Goal: Information Seeking & Learning: Find specific fact

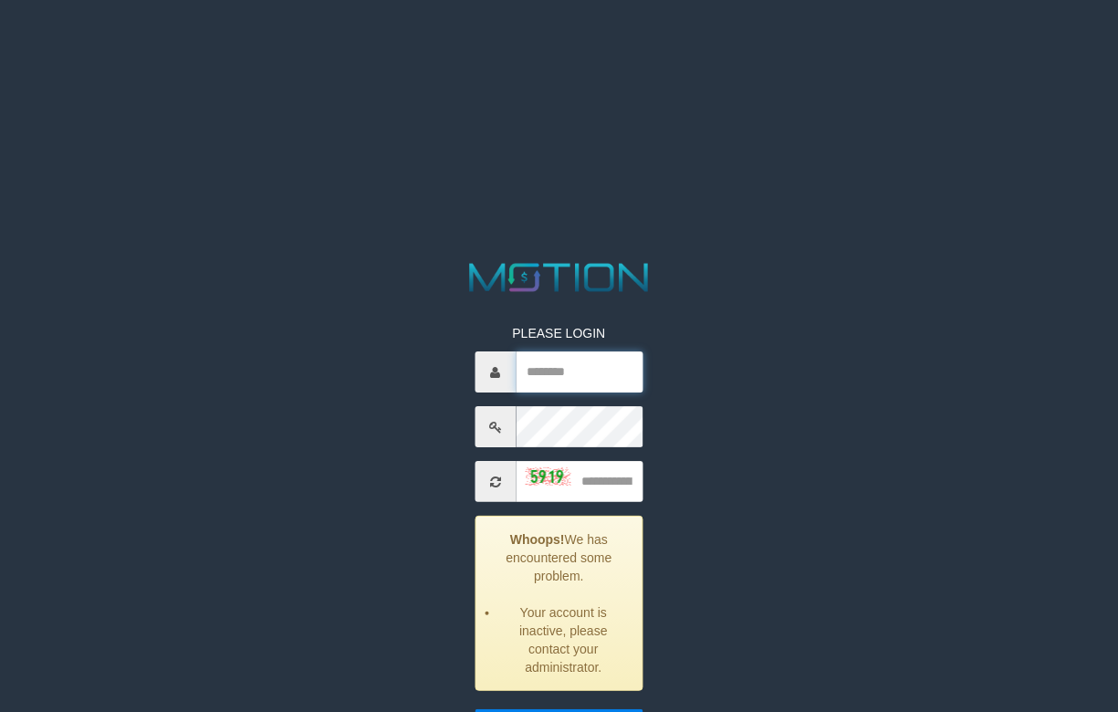
drag, startPoint x: 0, startPoint y: 0, endPoint x: 549, endPoint y: 376, distance: 665.6
click at [549, 376] on input "text" at bounding box center [579, 371] width 127 height 41
type input "******"
click at [577, 493] on input "text" at bounding box center [579, 481] width 127 height 41
type input "****"
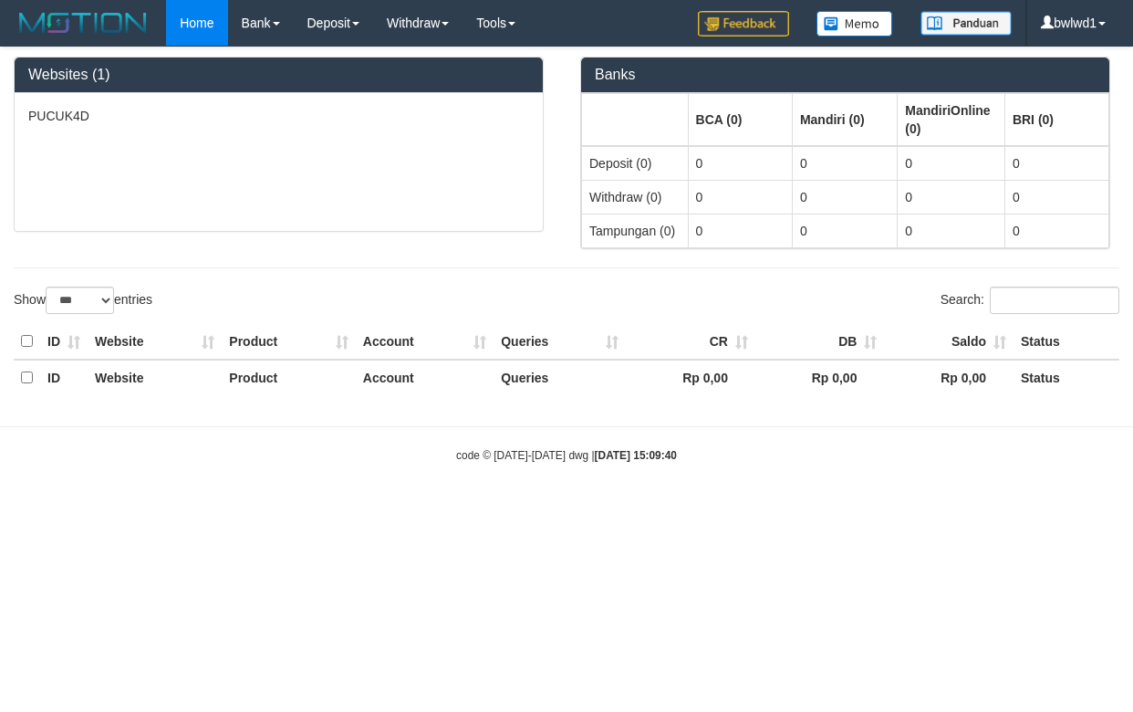
select select "***"
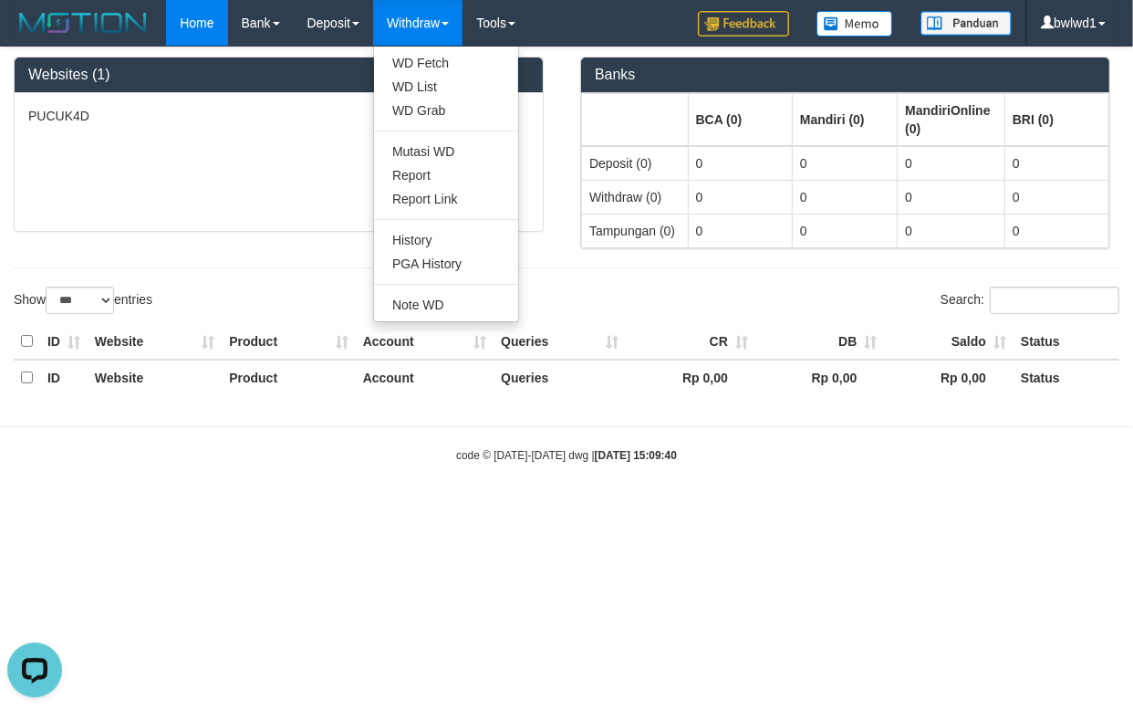
click at [444, 20] on link "Withdraw" at bounding box center [417, 23] width 89 height 46
click at [433, 33] on link "Withdraw" at bounding box center [417, 23] width 89 height 46
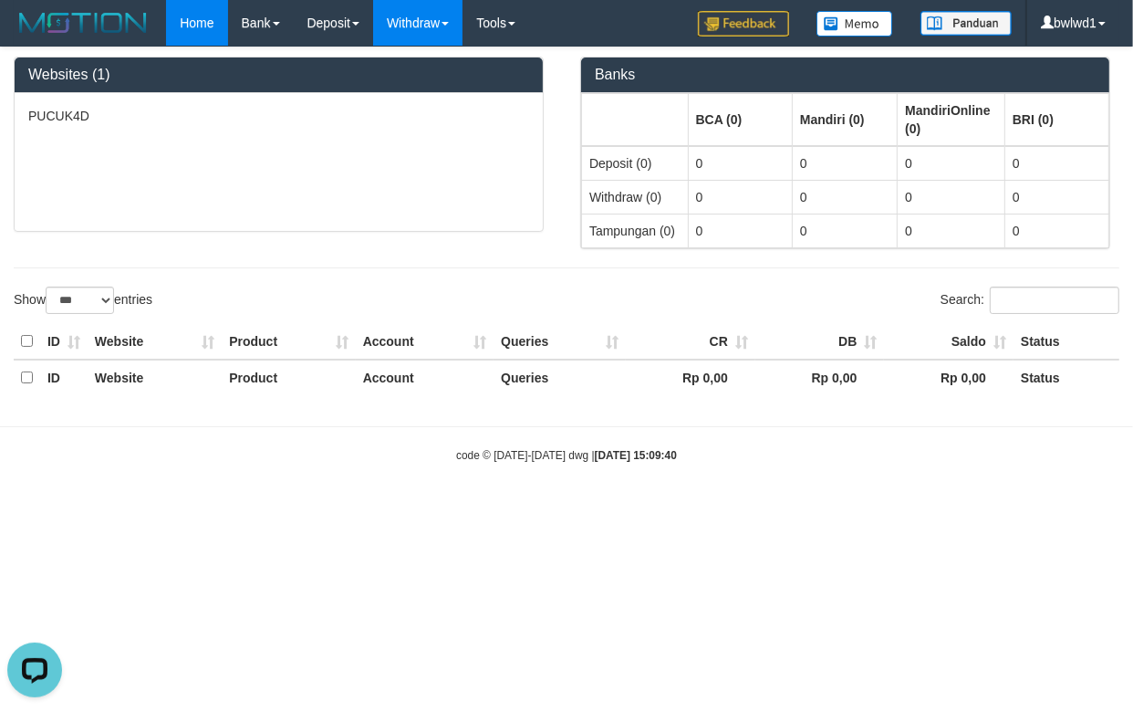
click at [434, 28] on link "Withdraw" at bounding box center [417, 23] width 89 height 46
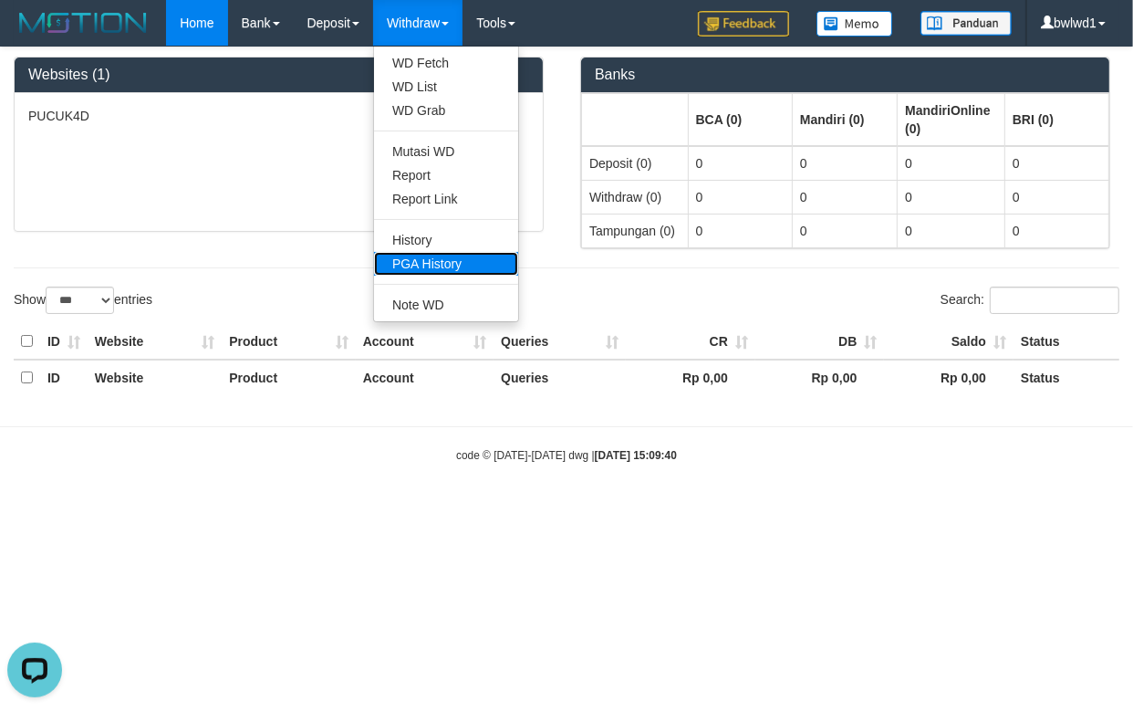
click at [479, 257] on link "PGA History" at bounding box center [446, 264] width 144 height 24
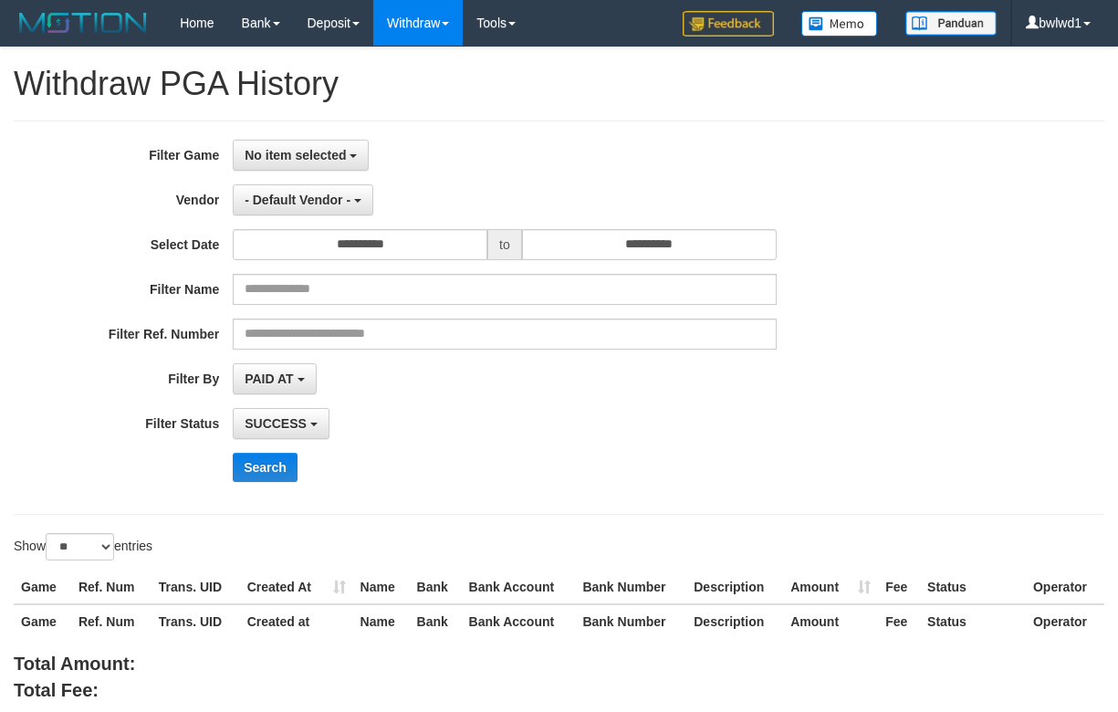
select select
select select "**"
click at [288, 162] on button "No item selected" at bounding box center [301, 155] width 136 height 31
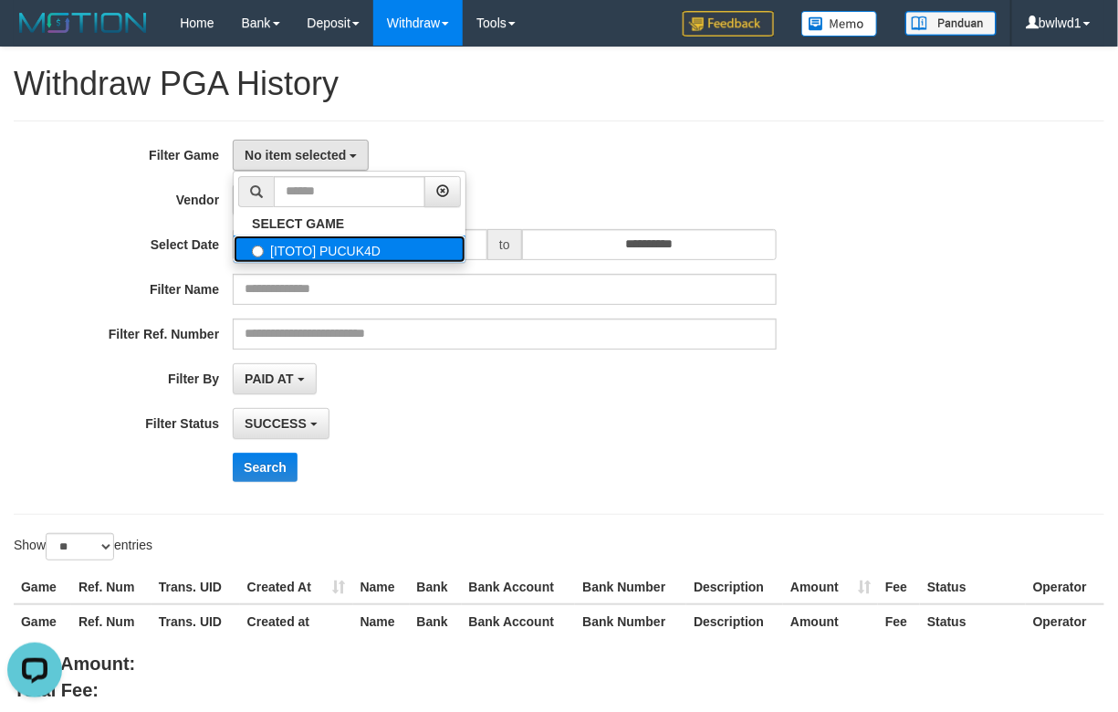
click at [325, 241] on label "[ITOTO] PUCUK4D" at bounding box center [350, 248] width 232 height 27
select select "****"
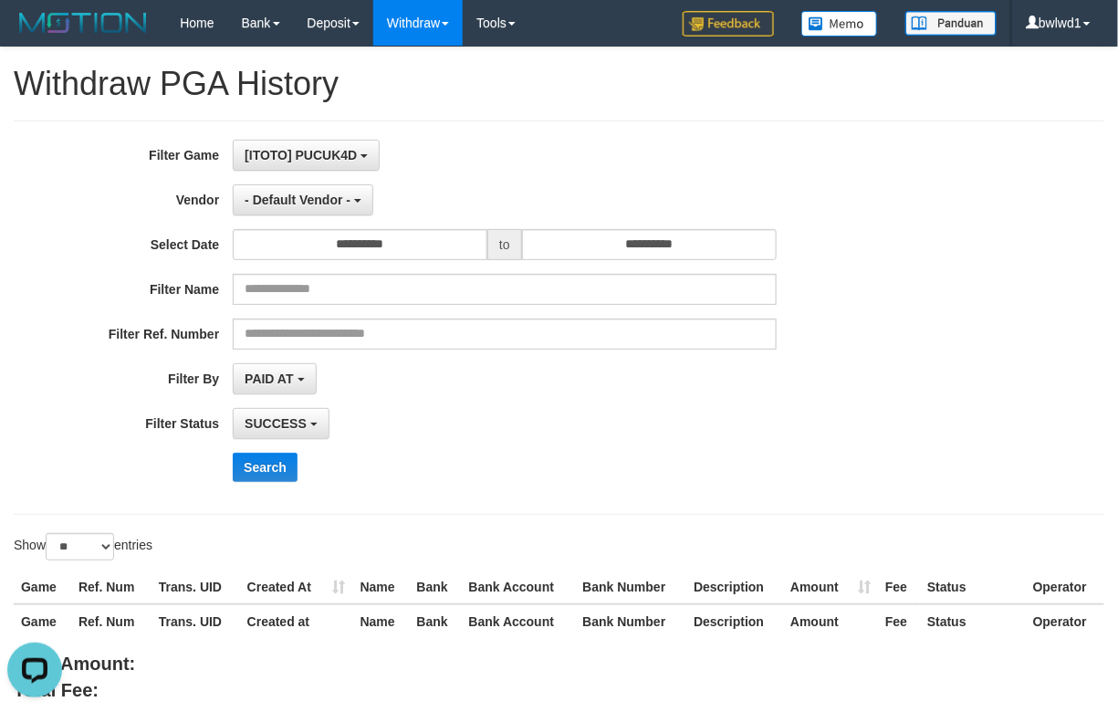
scroll to position [16, 0]
click at [315, 208] on button "- Default Vendor -" at bounding box center [303, 199] width 141 height 31
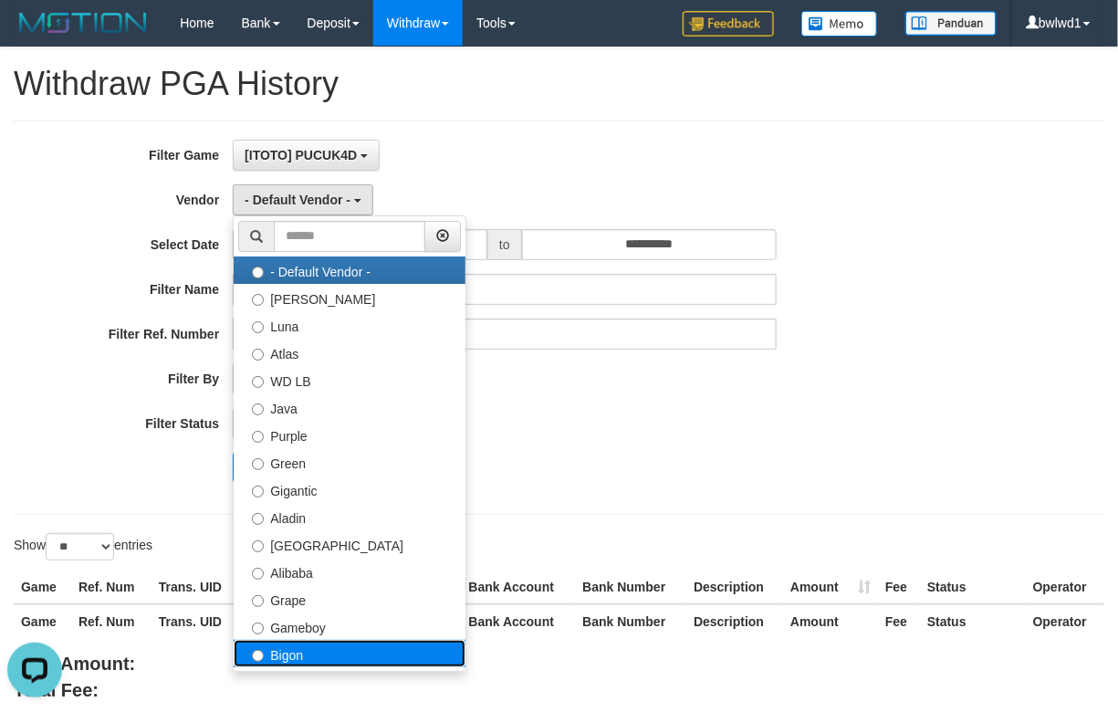
click at [376, 654] on label "Bigon" at bounding box center [350, 653] width 232 height 27
select select "**********"
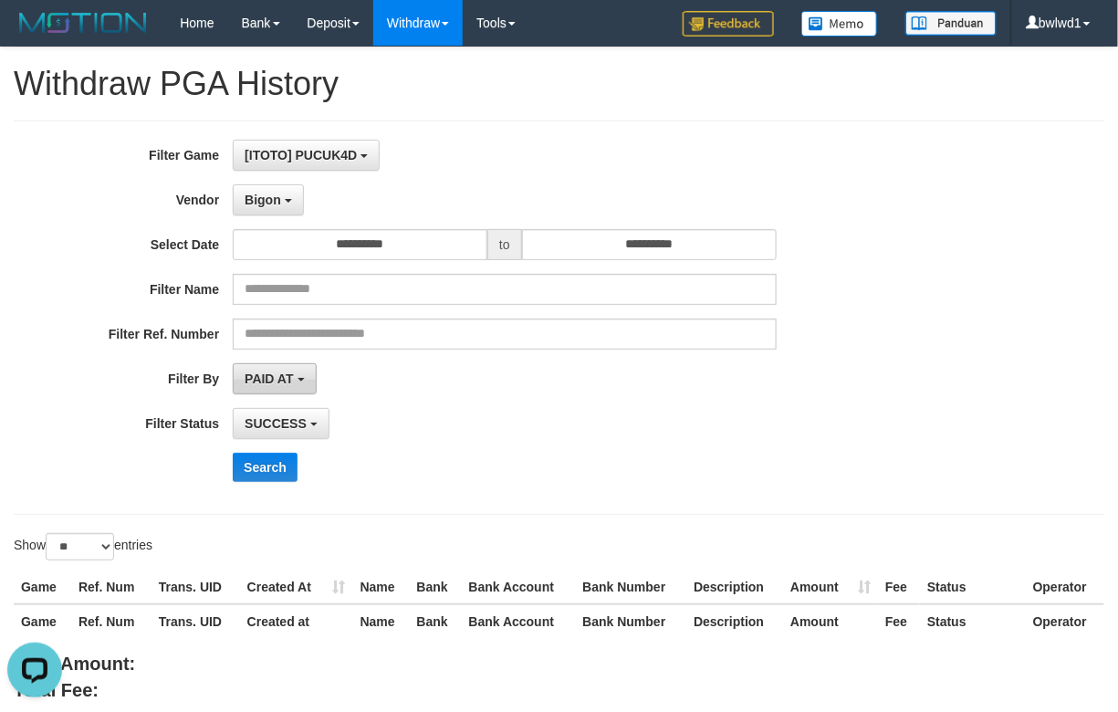
click at [293, 379] on span "PAID AT" at bounding box center [269, 378] width 48 height 15
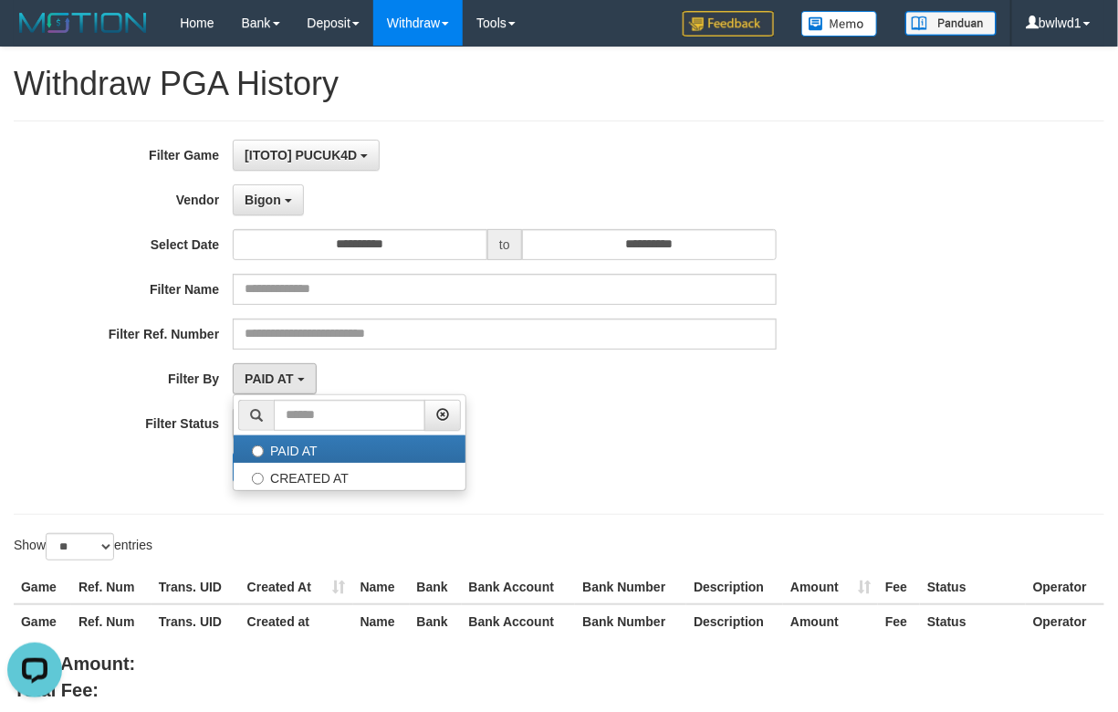
click at [598, 396] on div "**********" at bounding box center [466, 318] width 932 height 356
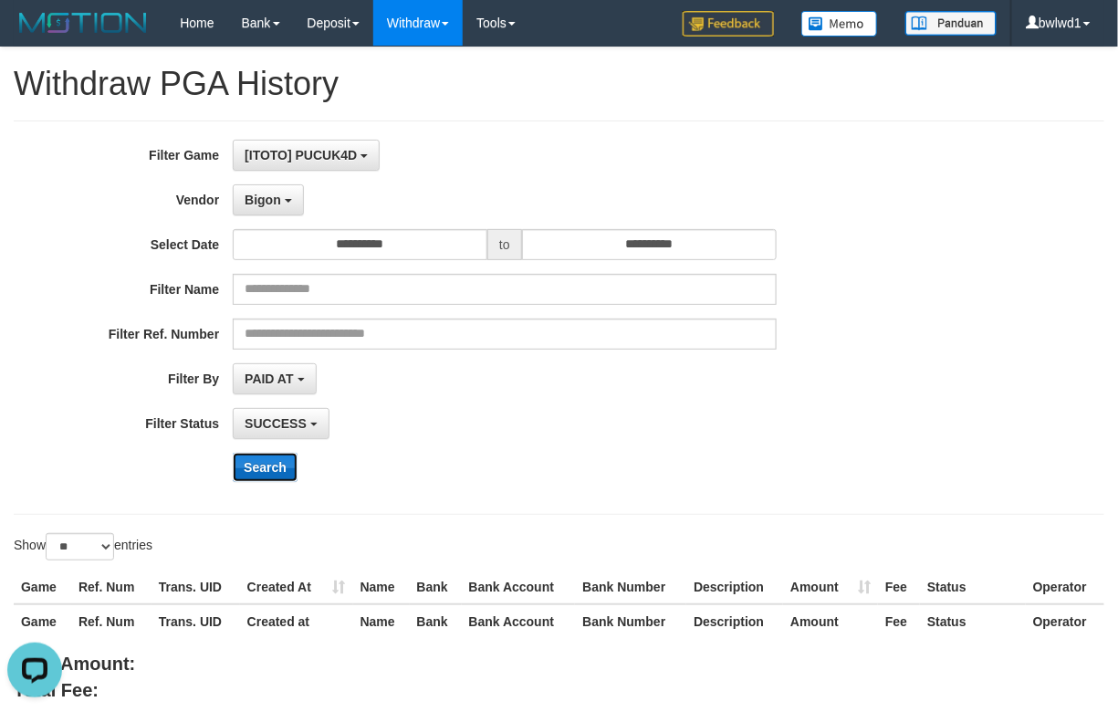
click at [272, 459] on button "Search" at bounding box center [265, 467] width 65 height 29
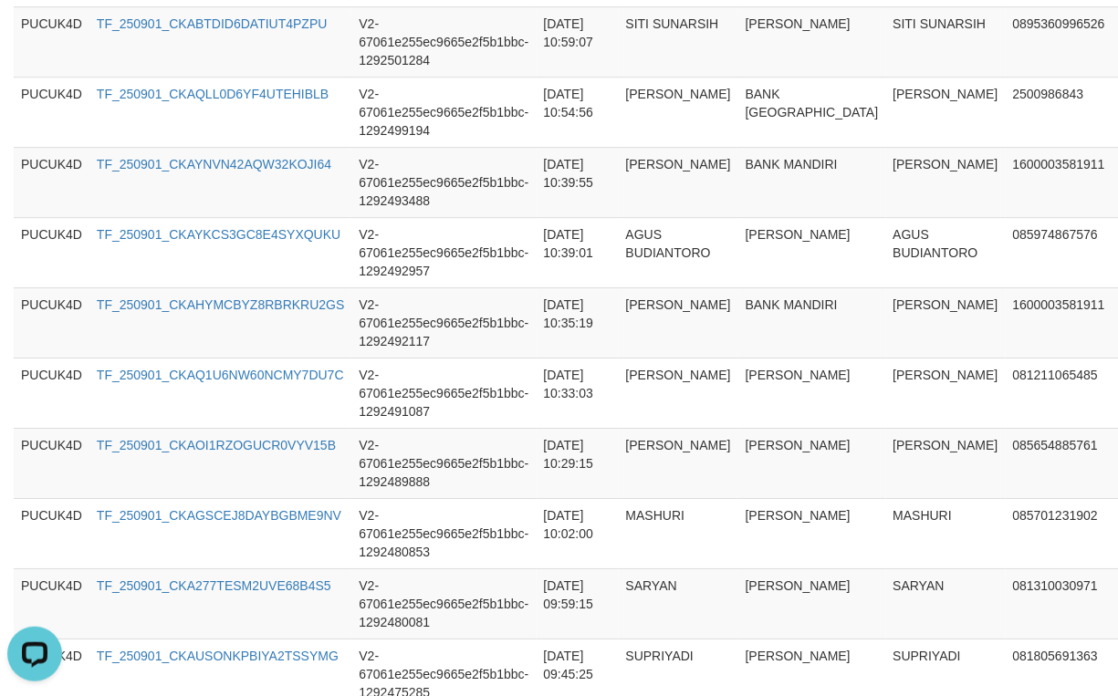
scroll to position [1934, 0]
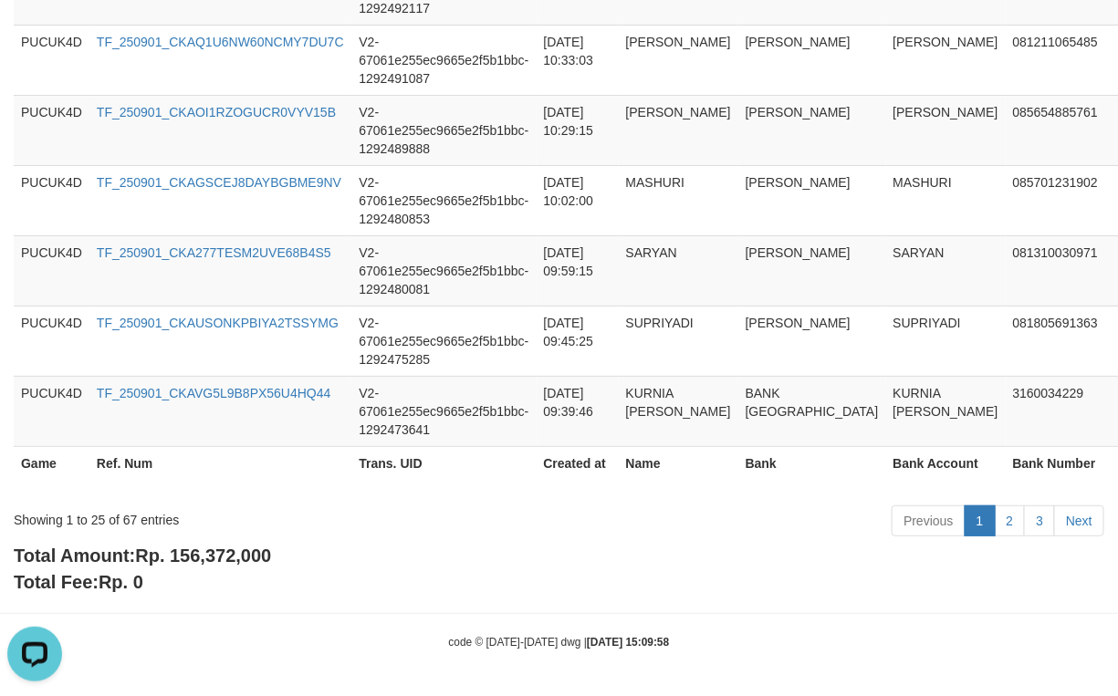
click at [226, 546] on span "Rp. 156,372,000" at bounding box center [203, 556] width 136 height 20
copy span "156,372,000"
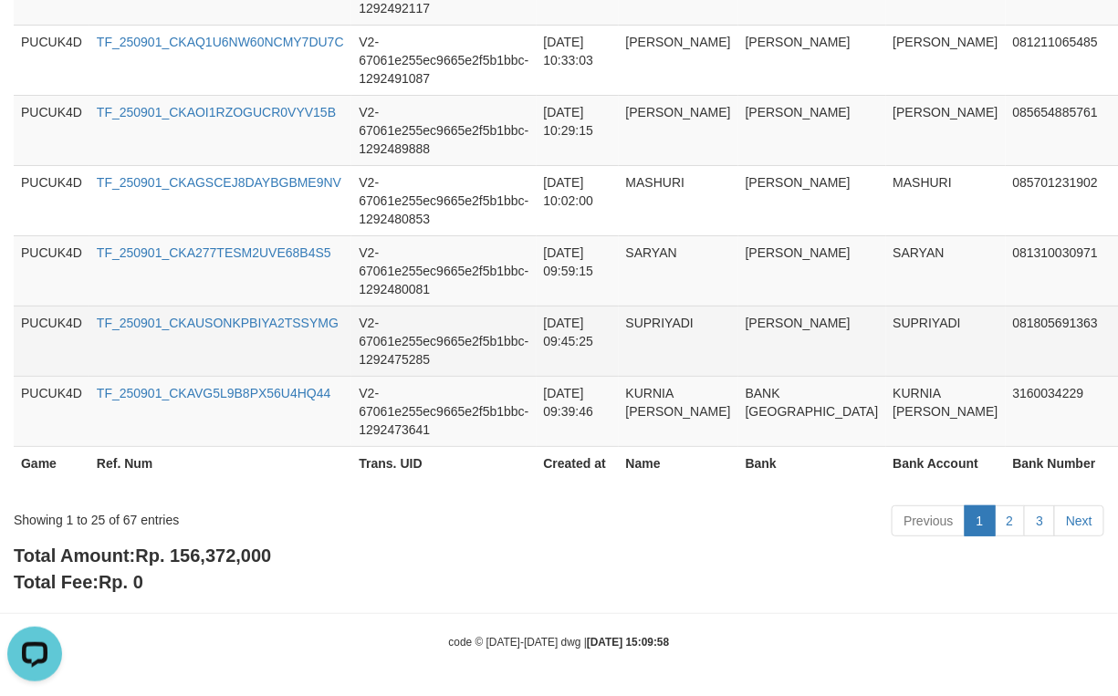
click at [478, 322] on td "V2-67061e255ec9665e2f5b1bbc-1292475285" at bounding box center [443, 341] width 184 height 70
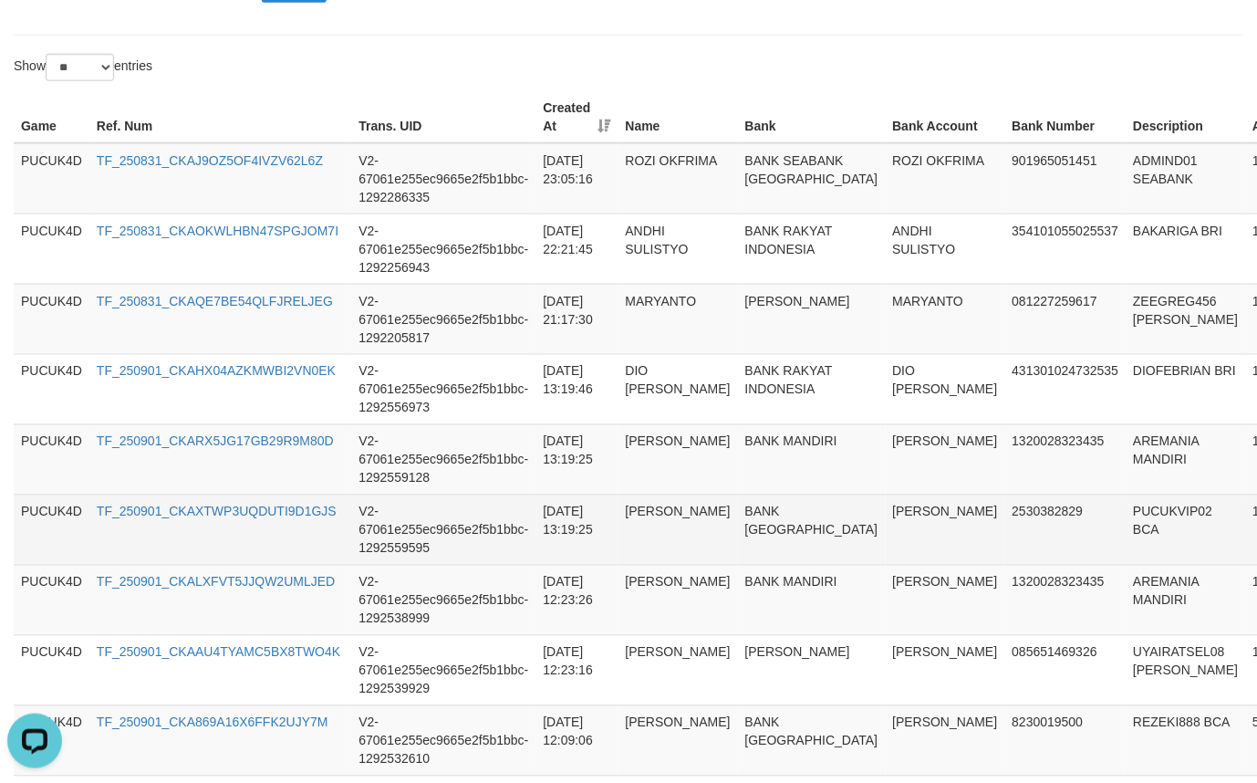
scroll to position [426, 0]
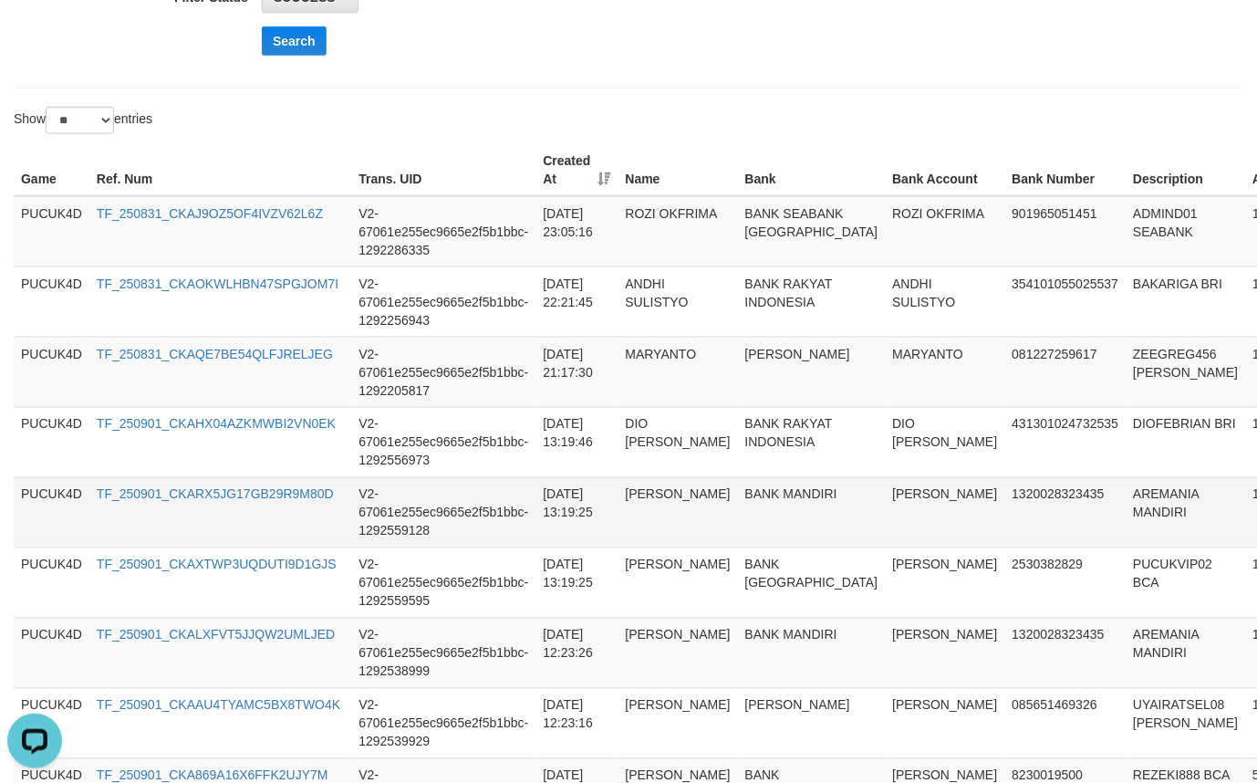
copy td "1,300,000"
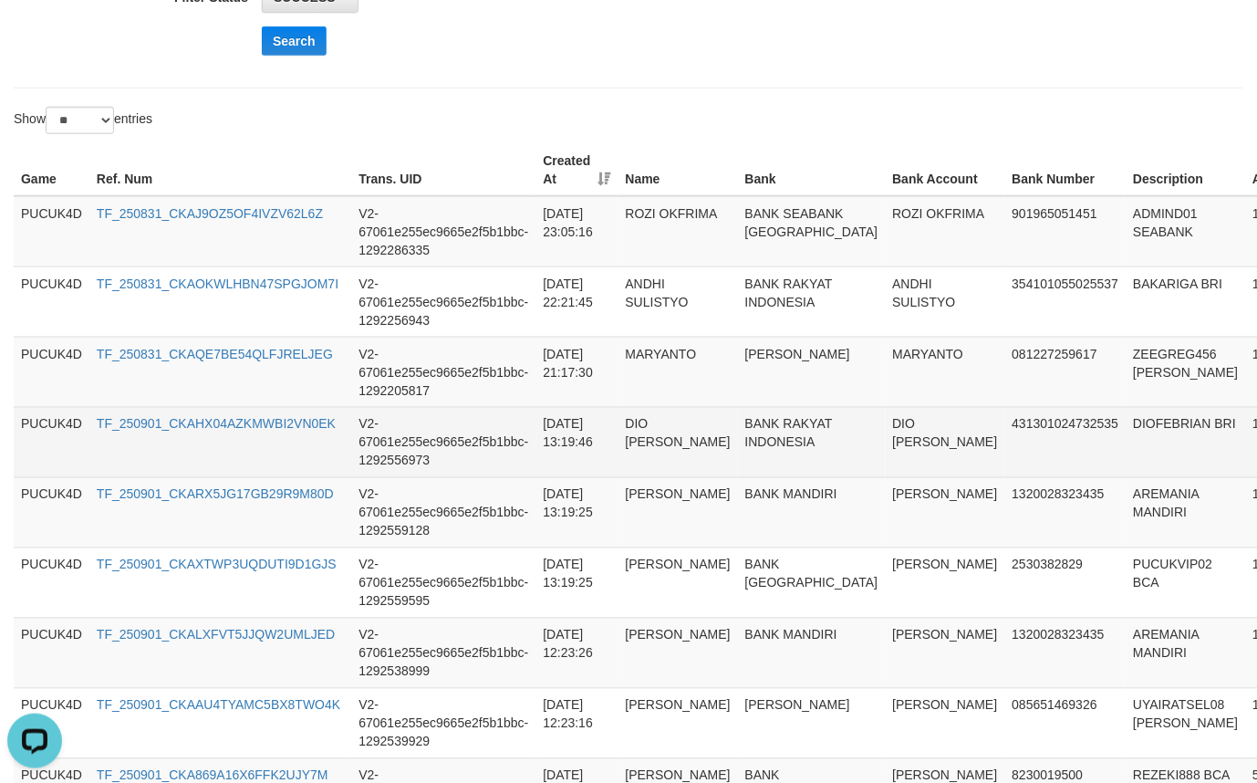
copy td "1,400,000"
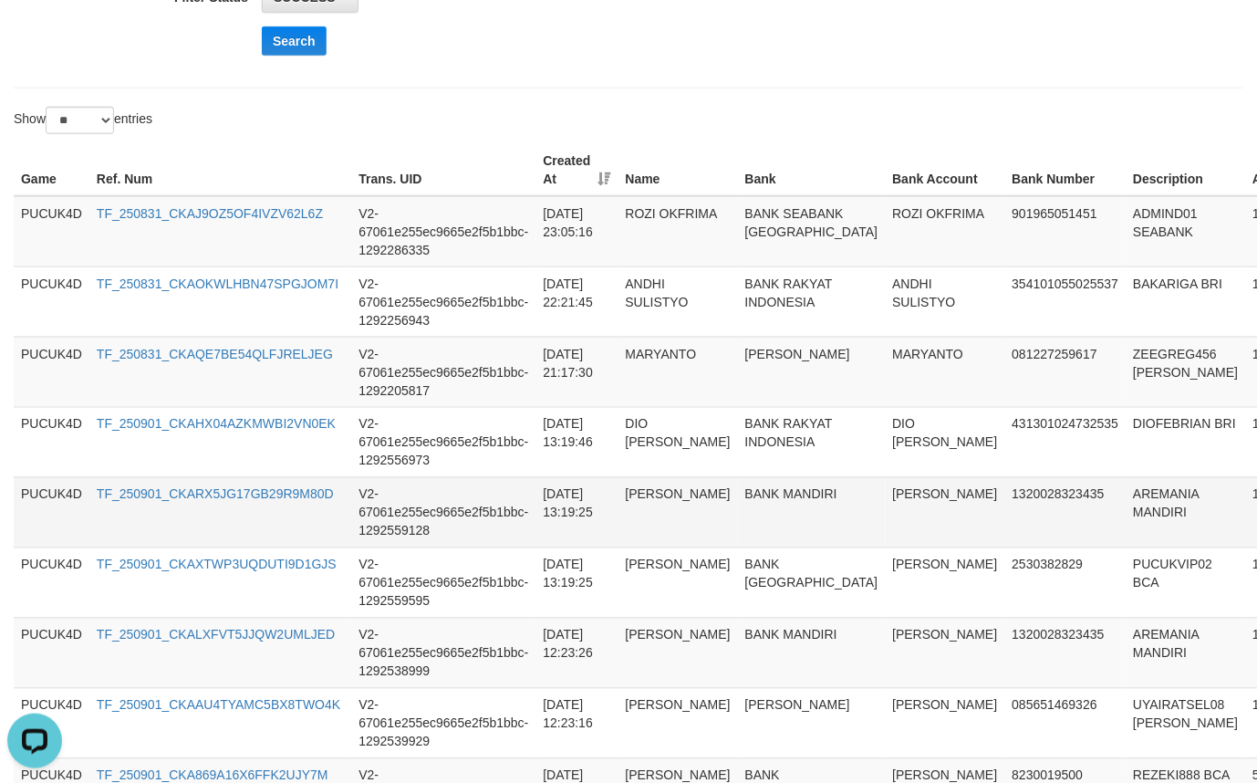
click at [1117, 493] on td "AREMANIA MANDIRI" at bounding box center [1186, 512] width 120 height 70
copy td "AREMANIA"
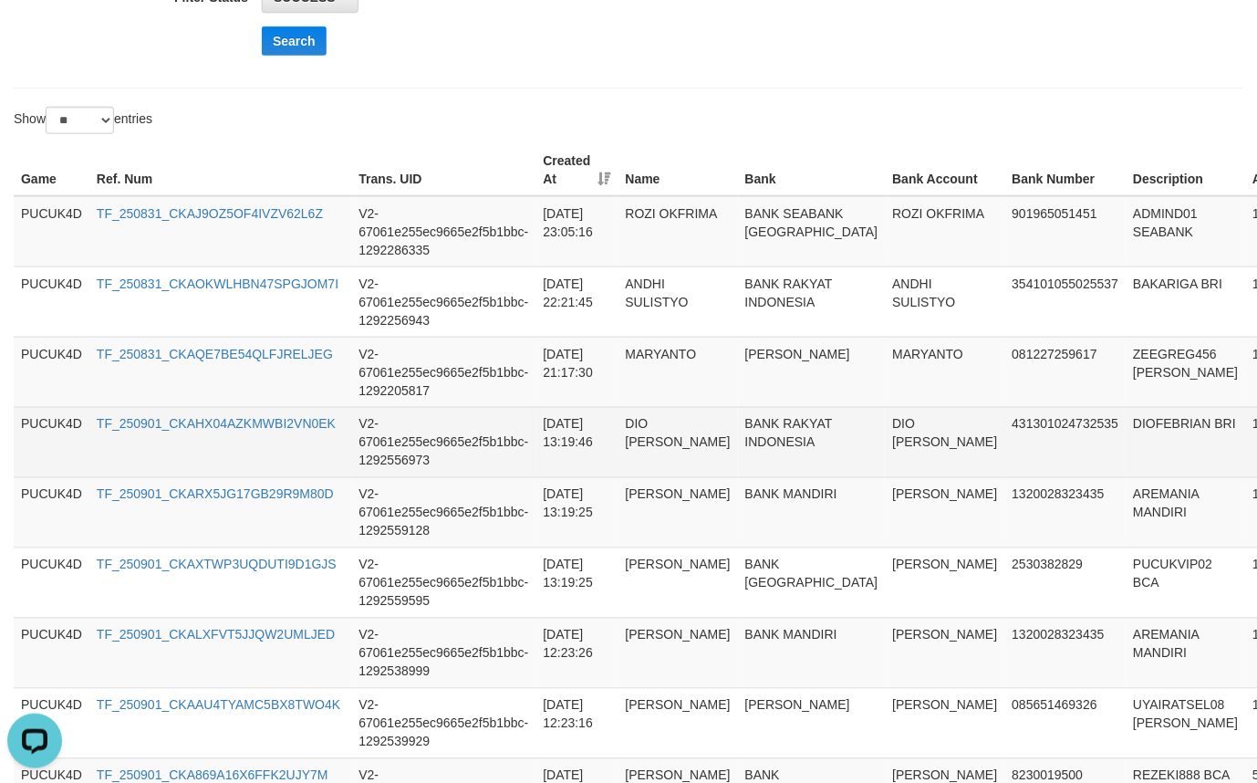
click at [1117, 425] on td "DIOFEBRIAN BRI" at bounding box center [1186, 442] width 120 height 70
copy td "DIOFEBRIAN"
click at [1117, 425] on td "DIOFEBRIAN BRI" at bounding box center [1186, 442] width 120 height 70
click at [886, 440] on td "DIO [PERSON_NAME]" at bounding box center [946, 442] width 120 height 70
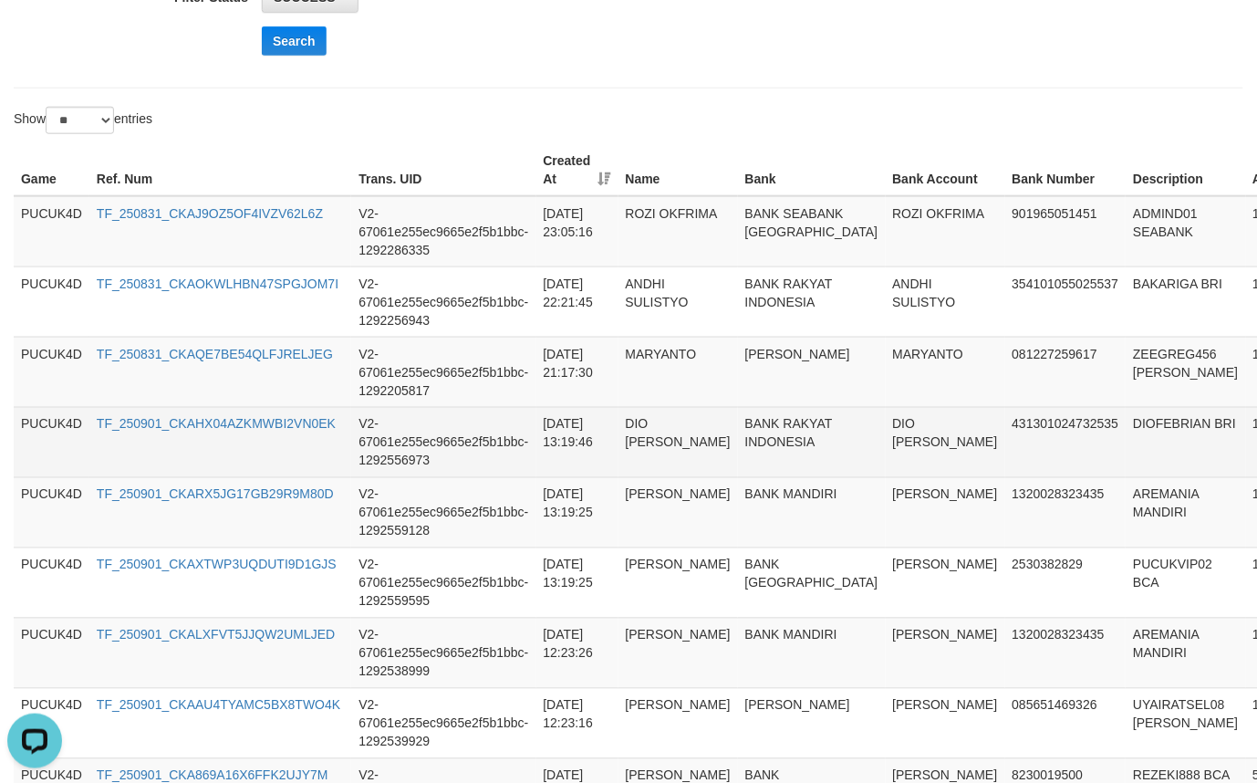
copy td "RAJAGUKGUK"
click at [886, 440] on td "DIO [PERSON_NAME]" at bounding box center [946, 442] width 120 height 70
copy td "DIO [PERSON_NAME]"
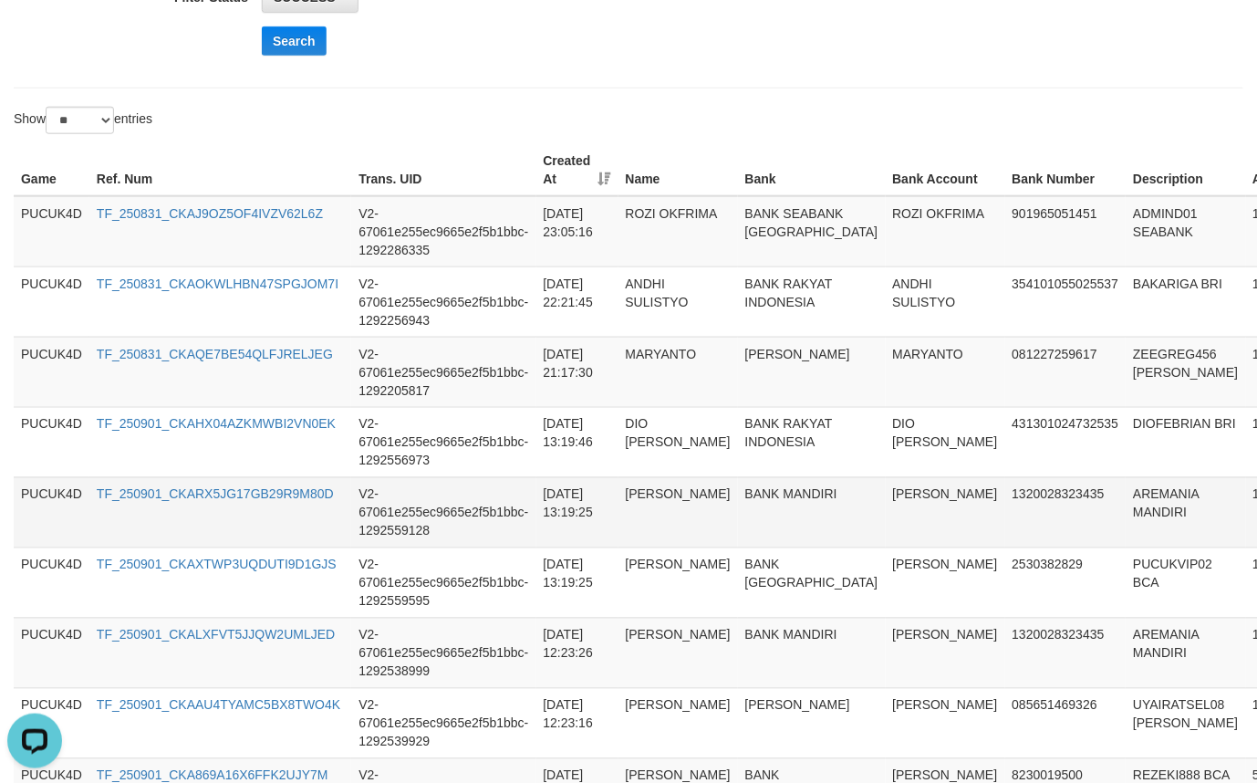
click at [886, 502] on td "[PERSON_NAME]" at bounding box center [946, 512] width 120 height 70
copy td "AGUNG"
click at [786, 506] on td "BANK MANDIRI" at bounding box center [812, 512] width 148 height 70
click at [886, 506] on td "[PERSON_NAME]" at bounding box center [946, 512] width 120 height 70
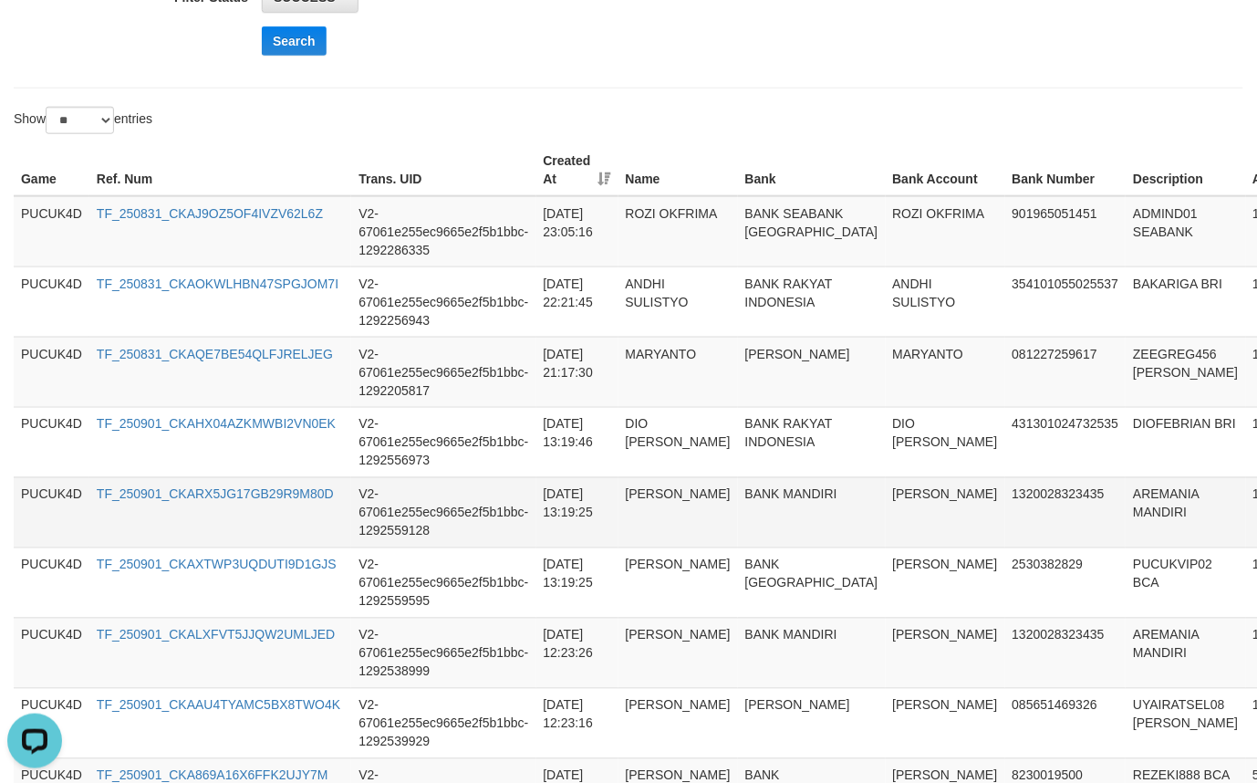
click at [886, 506] on td "[PERSON_NAME]" at bounding box center [946, 512] width 120 height 70
copy td "[PERSON_NAME]"
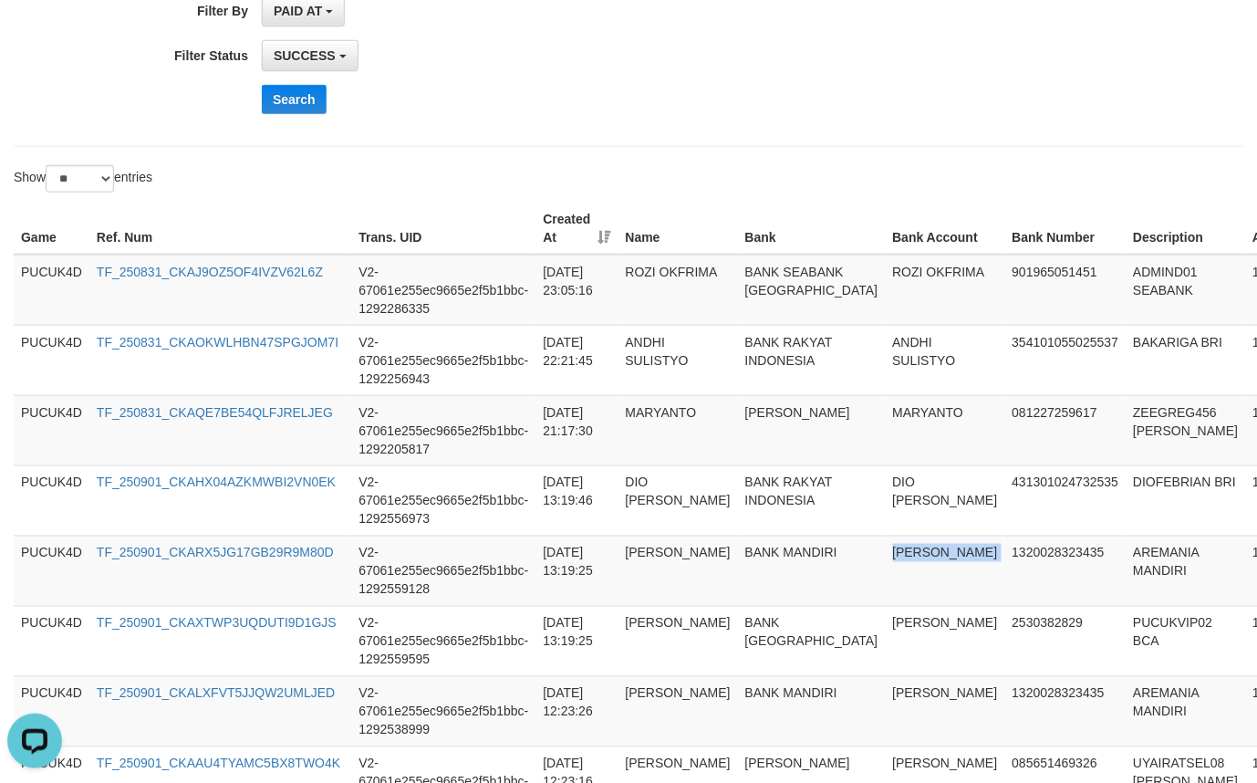
scroll to position [312, 0]
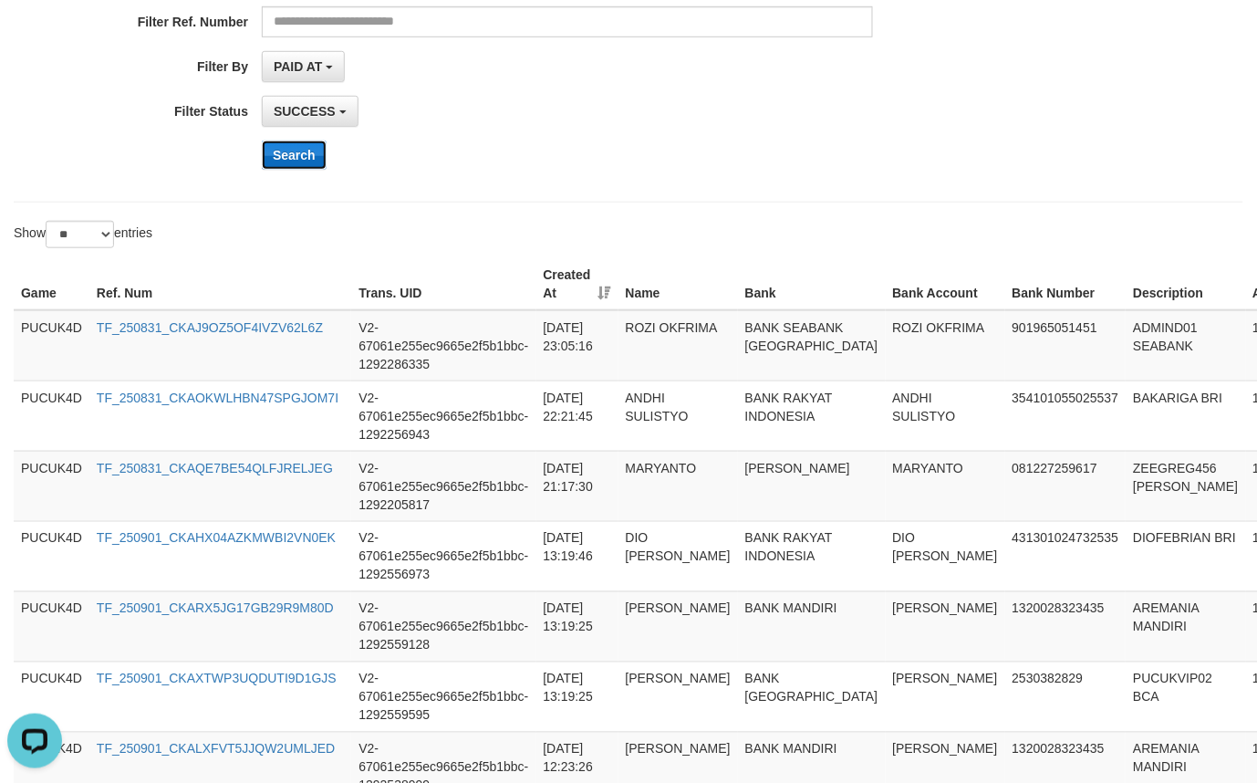
click at [306, 160] on button "Search" at bounding box center [294, 155] width 65 height 29
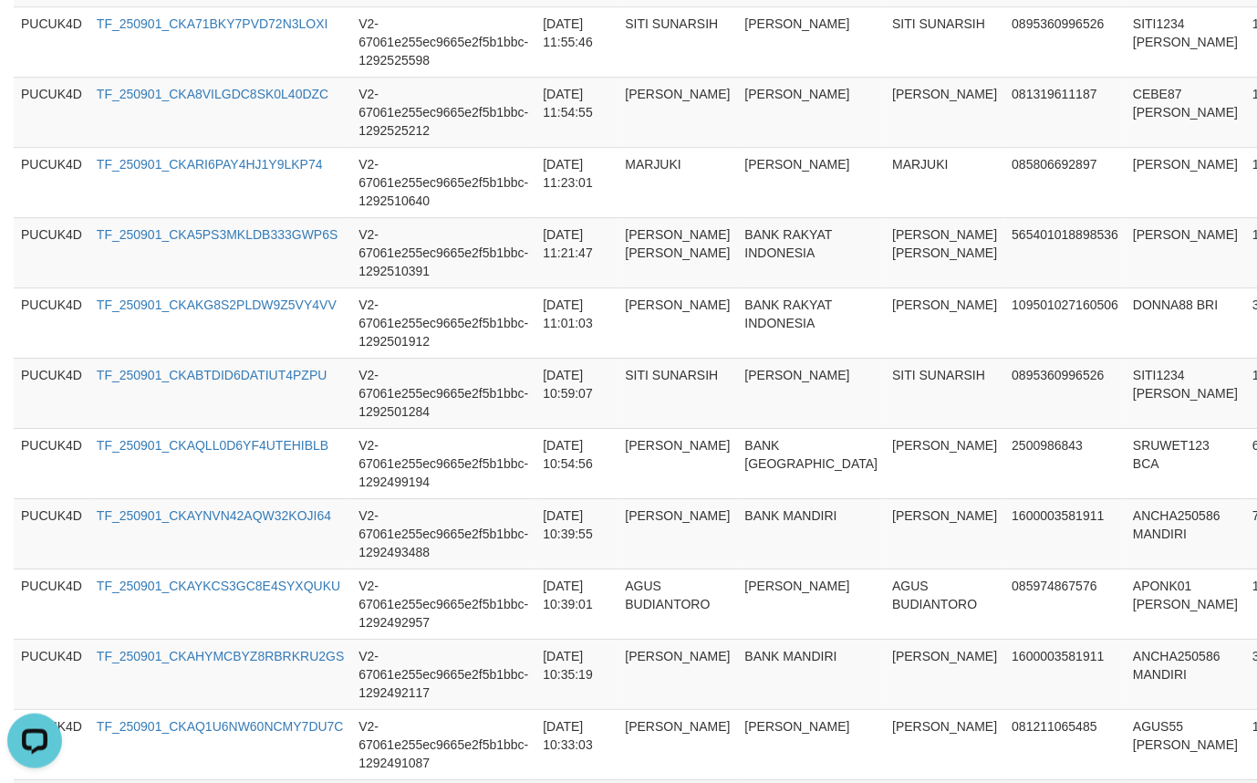
scroll to position [1852, 0]
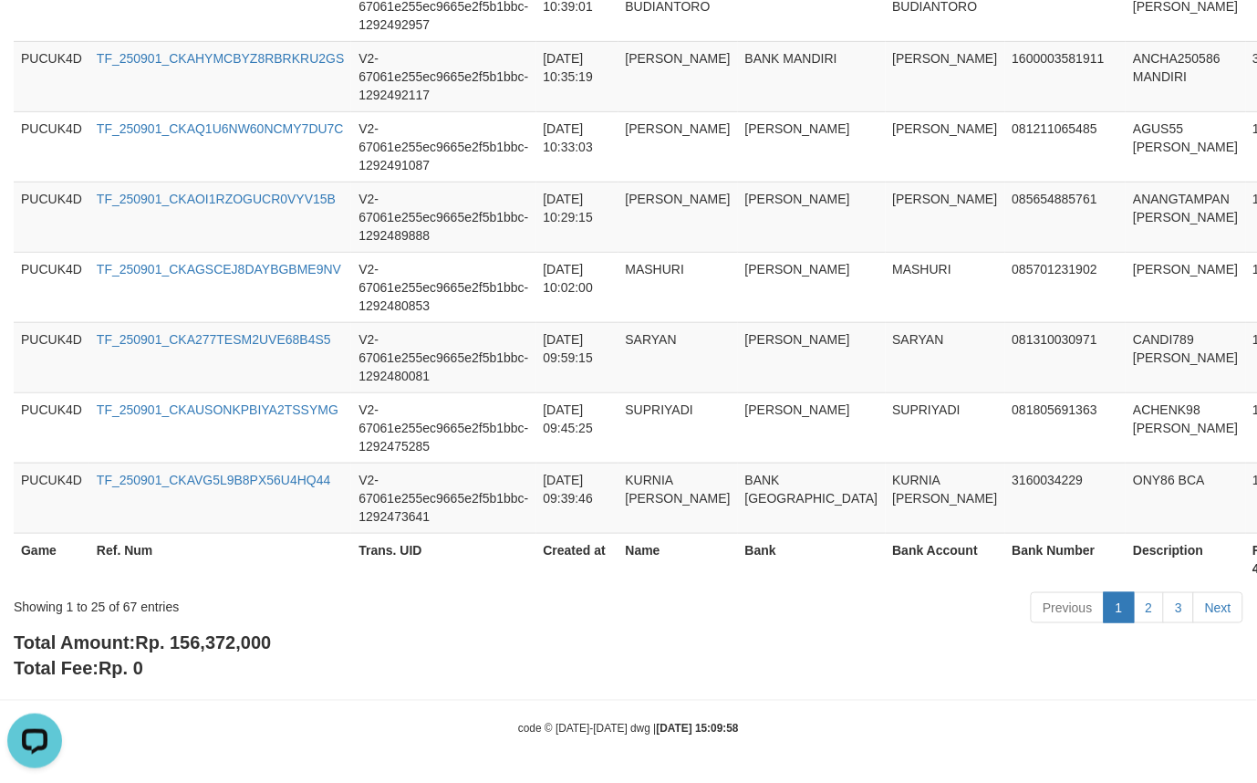
click at [262, 649] on span "Rp. 156,372,000" at bounding box center [203, 642] width 136 height 20
drag, startPoint x: 262, startPoint y: 649, endPoint x: 304, endPoint y: 657, distance: 42.8
click at [304, 657] on div "Total Amount: Rp. 156,372,000 Total Fee: Rp. 0" at bounding box center [629, 656] width 1230 height 52
click at [239, 639] on span "Rp. 156,372,000" at bounding box center [203, 642] width 136 height 20
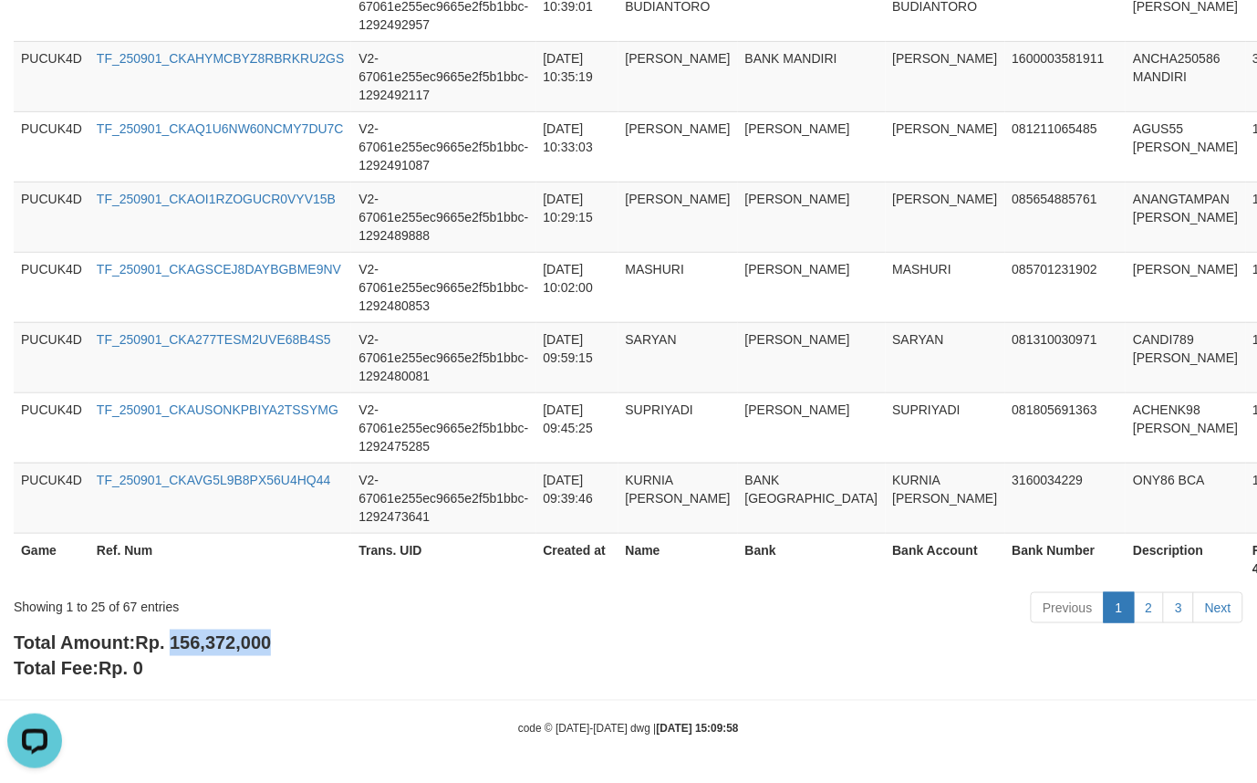
click at [239, 639] on span "Rp. 156,372,000" at bounding box center [203, 642] width 136 height 20
copy span "156,372,000"
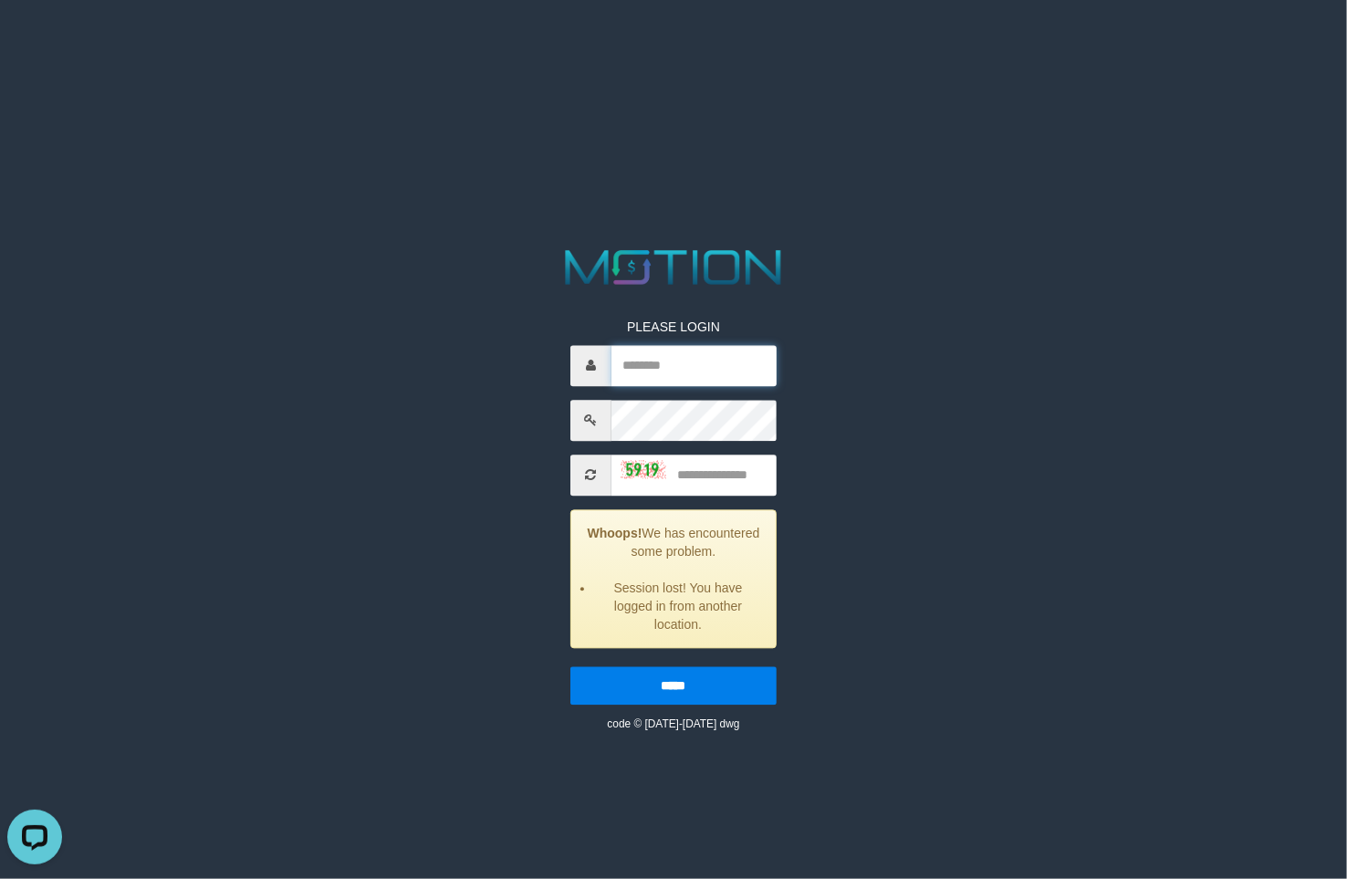
drag, startPoint x: 645, startPoint y: 366, endPoint x: 657, endPoint y: 377, distance: 16.1
click at [645, 366] on input "text" at bounding box center [693, 365] width 165 height 41
type input "******"
click at [713, 465] on input "text" at bounding box center [693, 474] width 165 height 41
type input "****"
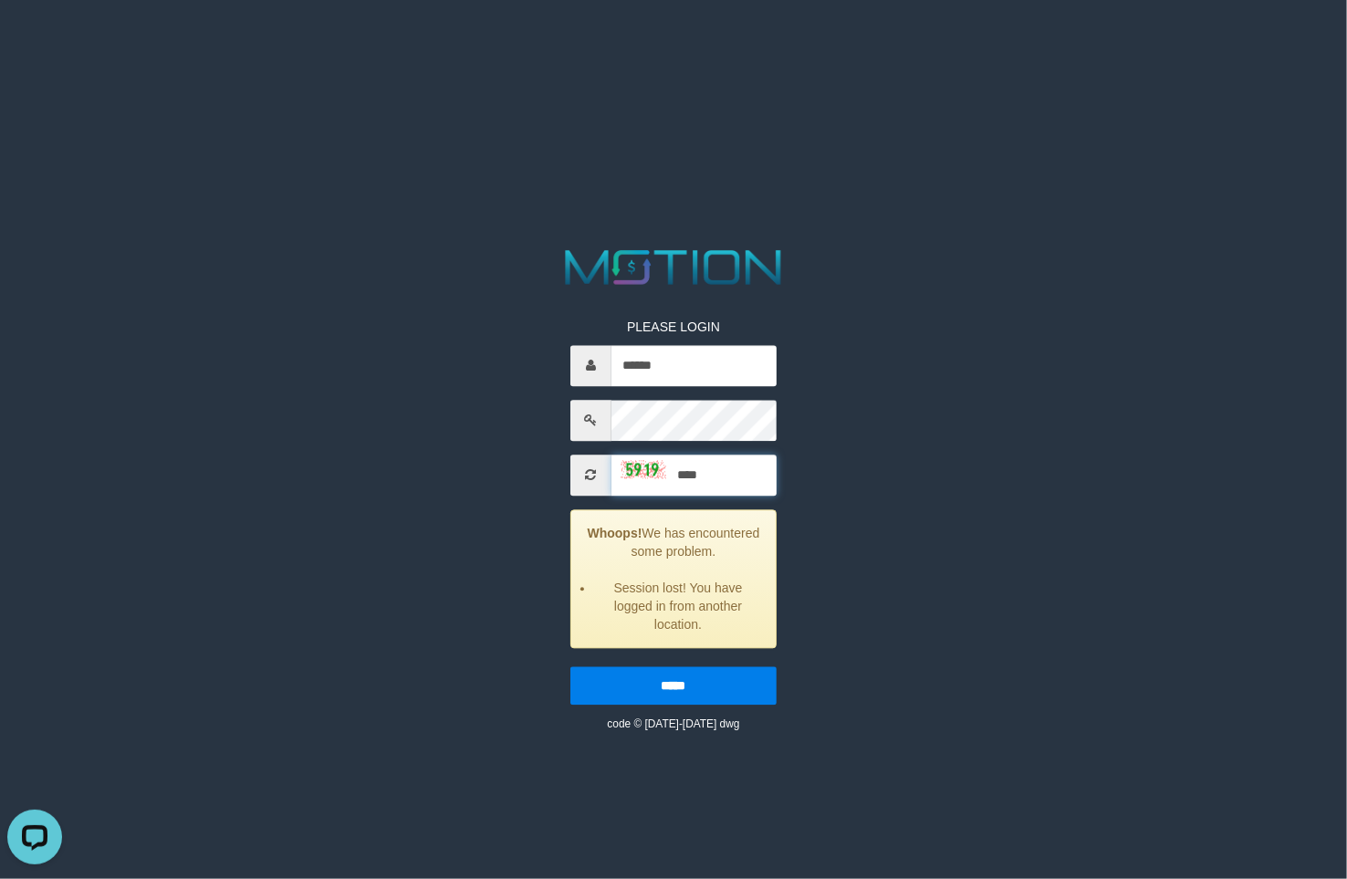
click at [570, 666] on input "*****" at bounding box center [673, 685] width 206 height 38
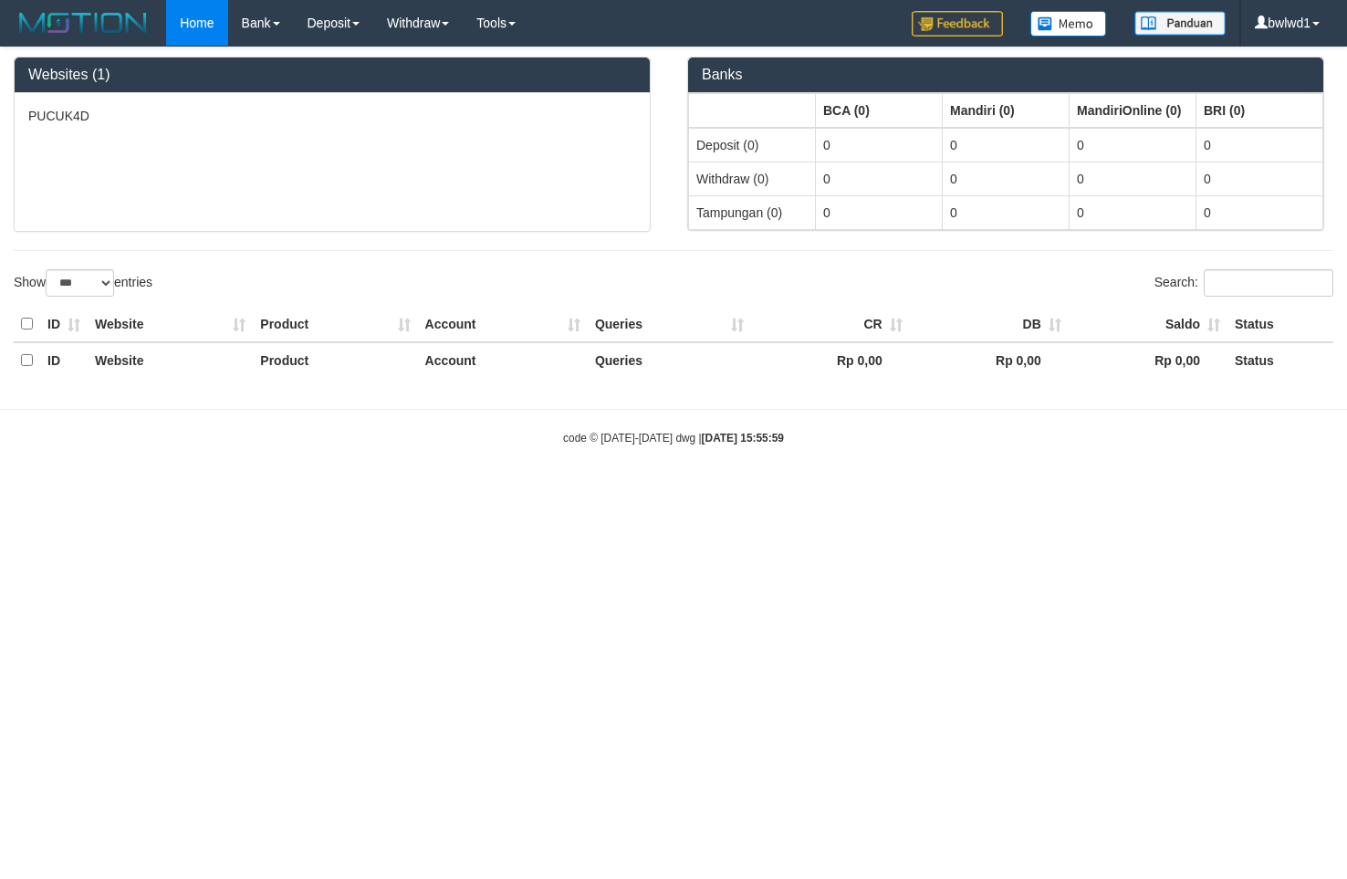
select select "***"
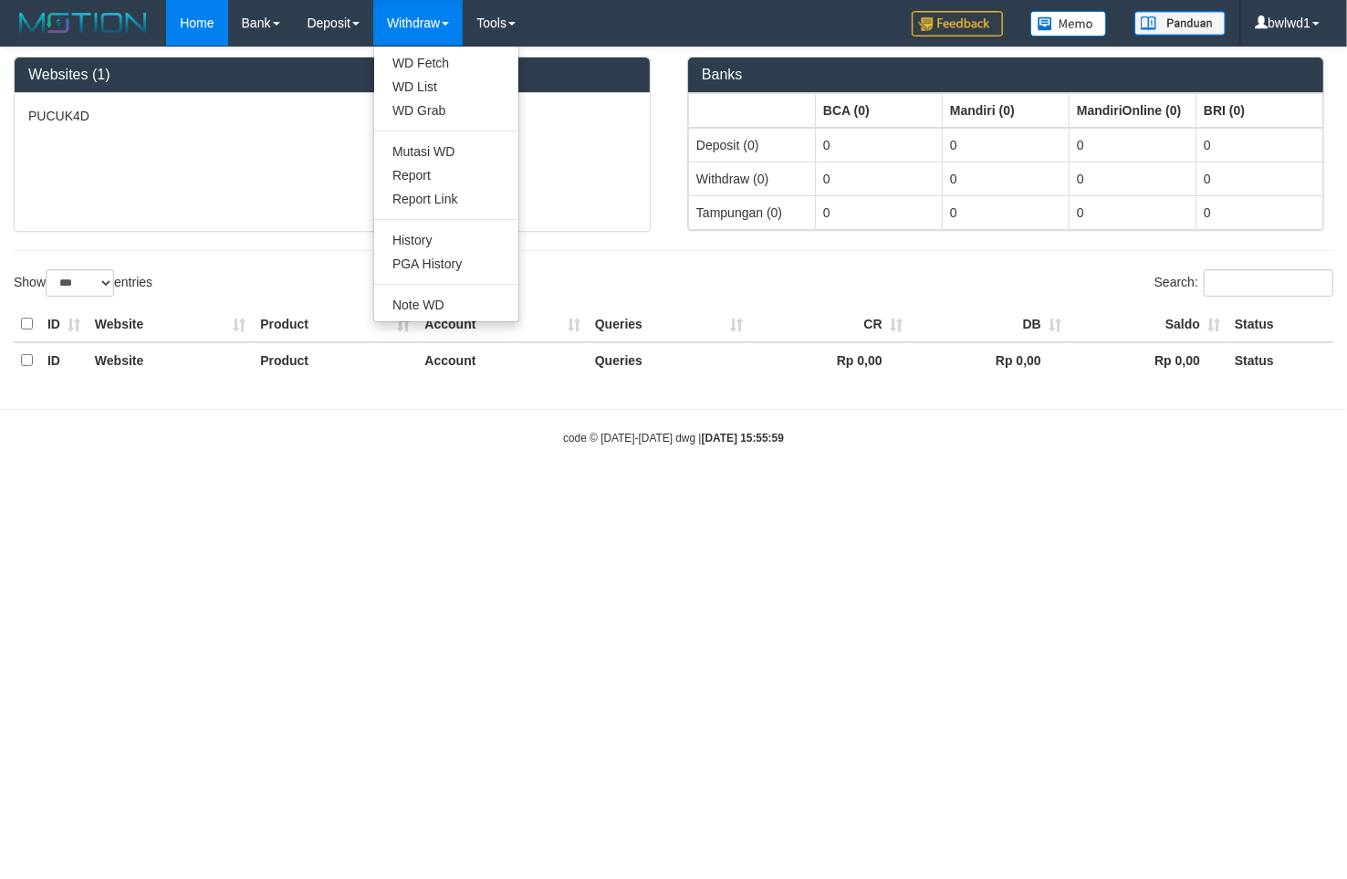
click at [399, 21] on link "Withdraw" at bounding box center [417, 23] width 89 height 46
click at [450, 257] on link "PGA History" at bounding box center [446, 264] width 144 height 24
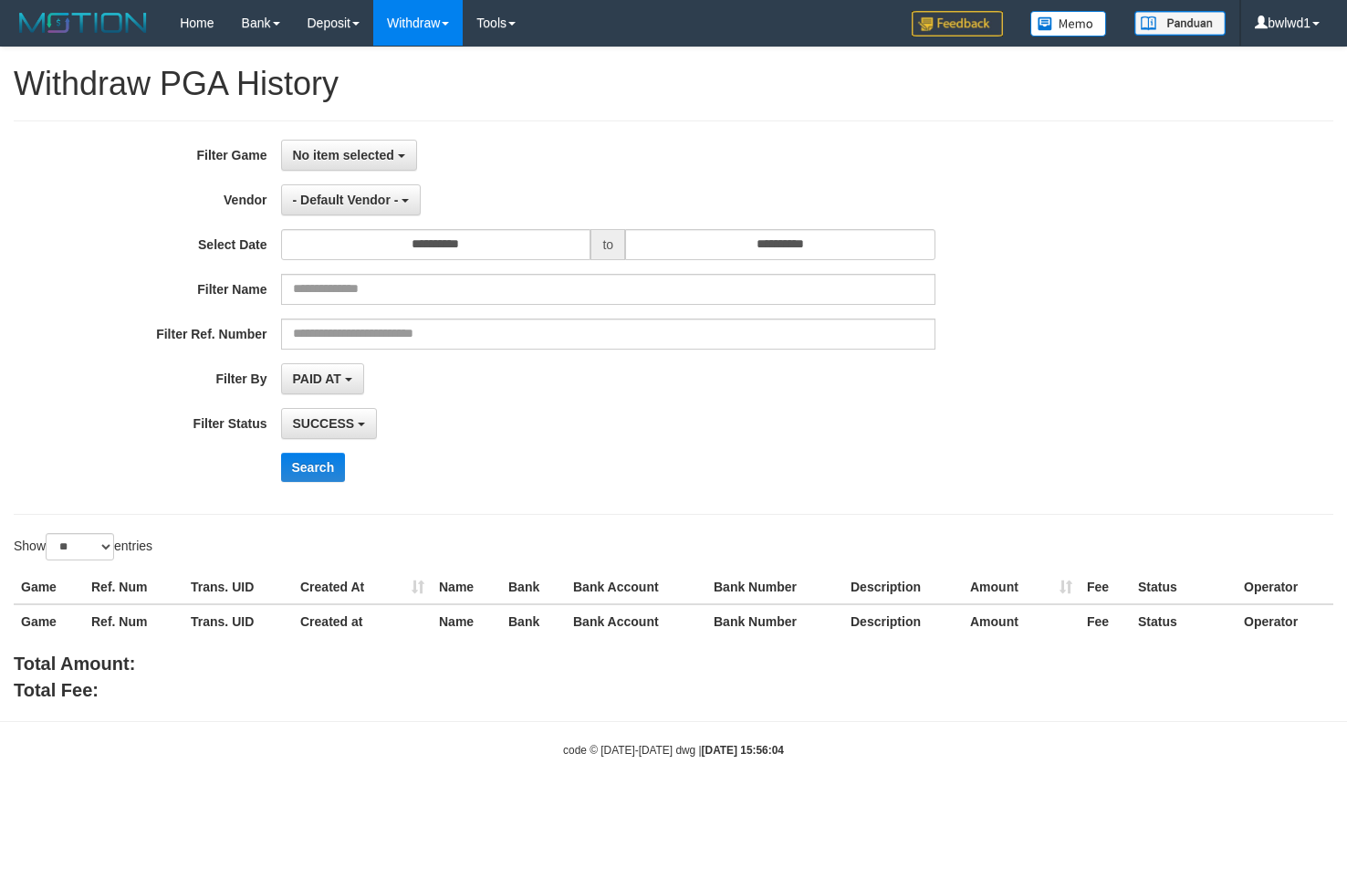
select select
select select "**"
drag, startPoint x: 363, startPoint y: 160, endPoint x: 377, endPoint y: 224, distance: 66.2
click at [363, 162] on span "No item selected" at bounding box center [343, 155] width 101 height 15
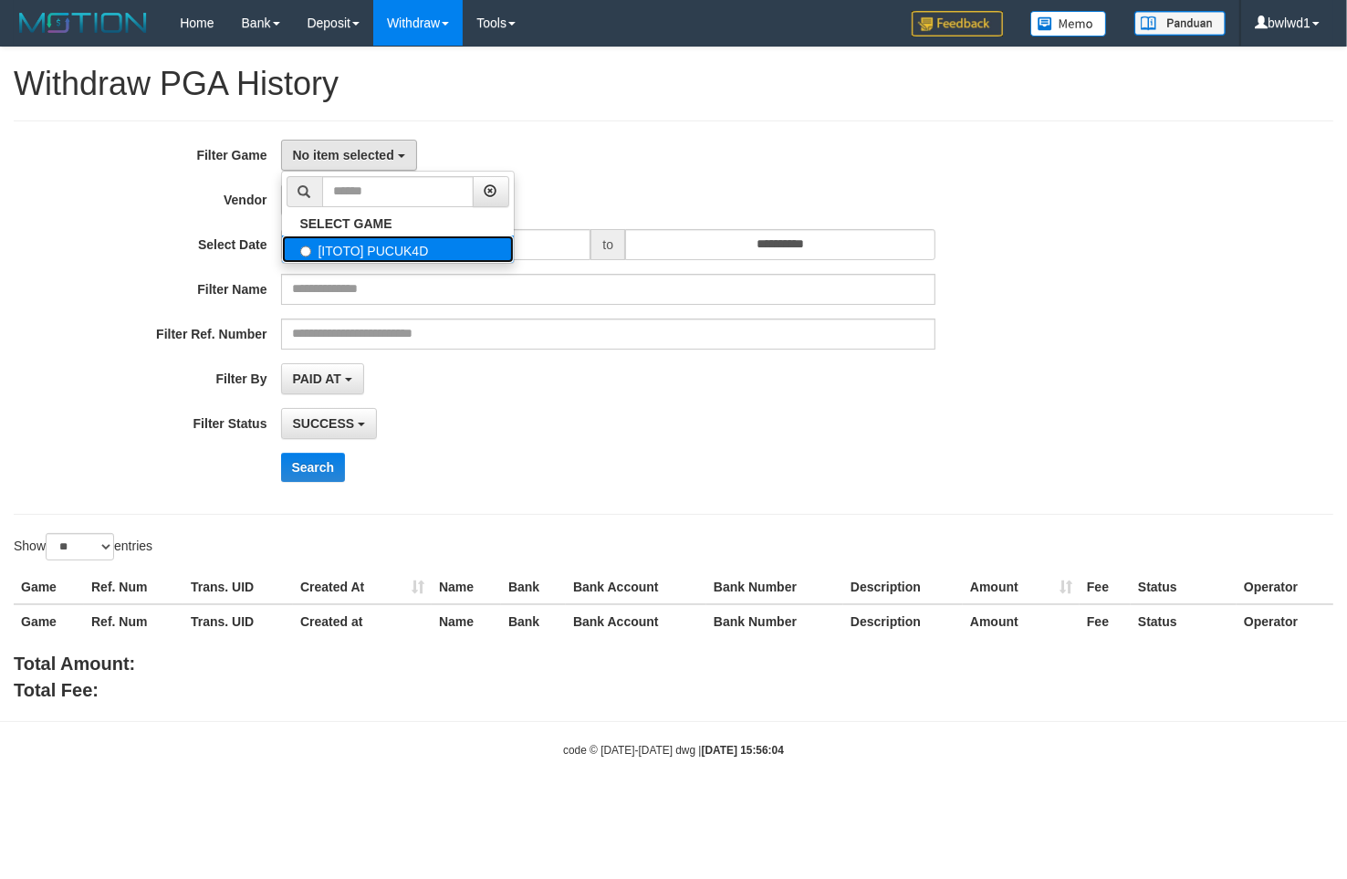
click at [385, 238] on label "[ITOTO] PUCUK4D" at bounding box center [398, 248] width 232 height 27
select select "****"
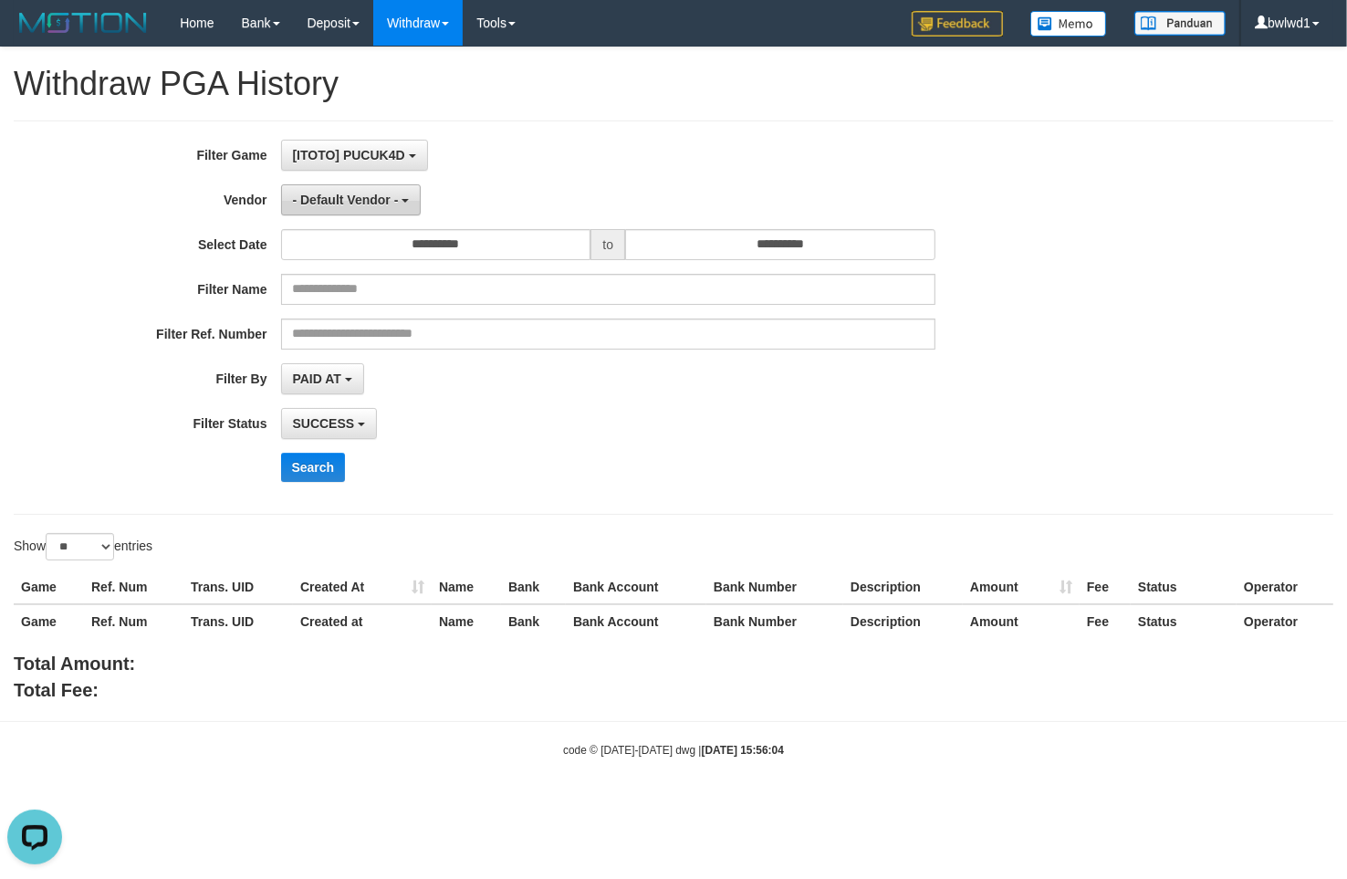
click at [390, 193] on button "- Default Vendor -" at bounding box center [351, 199] width 141 height 31
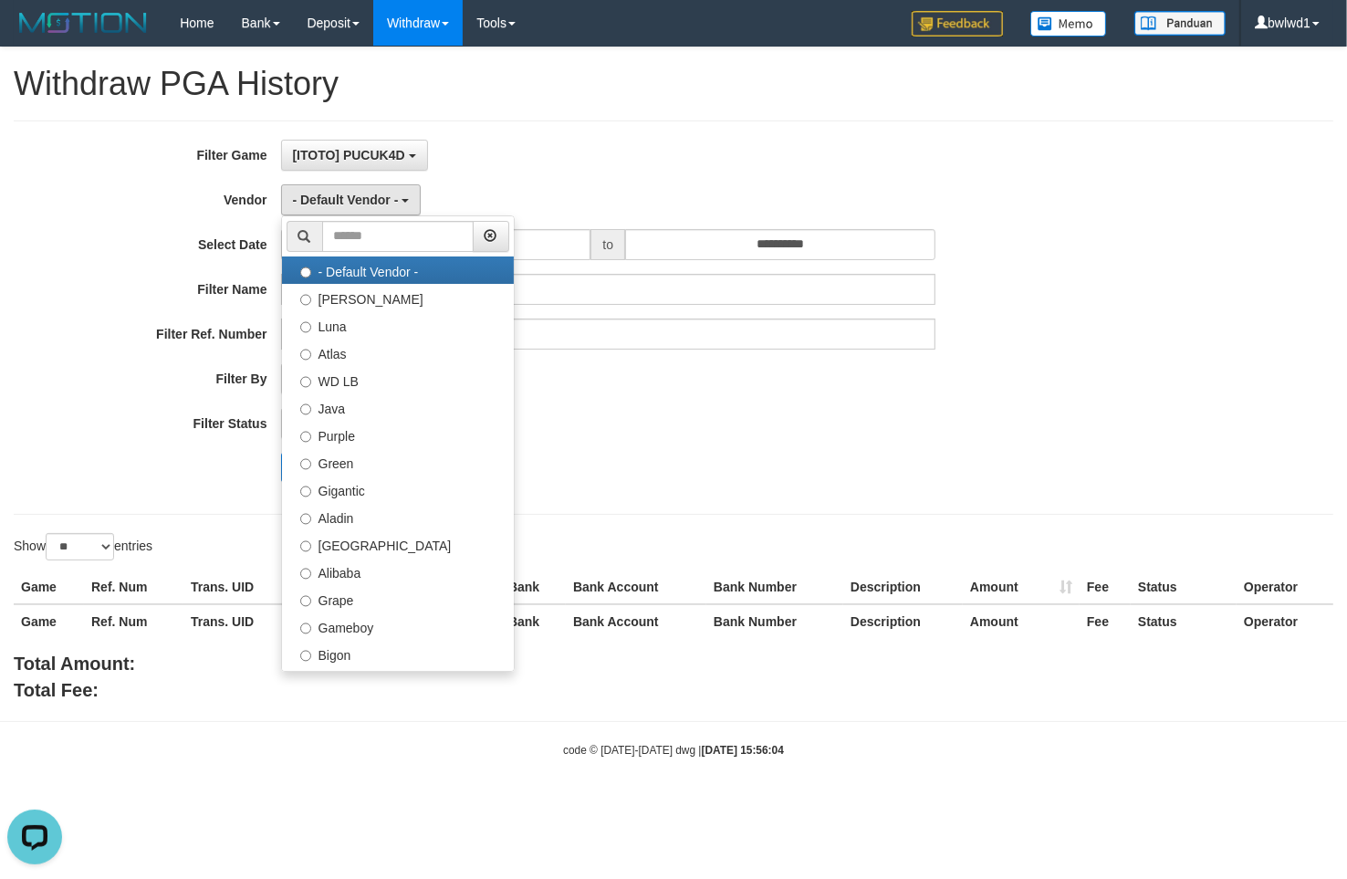
click at [343, 672] on div "Total Amount: Total Fee:" at bounding box center [673, 677] width 1319 height 52
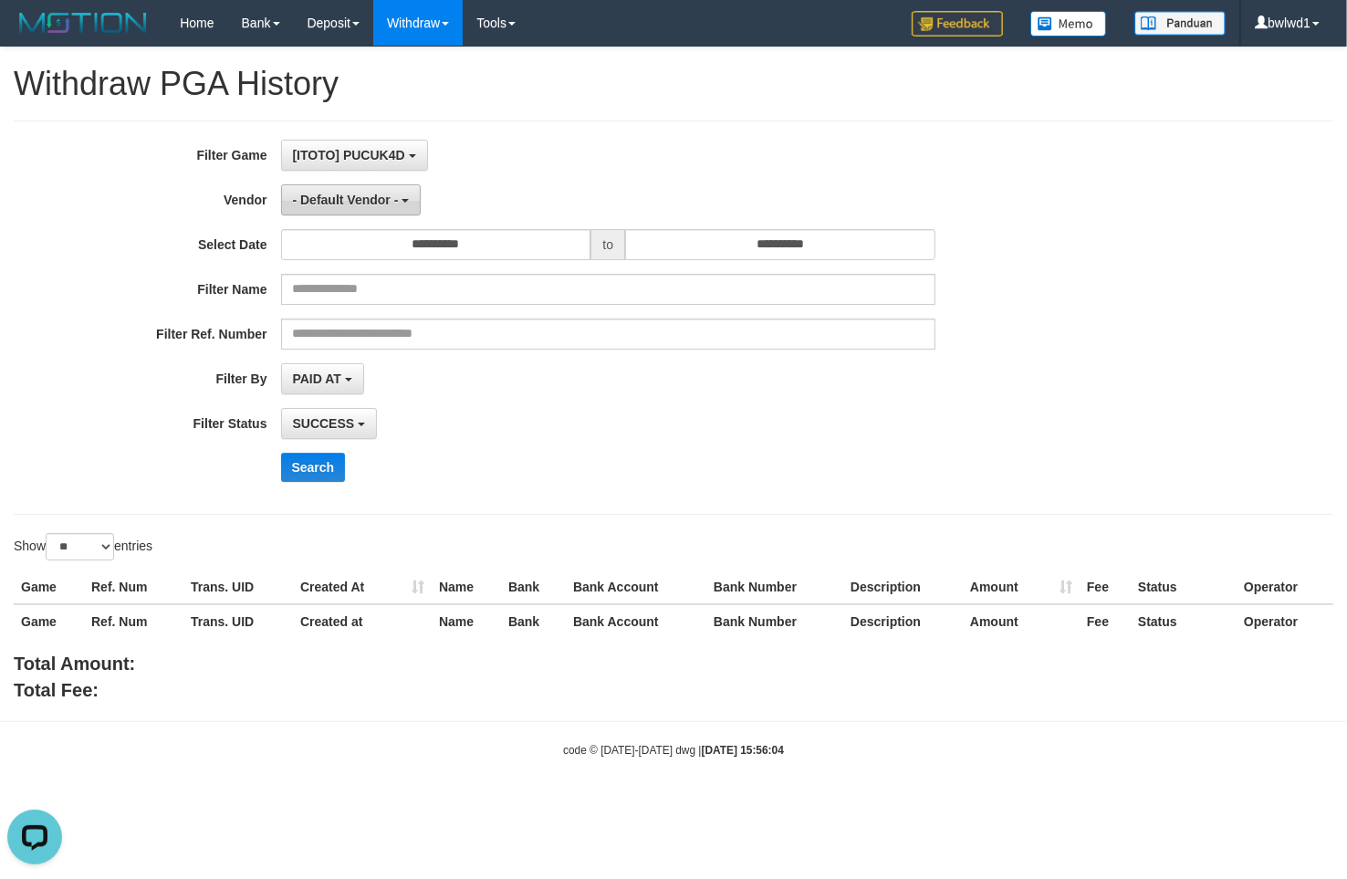
click at [372, 203] on span "- Default Vendor -" at bounding box center [346, 200] width 106 height 15
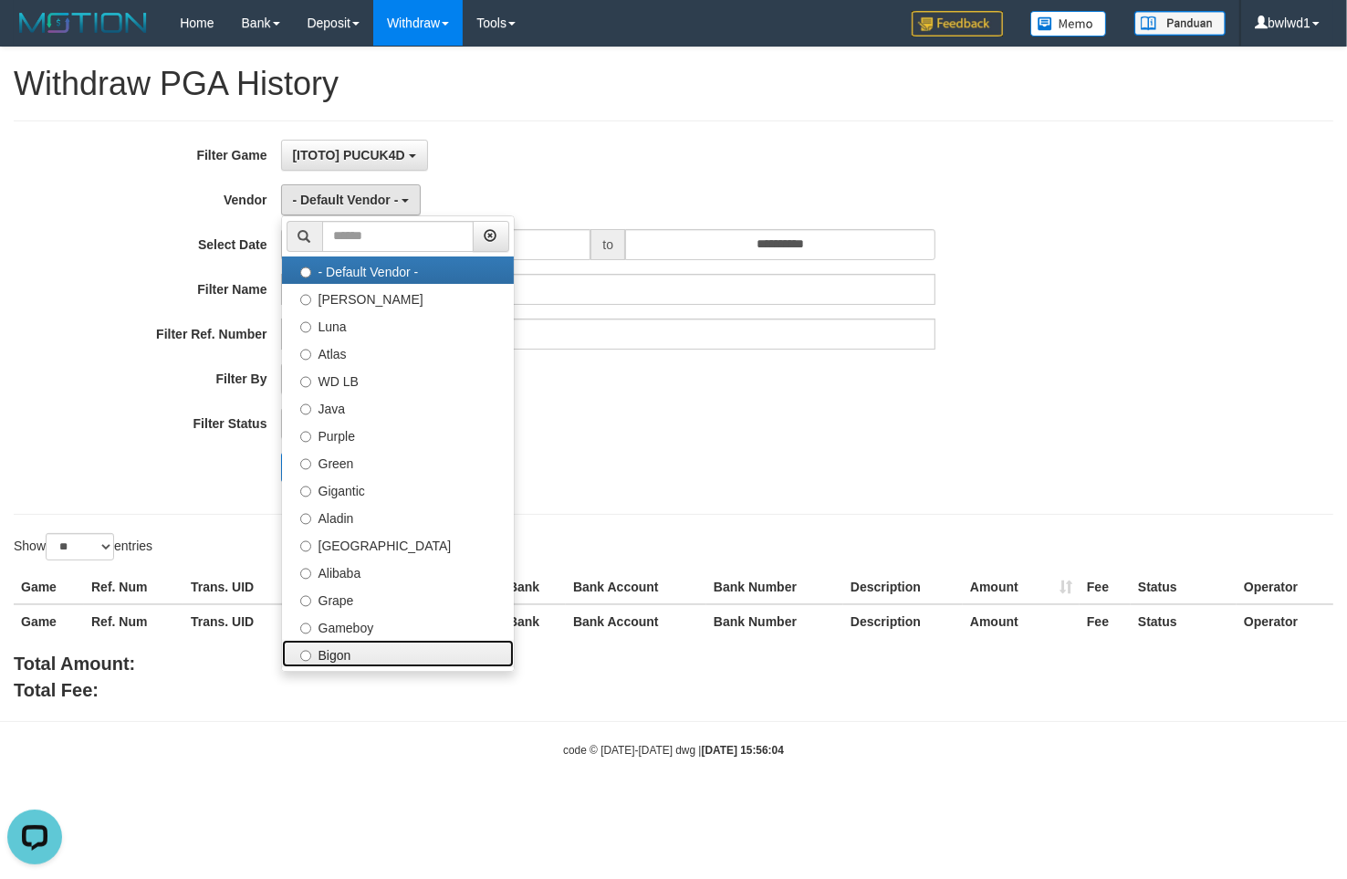
drag, startPoint x: 359, startPoint y: 644, endPoint x: 327, endPoint y: 485, distance: 162.8
click at [359, 640] on ul "- Default Vendor - [PERSON_NAME] Atlas WD LB Java Purple Green Gigantic Aladin …" at bounding box center [398, 443] width 234 height 456
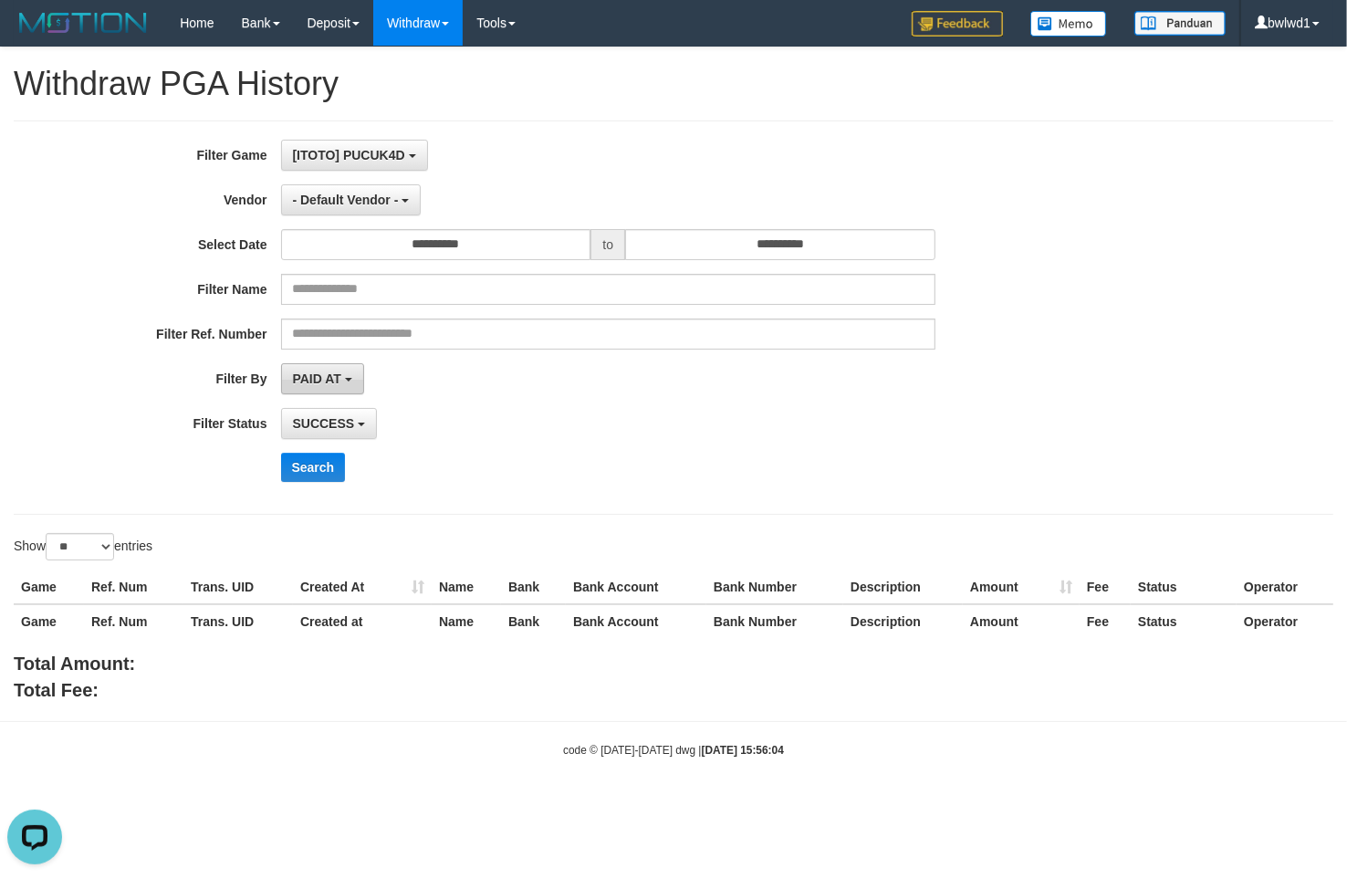
click at [321, 367] on button "PAID AT" at bounding box center [322, 378] width 83 height 31
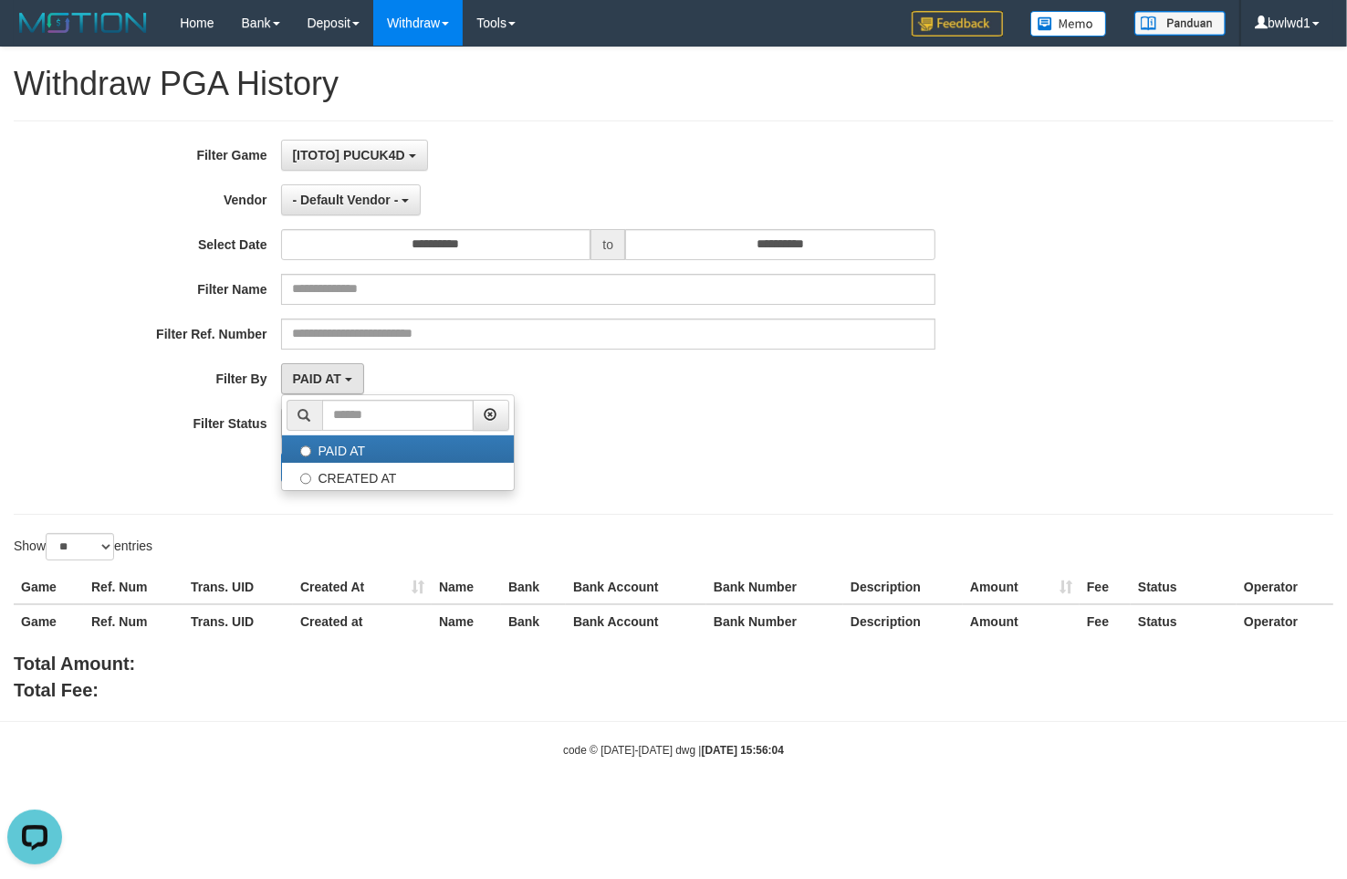
drag, startPoint x: 260, startPoint y: 557, endPoint x: 262, endPoint y: 523, distance: 33.8
click at [260, 544] on div "Show ** ** ** *** entries" at bounding box center [337, 549] width 646 height 32
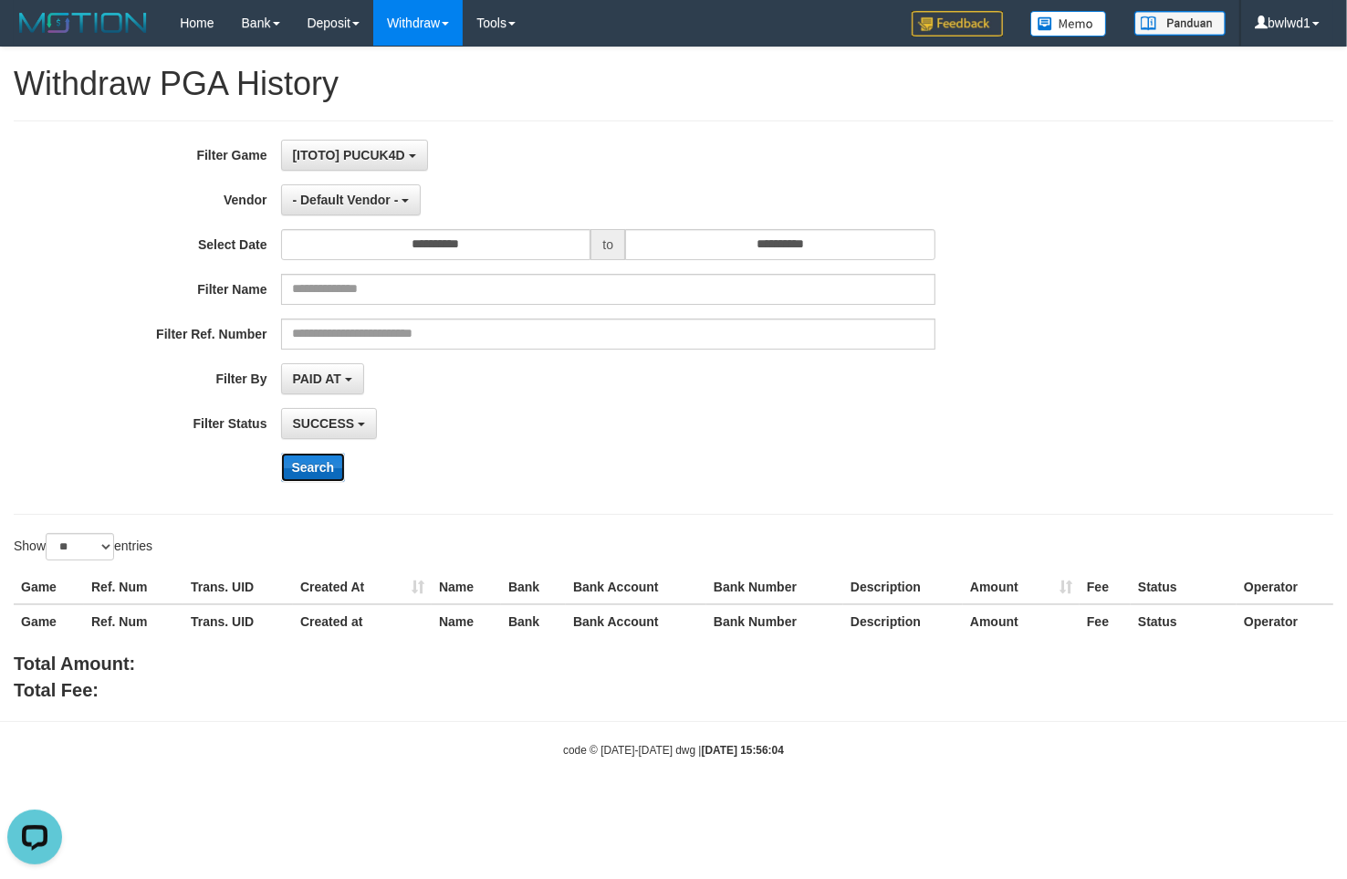
click at [292, 454] on button "Search" at bounding box center [313, 467] width 65 height 29
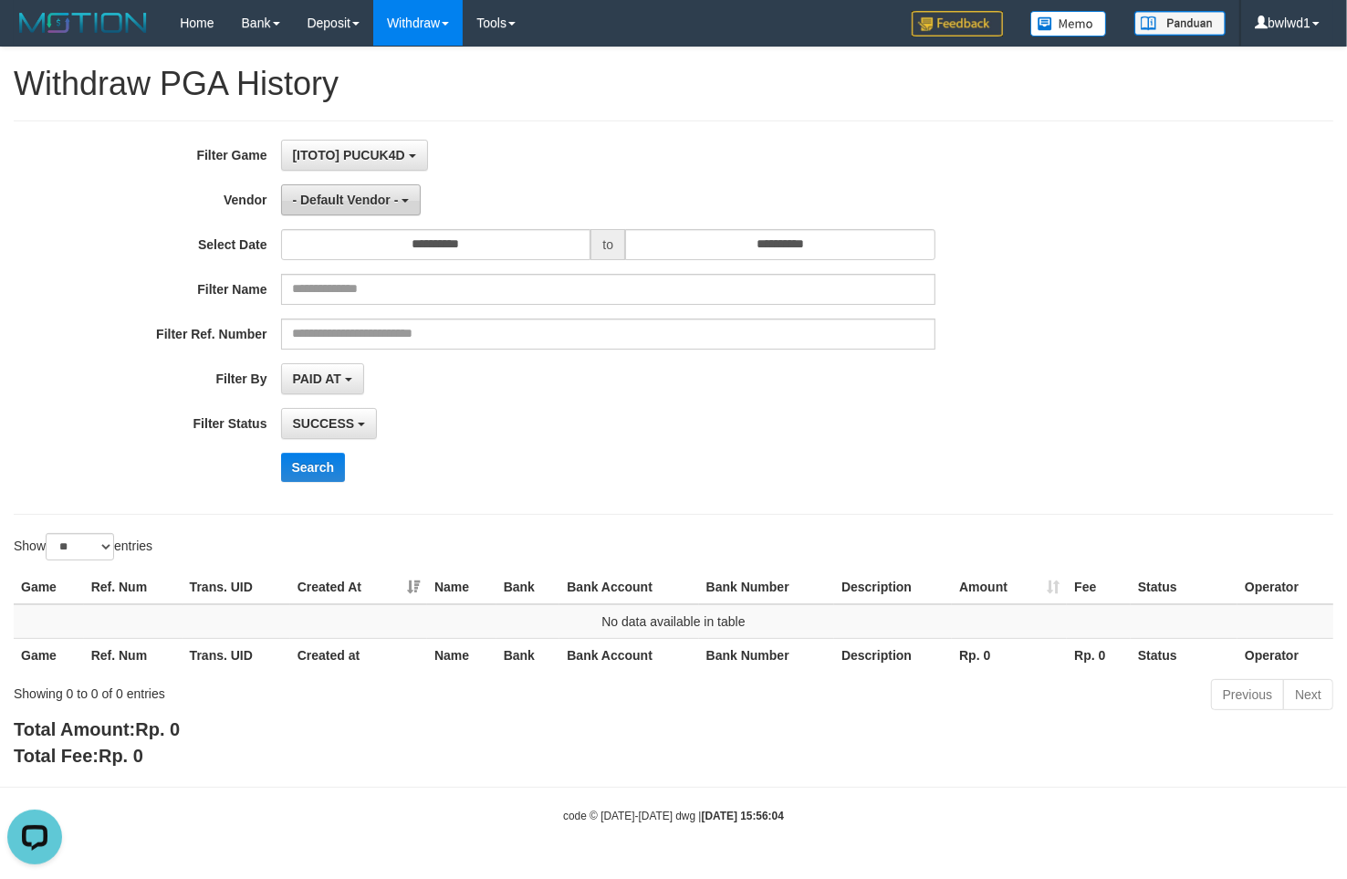
click at [384, 203] on span "- Default Vendor -" at bounding box center [346, 200] width 106 height 15
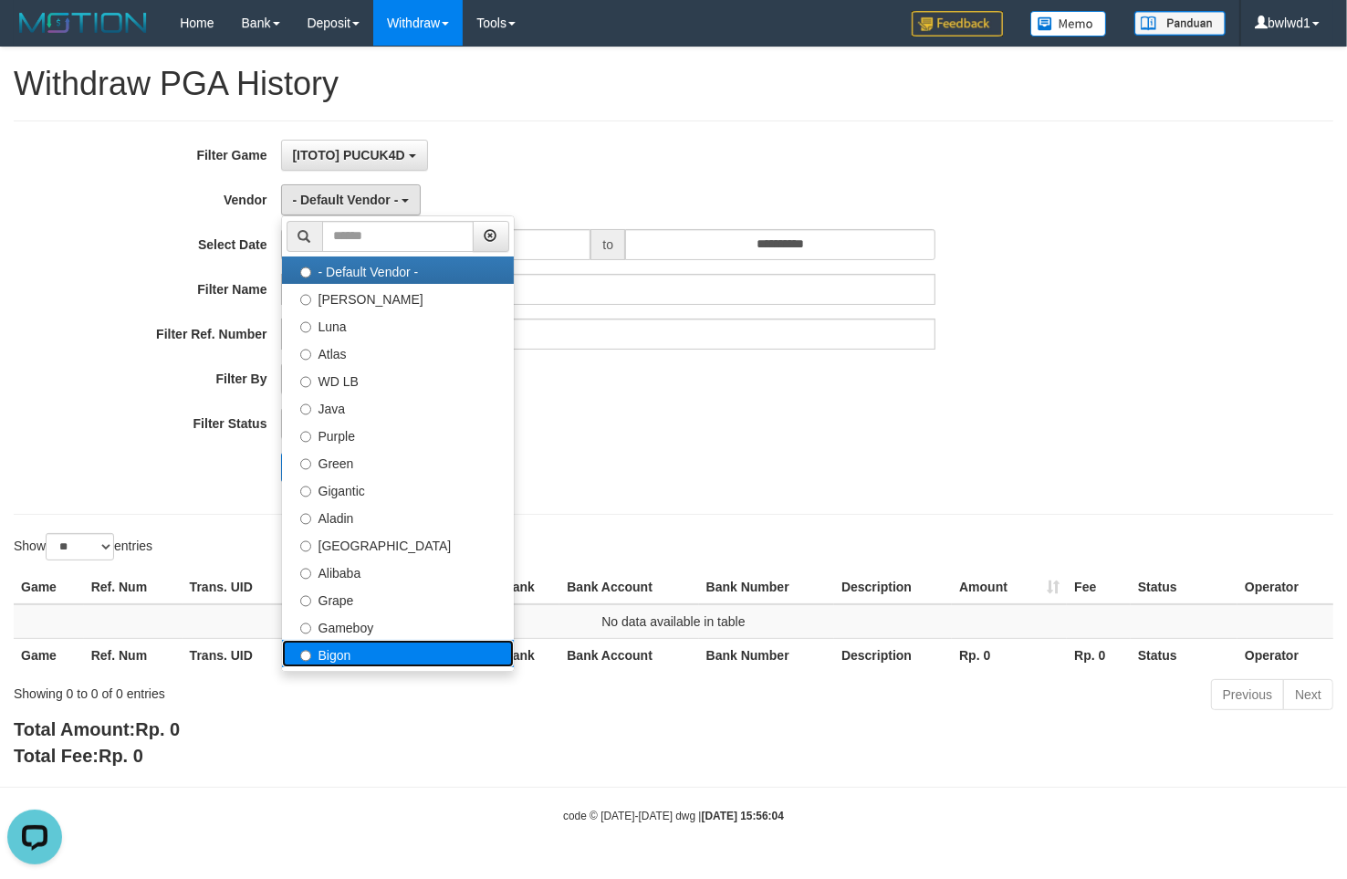
click at [354, 650] on label "Bigon" at bounding box center [398, 653] width 232 height 27
select select "**********"
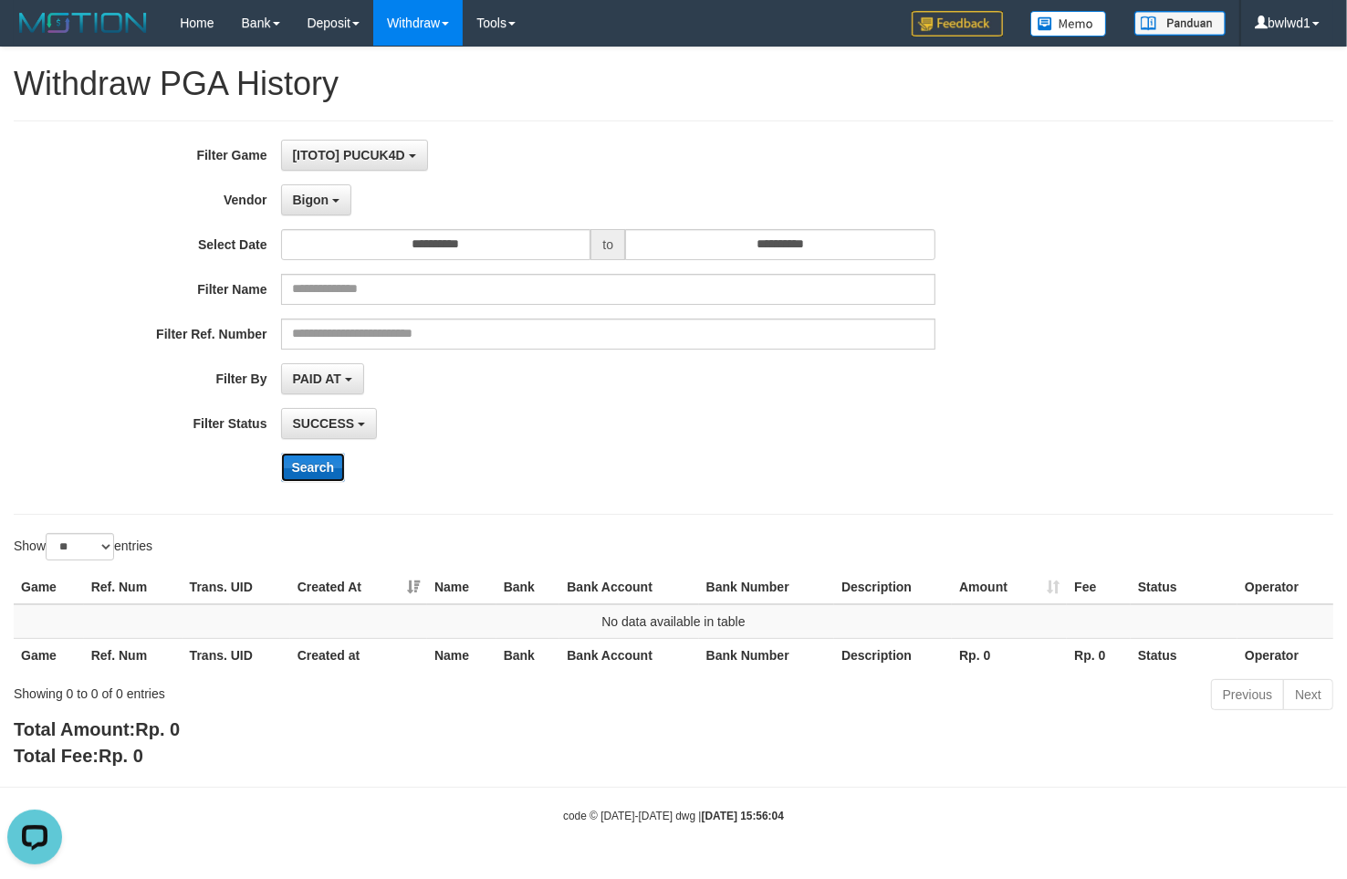
click at [320, 480] on button "Search" at bounding box center [313, 467] width 65 height 29
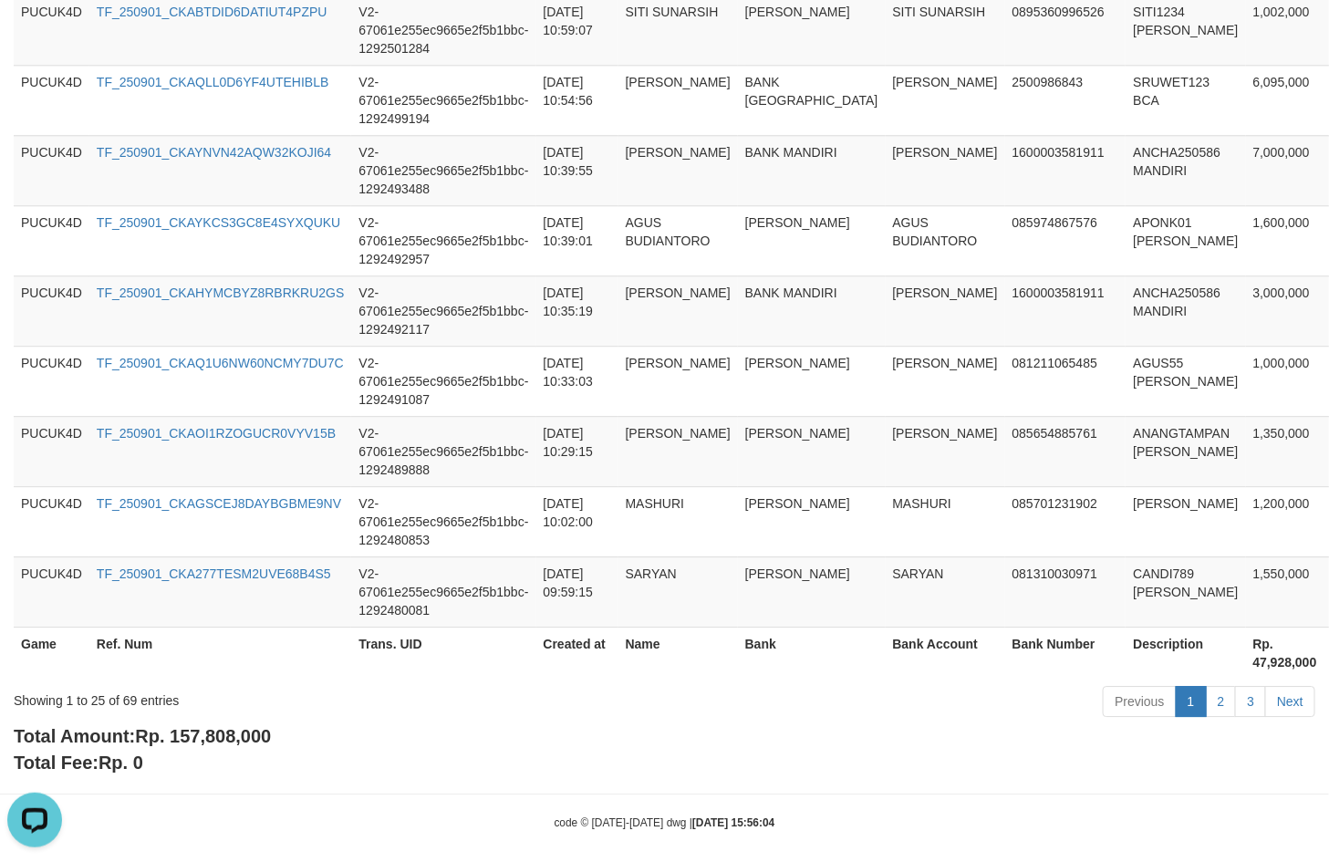
scroll to position [1773, 0]
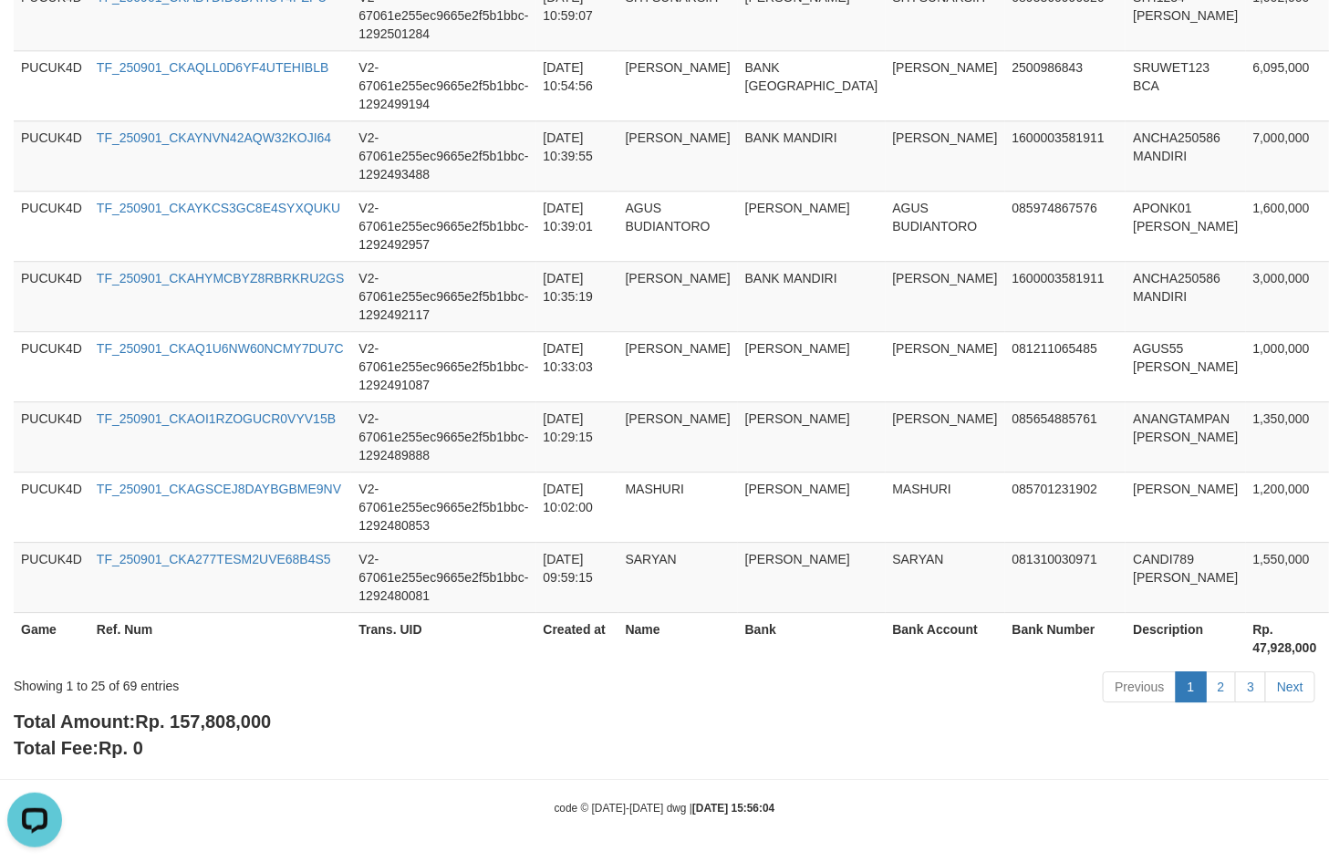
click at [246, 716] on span "Rp. 157,808,000" at bounding box center [203, 722] width 136 height 20
copy span "157,808,000"
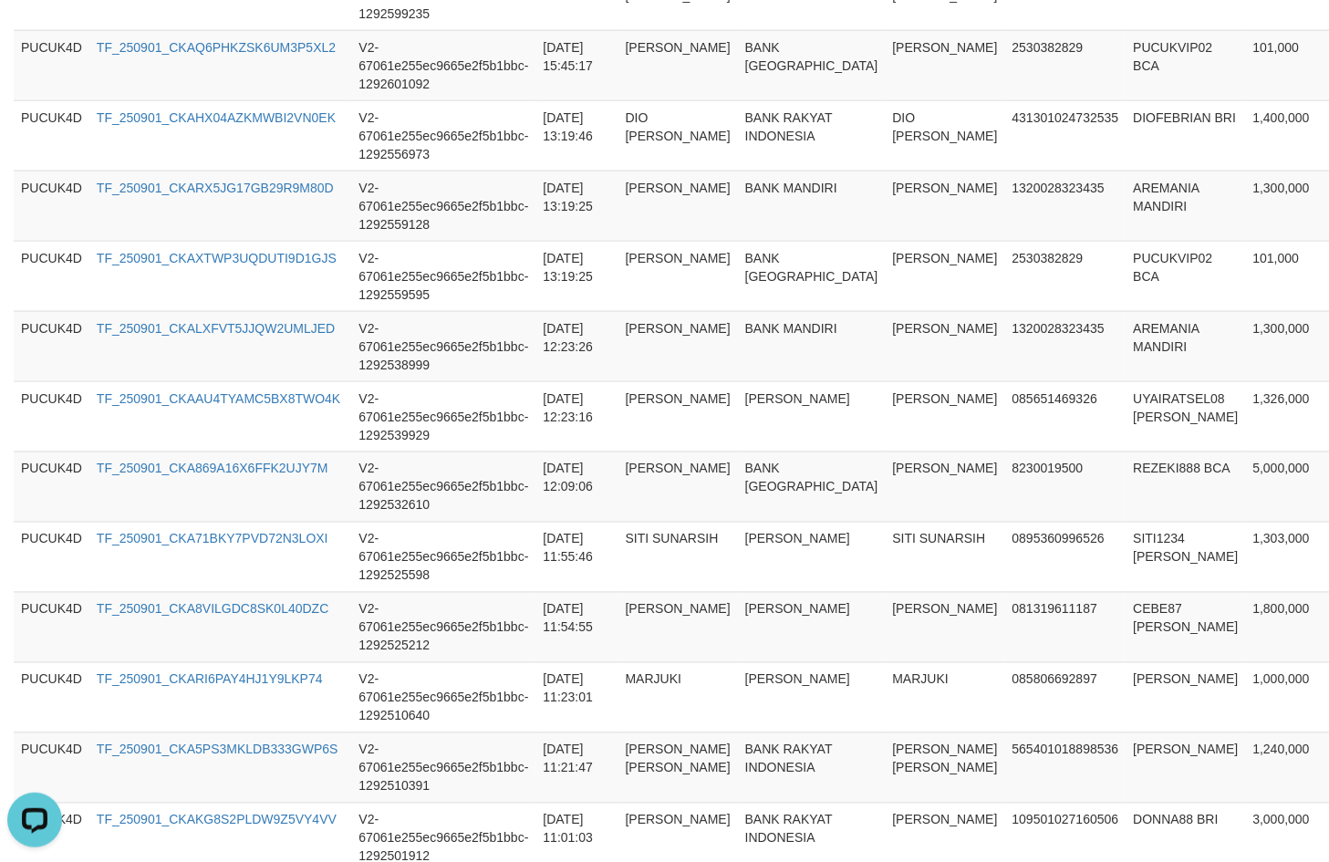
scroll to position [518, 0]
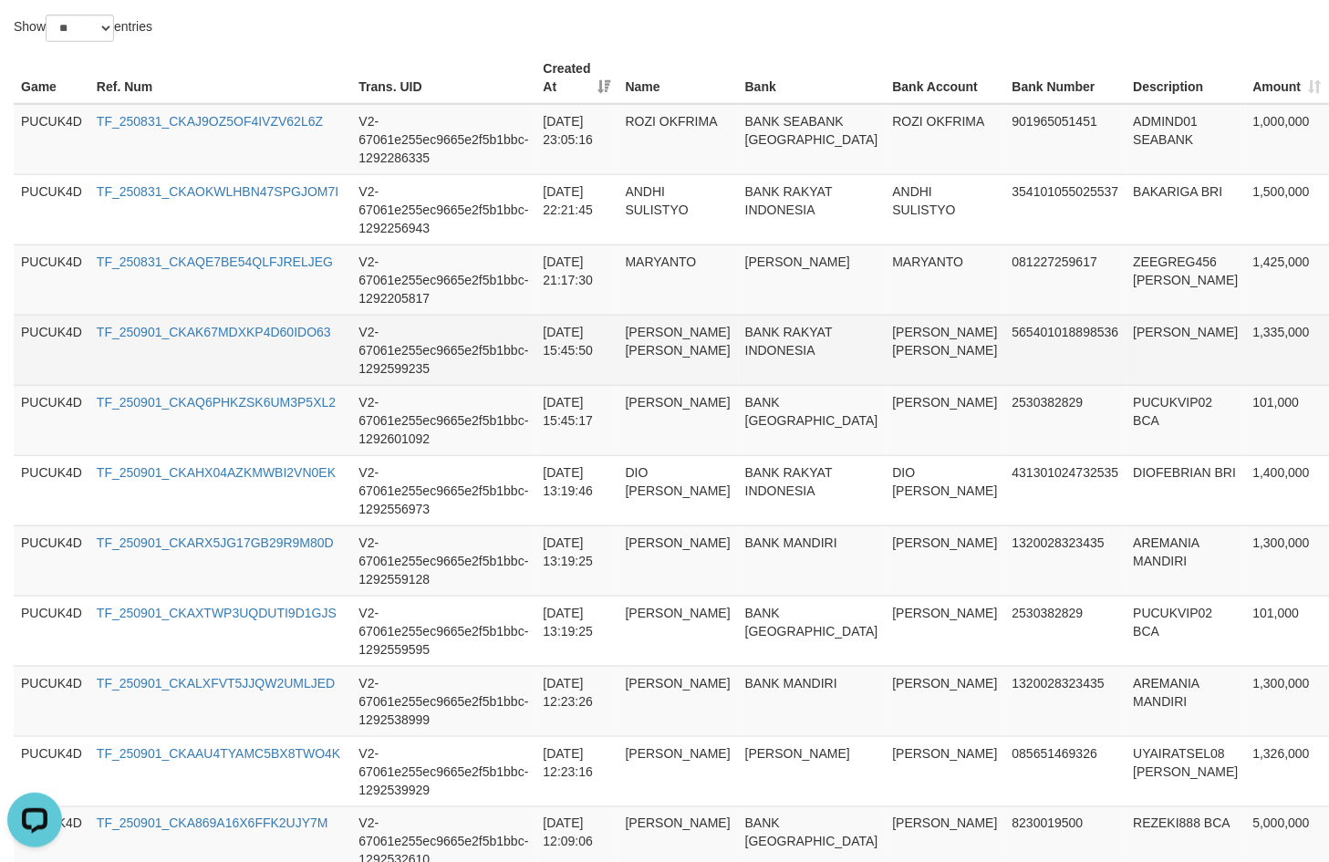
click at [1246, 331] on td "1,335,000" at bounding box center [1287, 350] width 83 height 70
copy td "1,335,000"
click at [1126, 331] on td "[PERSON_NAME]" at bounding box center [1186, 350] width 120 height 70
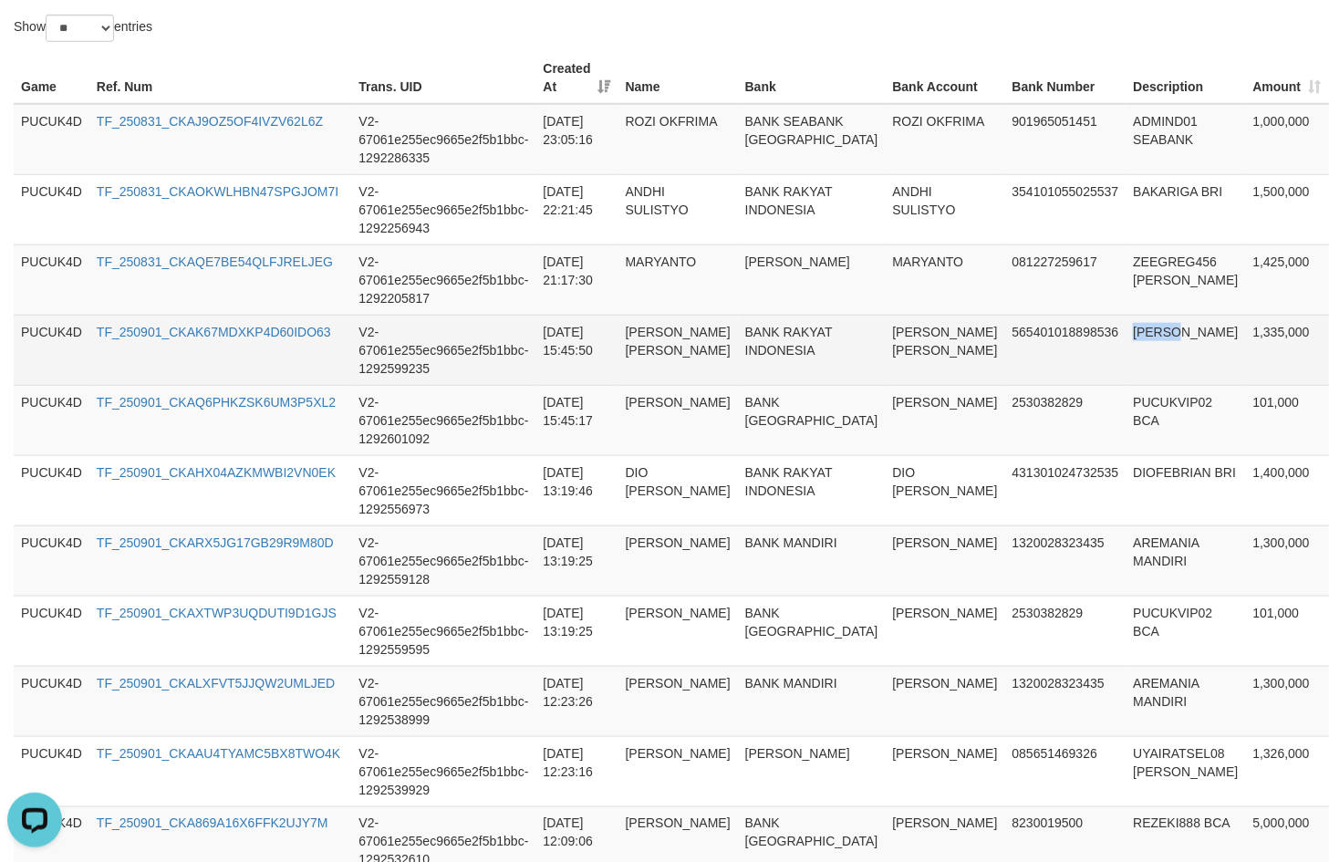
copy td "[PERSON_NAME]"
click at [886, 347] on td "[PERSON_NAME] [PERSON_NAME]" at bounding box center [946, 350] width 120 height 70
copy td "[PERSON_NAME] [PERSON_NAME]"
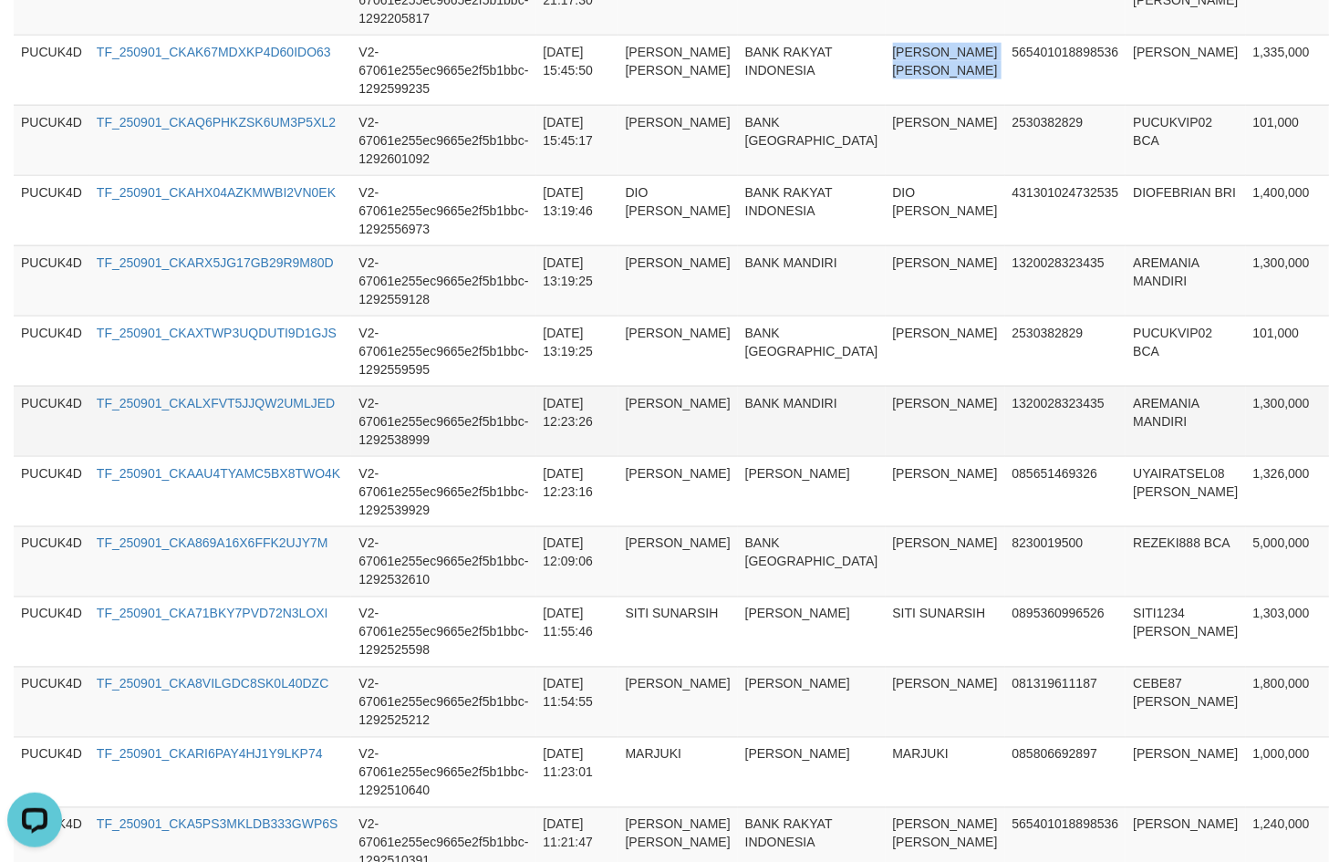
scroll to position [228, 0]
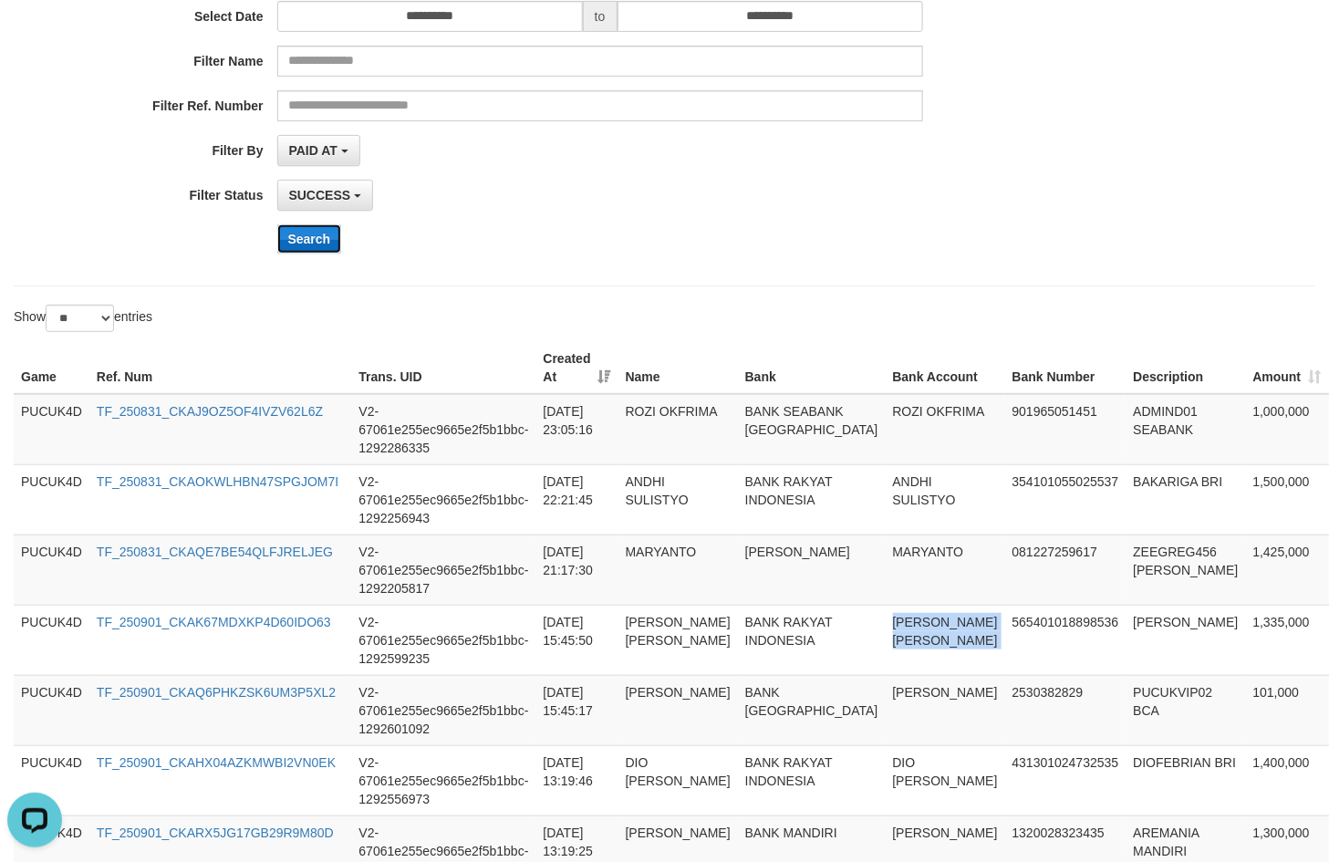
click at [325, 244] on button "Search" at bounding box center [309, 238] width 65 height 29
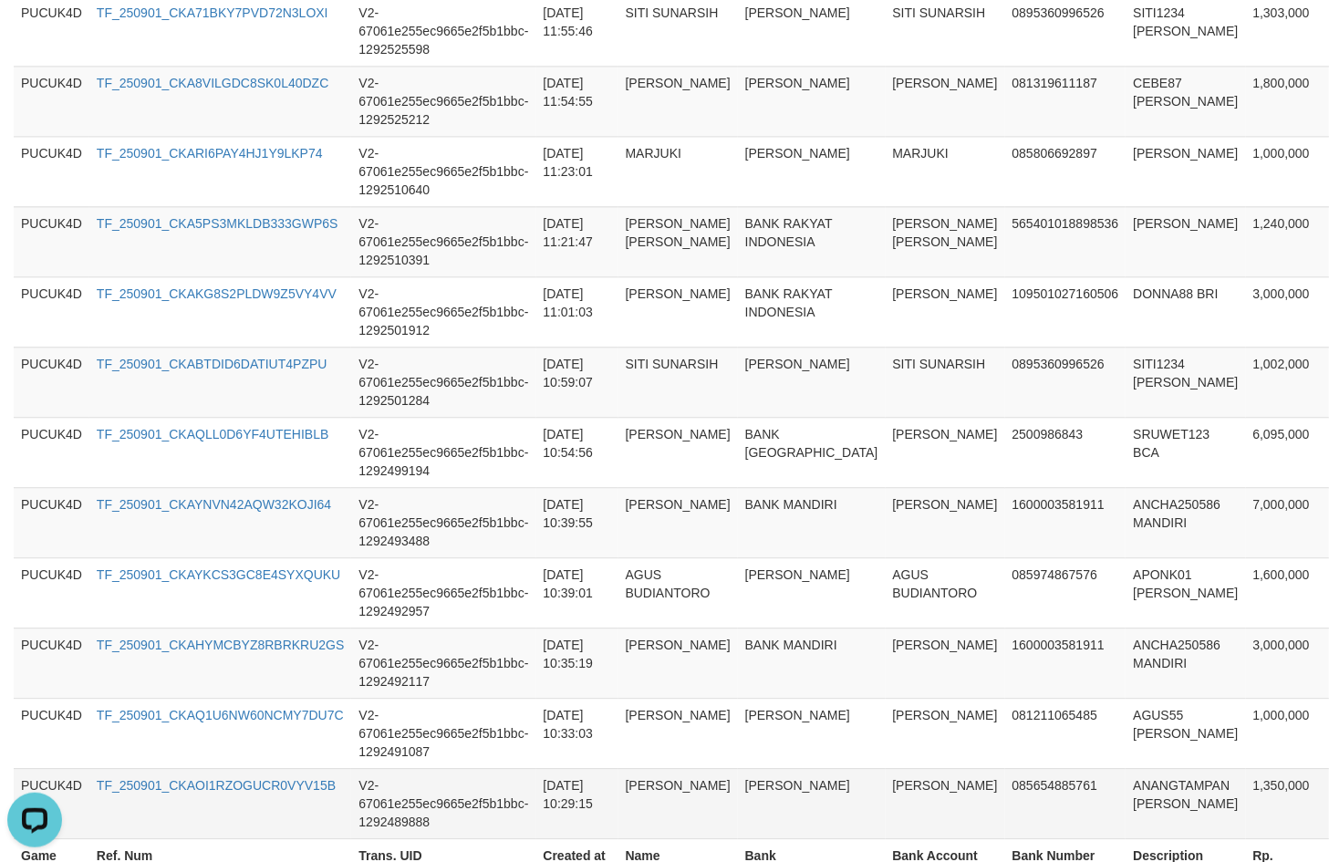
scroll to position [1773, 0]
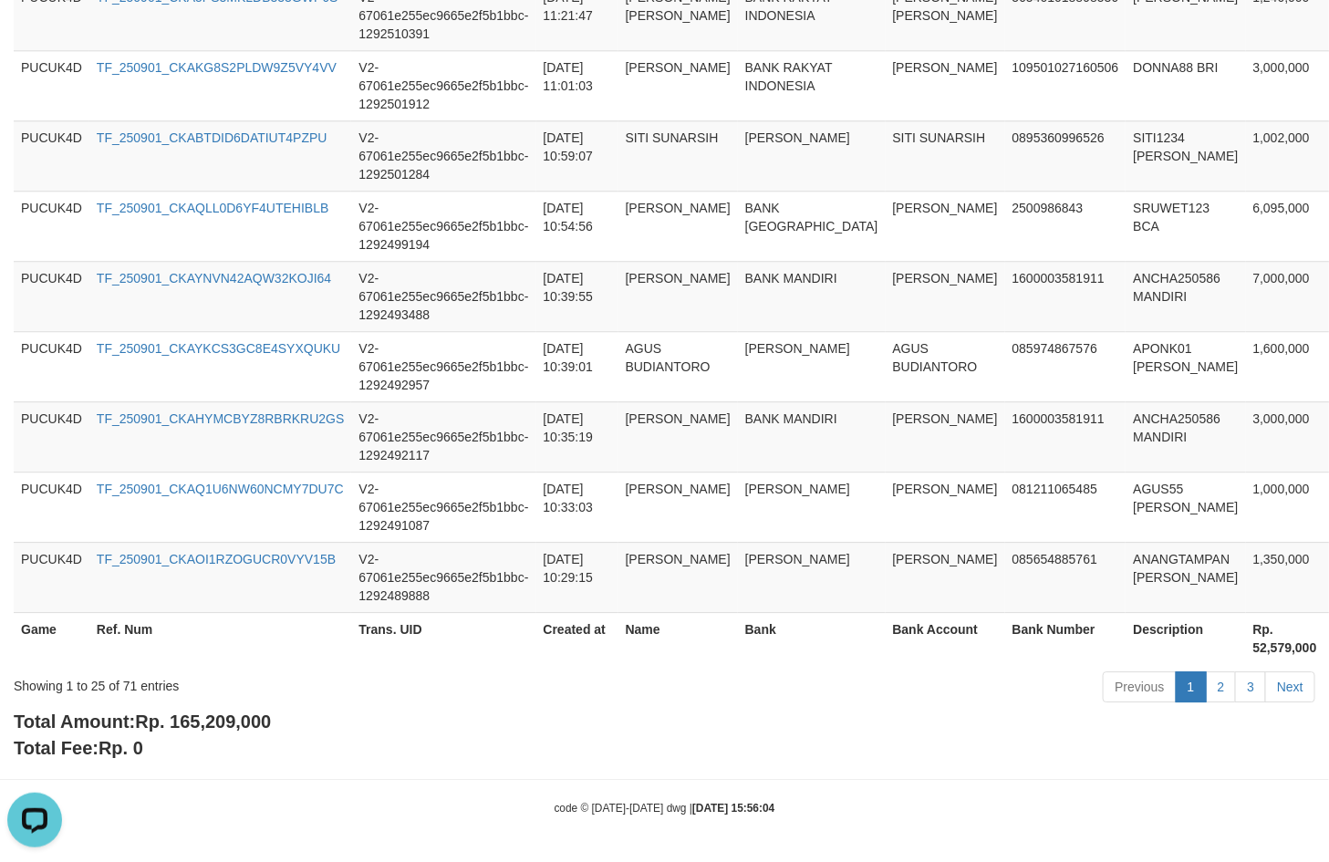
click at [171, 721] on span "Rp. 165,209,000" at bounding box center [203, 722] width 136 height 20
click at [252, 719] on span "Rp. 165,209,000" at bounding box center [203, 722] width 136 height 20
copy span "165,209,000"
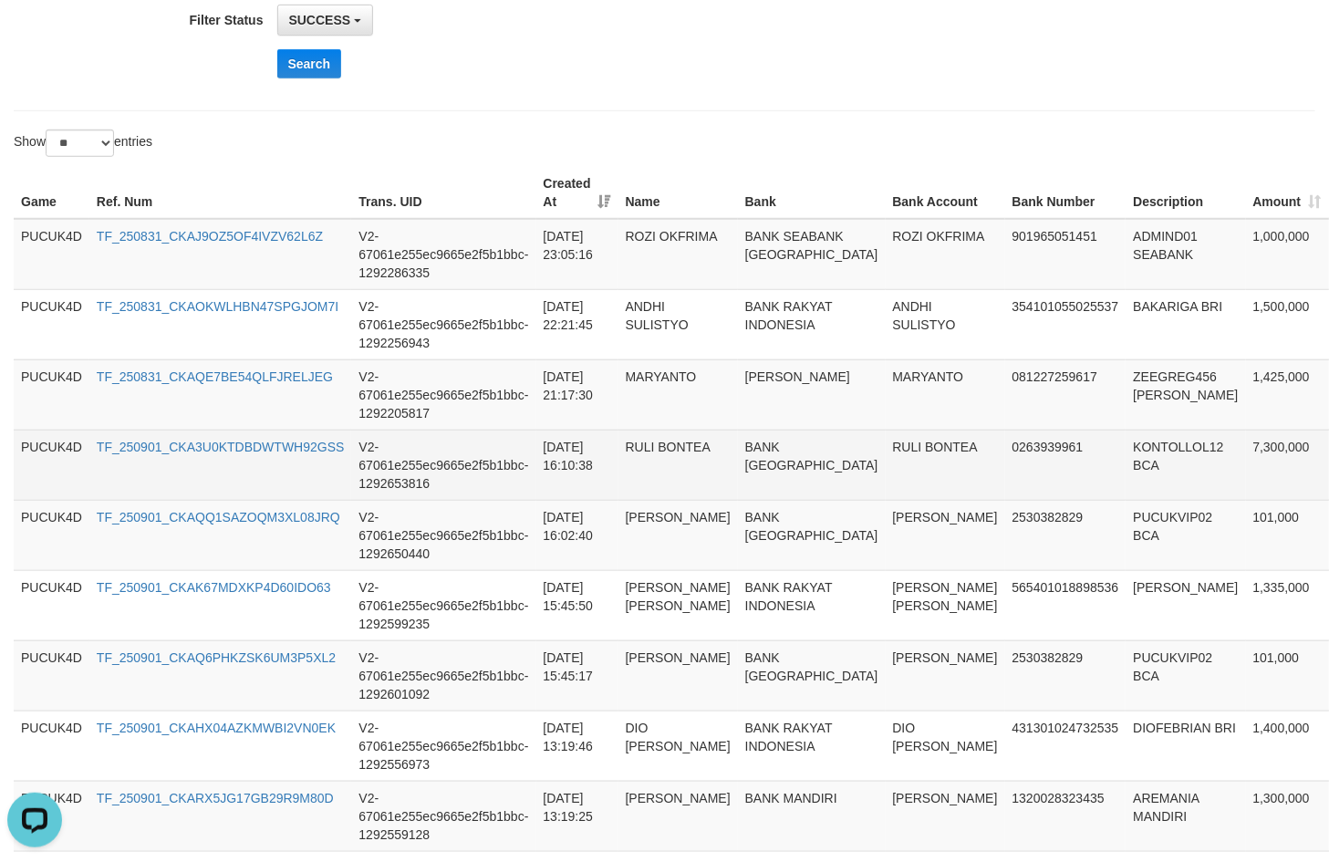
scroll to position [404, 0]
click at [1246, 452] on td "7,300,000" at bounding box center [1287, 464] width 83 height 70
copy td "7,300,000"
click at [1126, 454] on td "KONTOLLOL12 BCA" at bounding box center [1186, 464] width 120 height 70
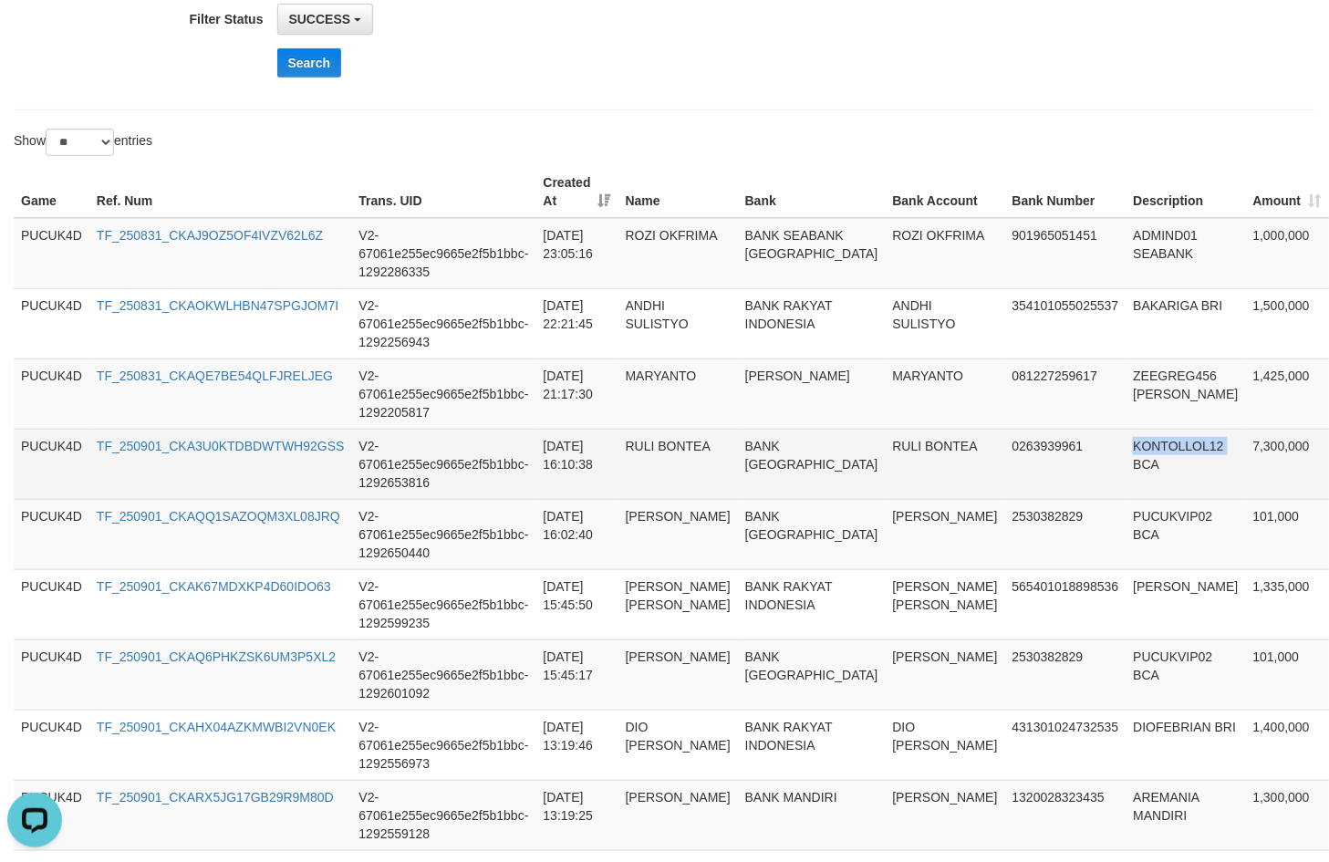
click at [1126, 454] on td "KONTOLLOL12 BCA" at bounding box center [1186, 464] width 120 height 70
copy td "KONTOLLOL12"
click at [1006, 461] on td "0263939961" at bounding box center [1066, 464] width 121 height 70
click at [891, 453] on td "RULI BONTEA" at bounding box center [946, 464] width 120 height 70
click at [887, 453] on td "RULI BONTEA" at bounding box center [946, 464] width 120 height 70
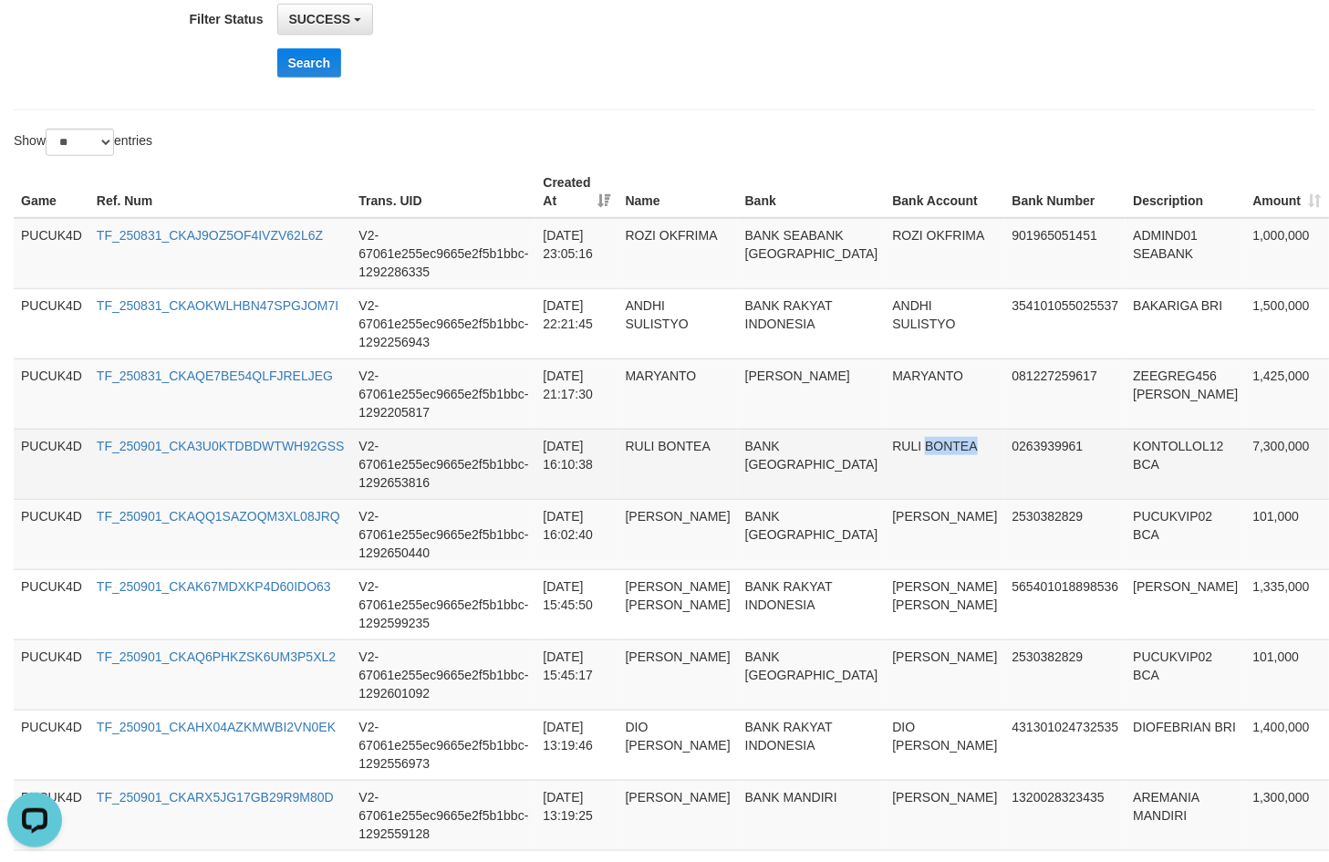
click at [887, 453] on td "RULI BONTEA" at bounding box center [946, 464] width 120 height 70
copy td "BONTEA"
click at [886, 448] on td "RULI BONTEA" at bounding box center [946, 464] width 120 height 70
copy td "RULI BONTEA"
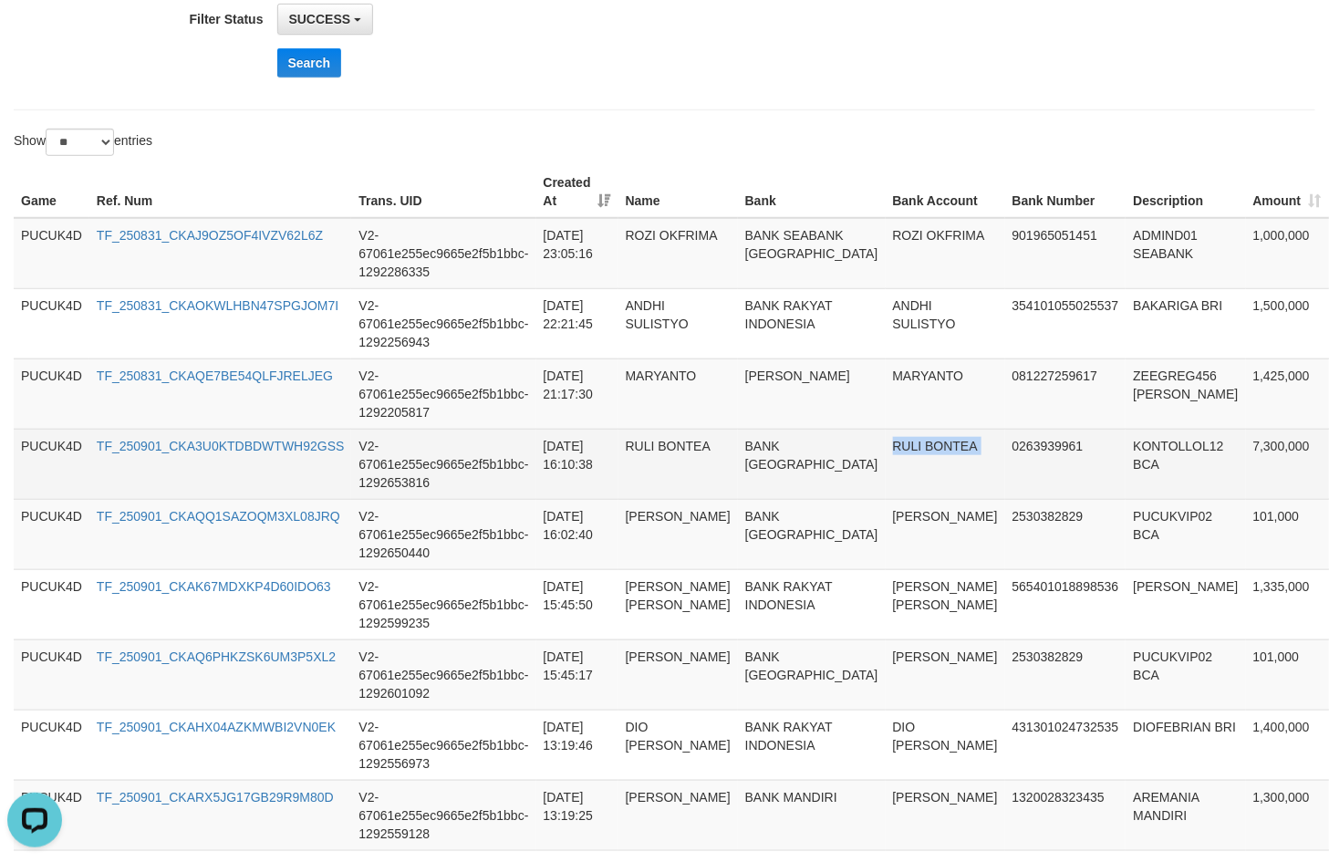
click at [886, 448] on td "RULI BONTEA" at bounding box center [946, 464] width 120 height 70
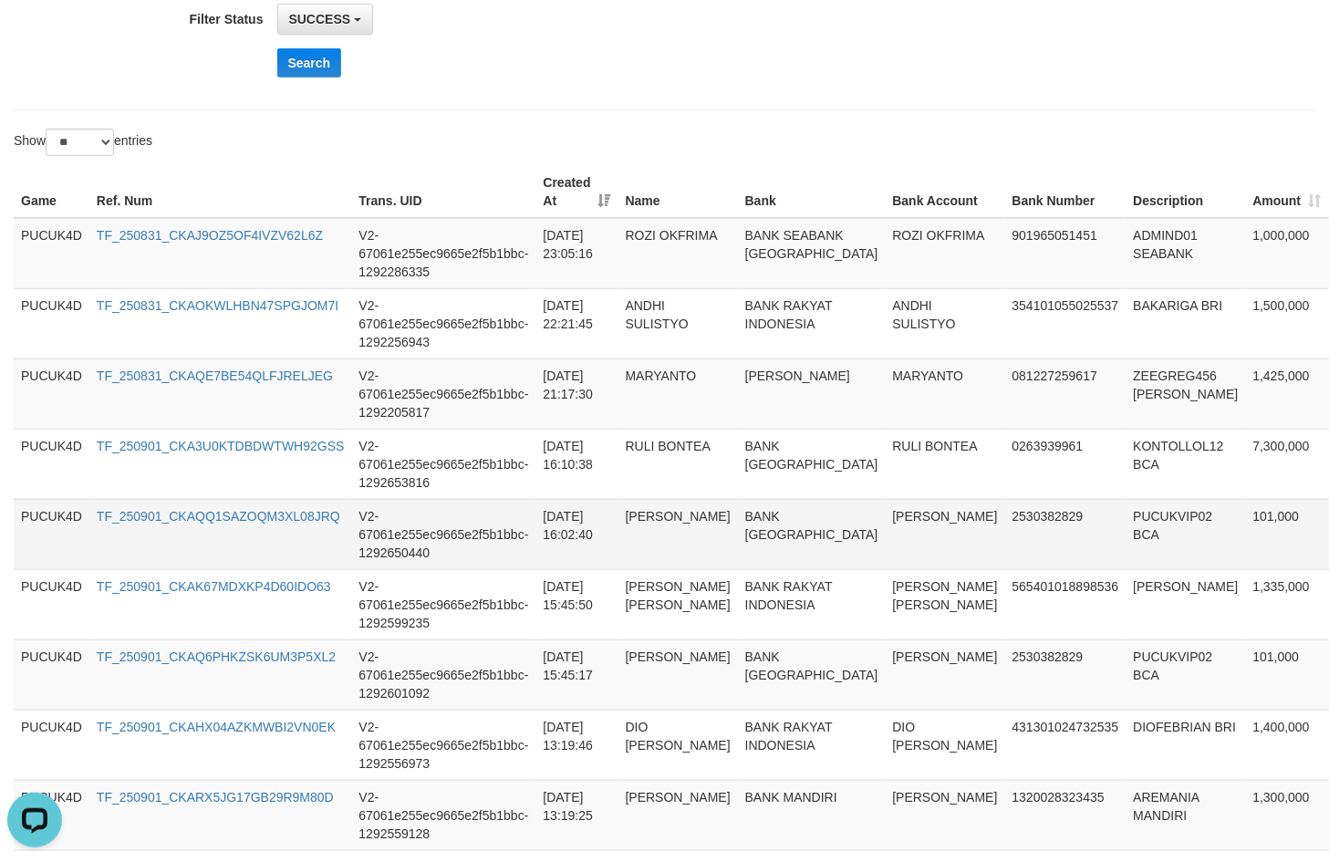
click at [1246, 514] on td "101,000" at bounding box center [1287, 534] width 83 height 70
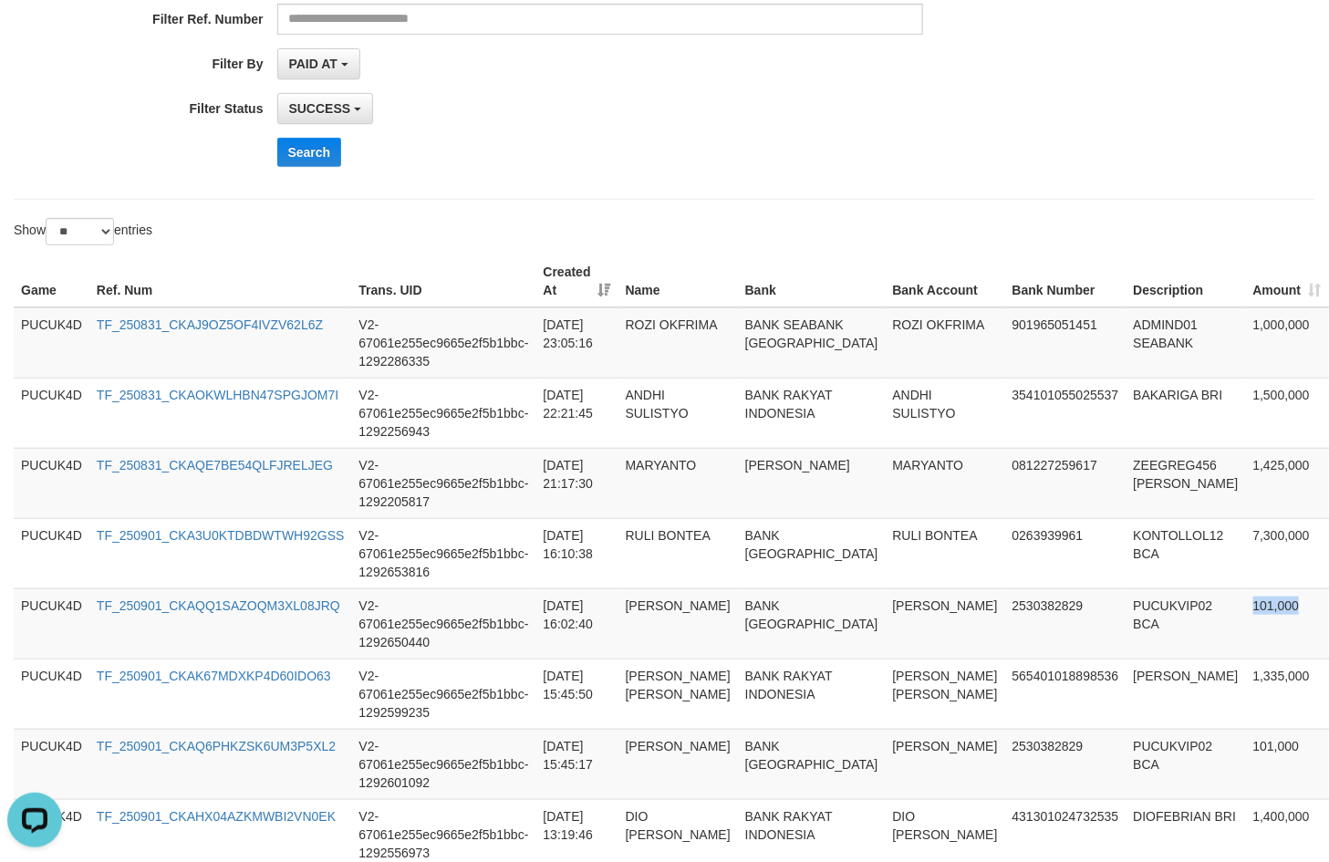
scroll to position [0, 0]
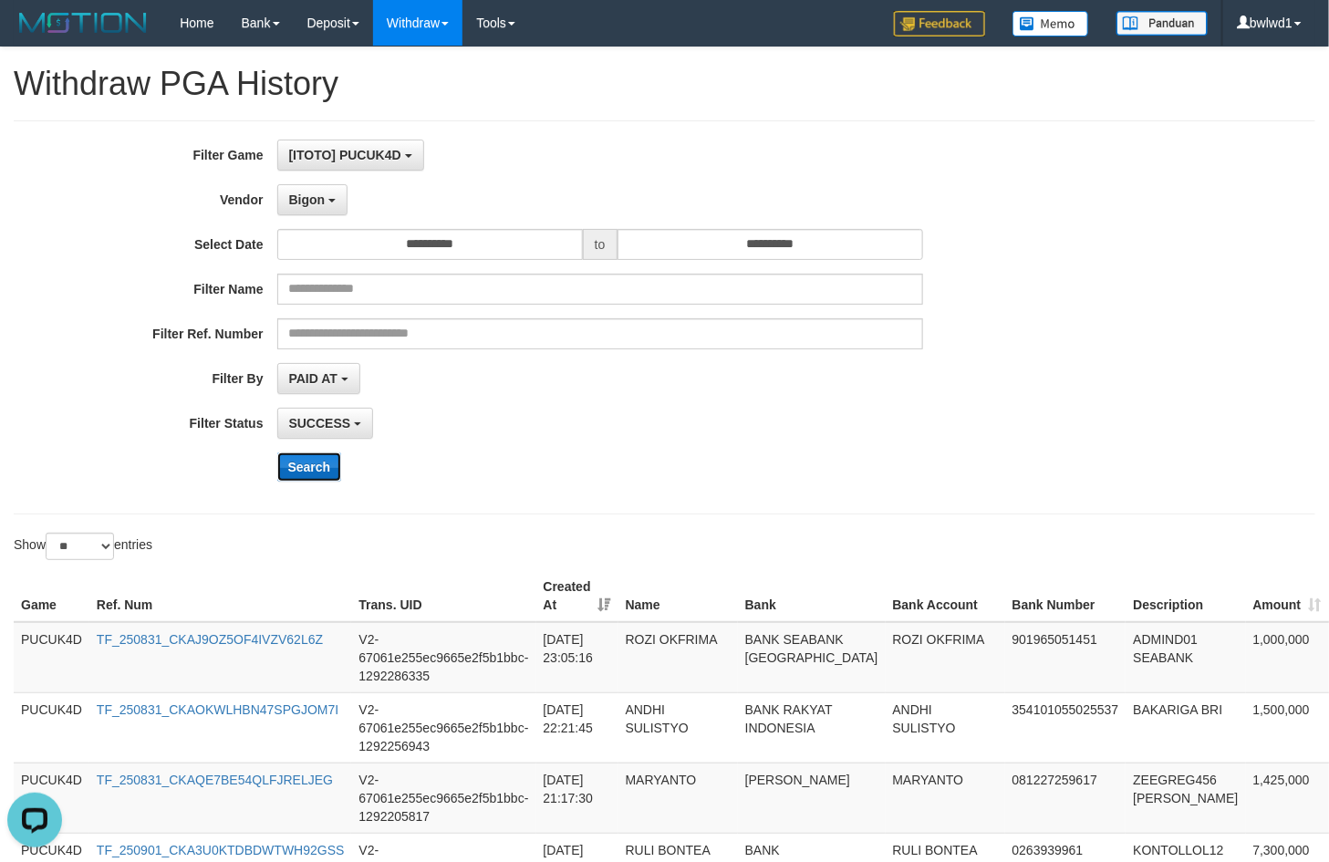
click at [298, 472] on button "Search" at bounding box center [309, 467] width 65 height 29
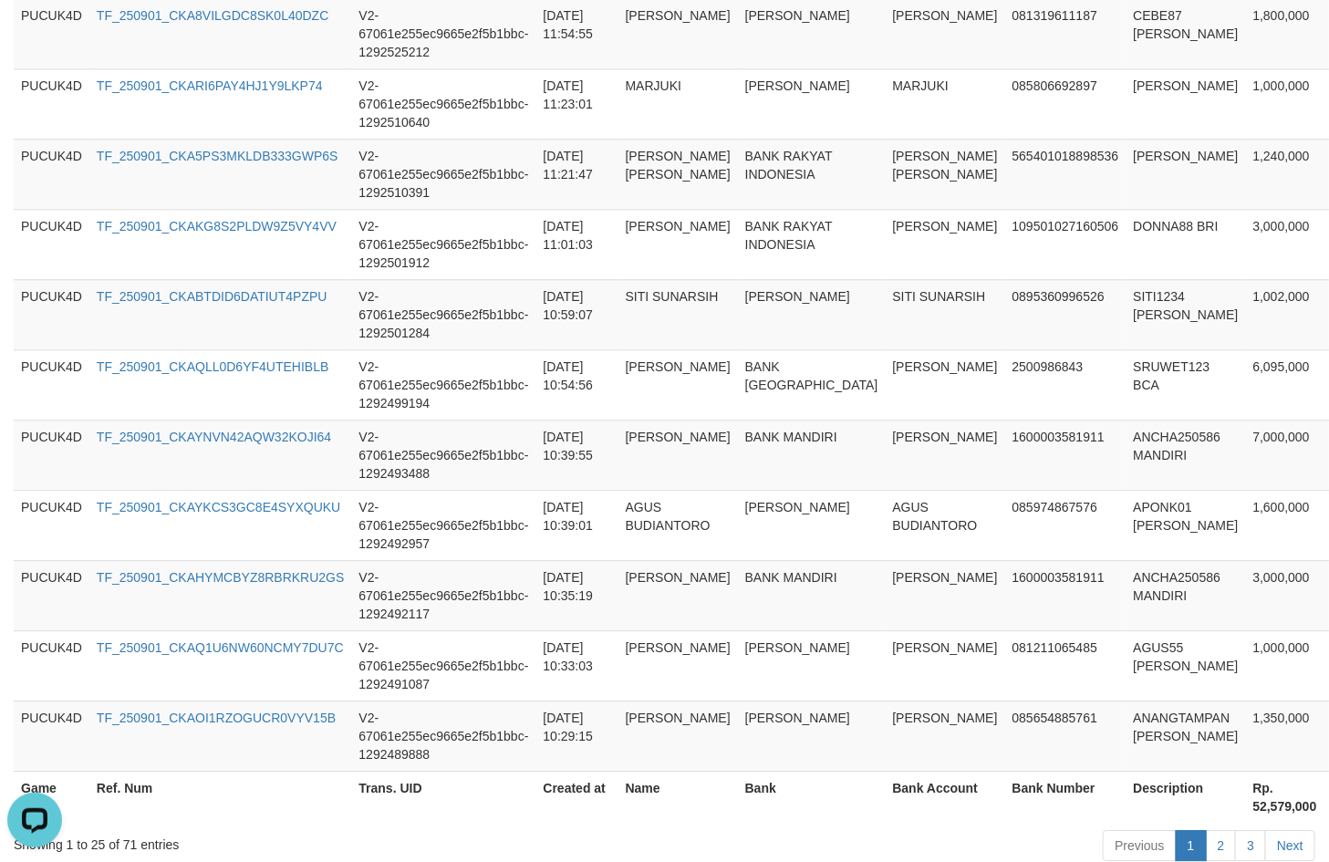
scroll to position [1773, 0]
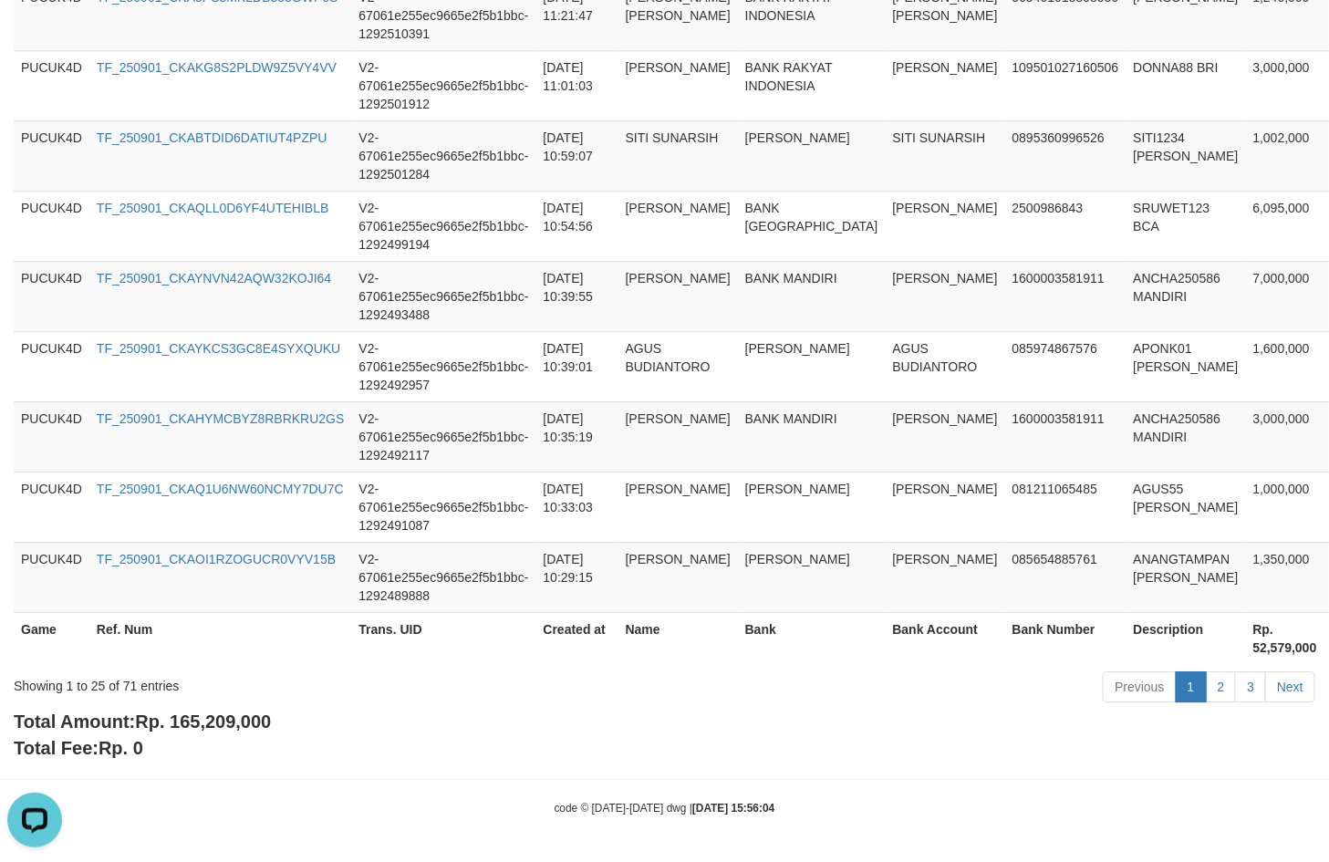
click at [193, 733] on div "Total Amount: Rp. 165,209,000 Total Fee: Rp. 0" at bounding box center [665, 735] width 1302 height 52
copy span "165,209,000"
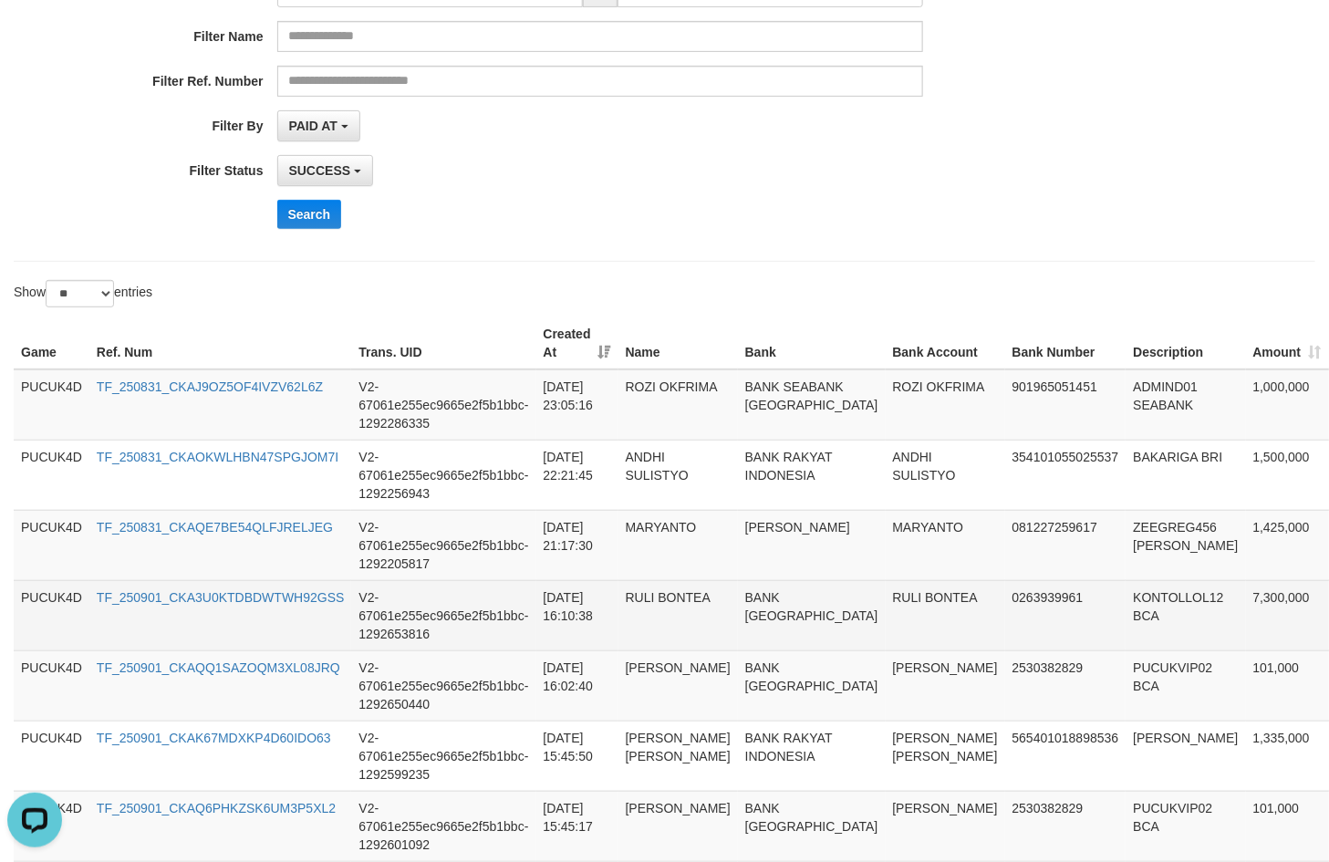
scroll to position [0, 0]
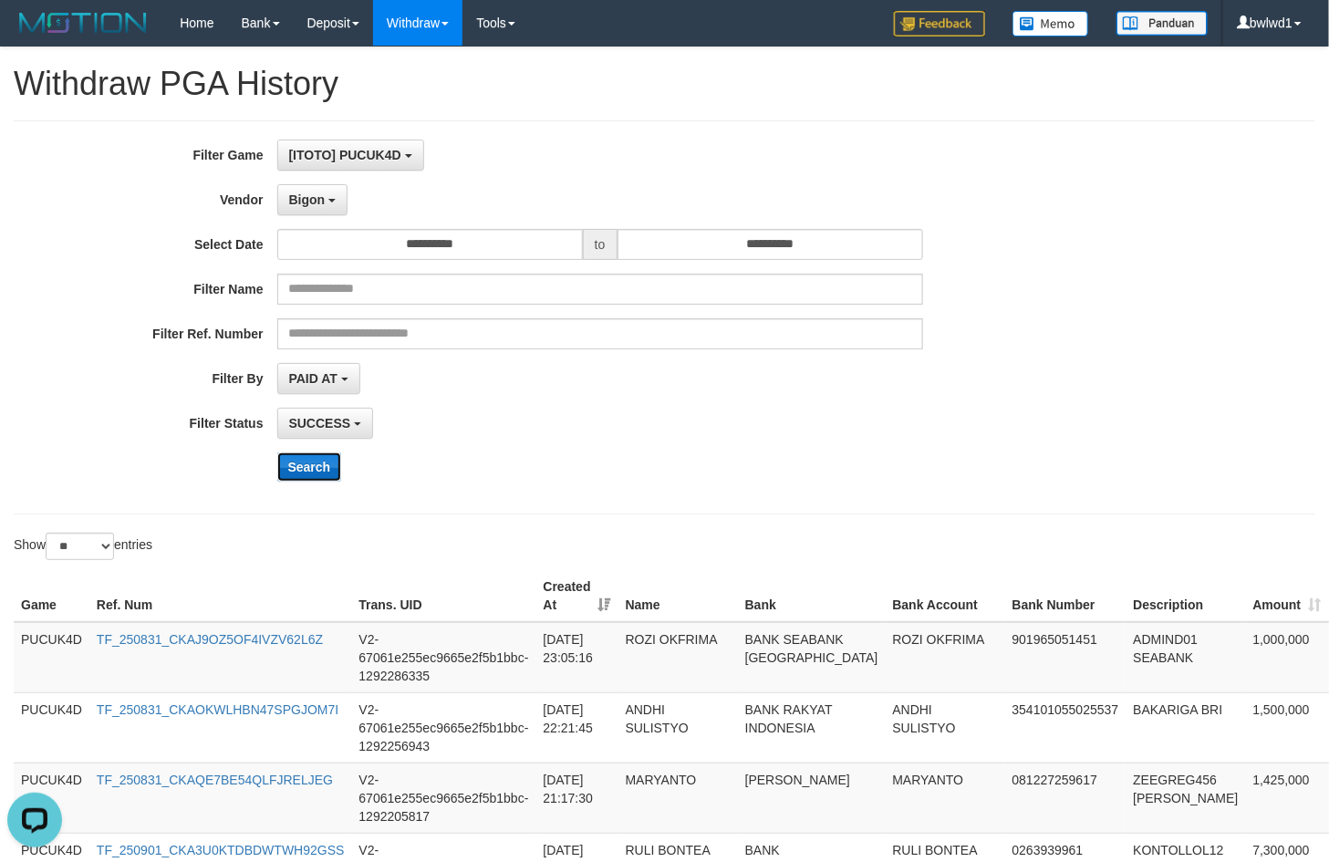
click at [328, 470] on button "Search" at bounding box center [309, 467] width 65 height 29
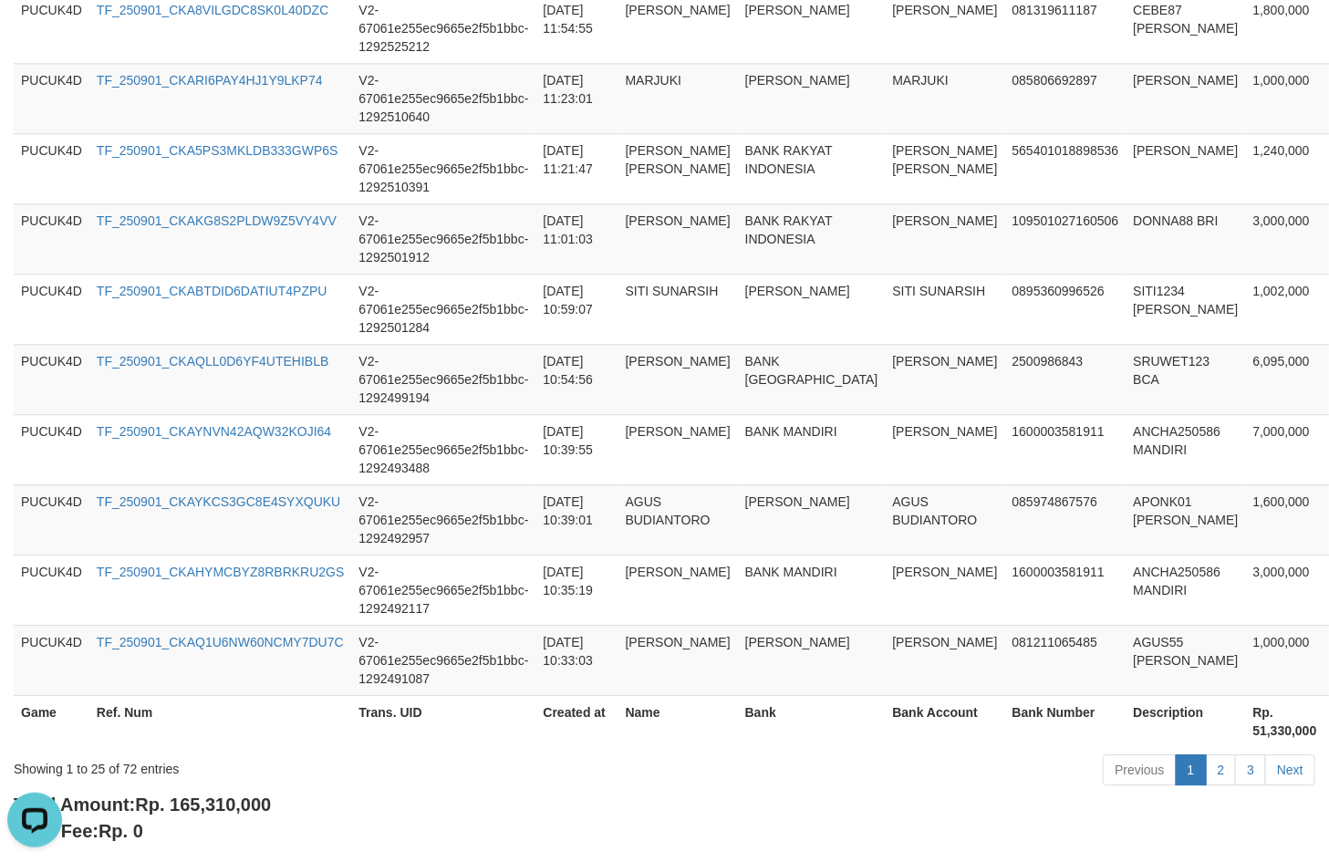
scroll to position [1773, 0]
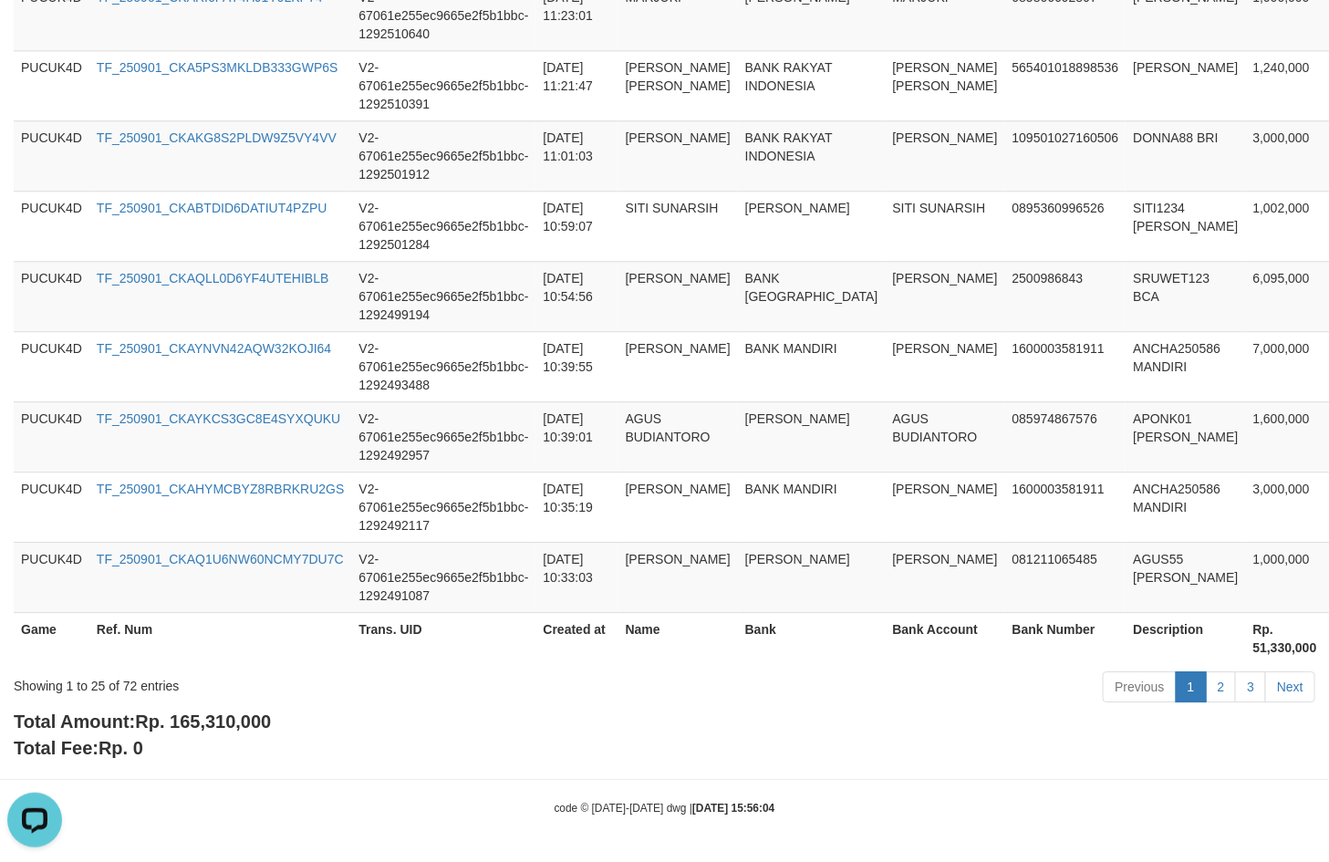
click at [214, 721] on span "Rp. 165,310,000" at bounding box center [203, 722] width 136 height 20
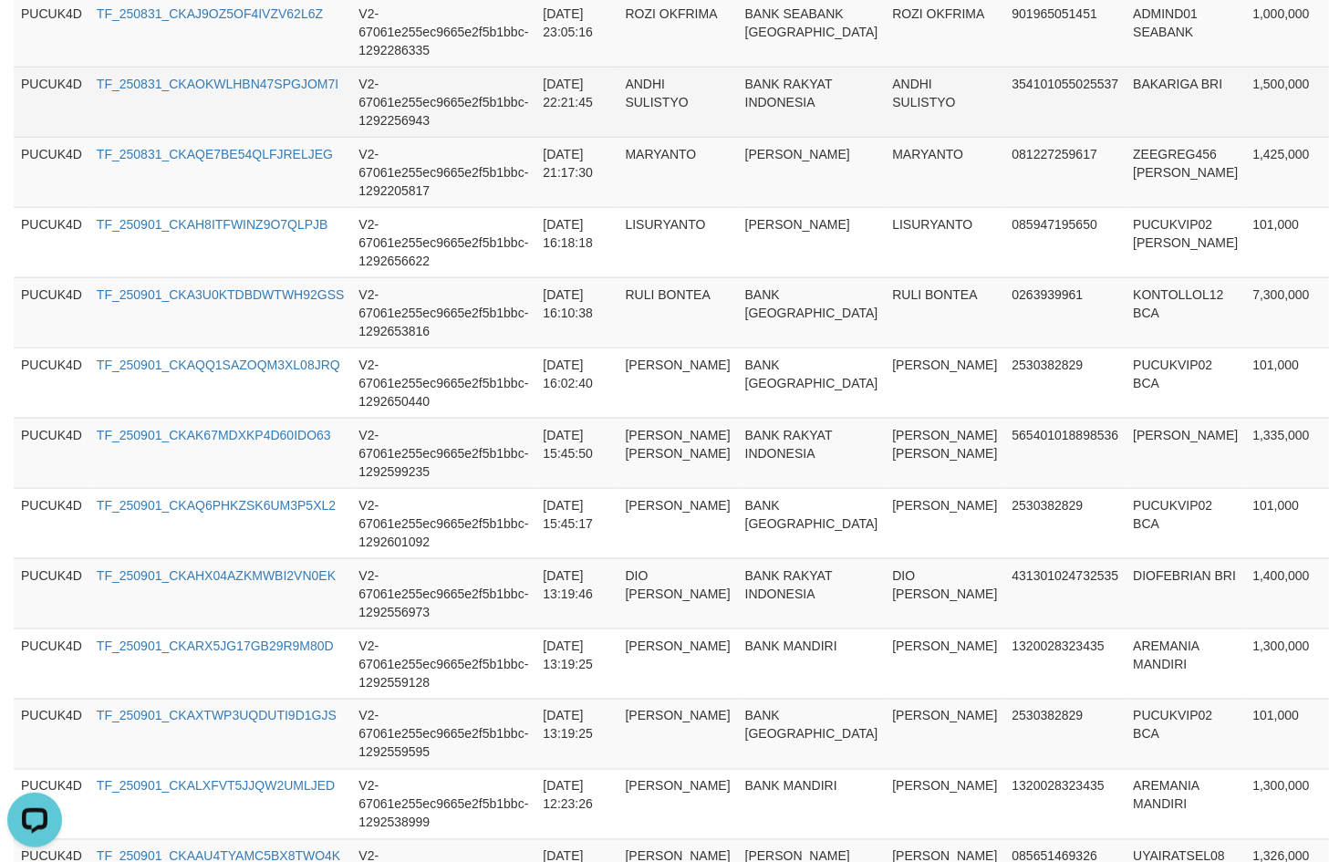
scroll to position [290, 0]
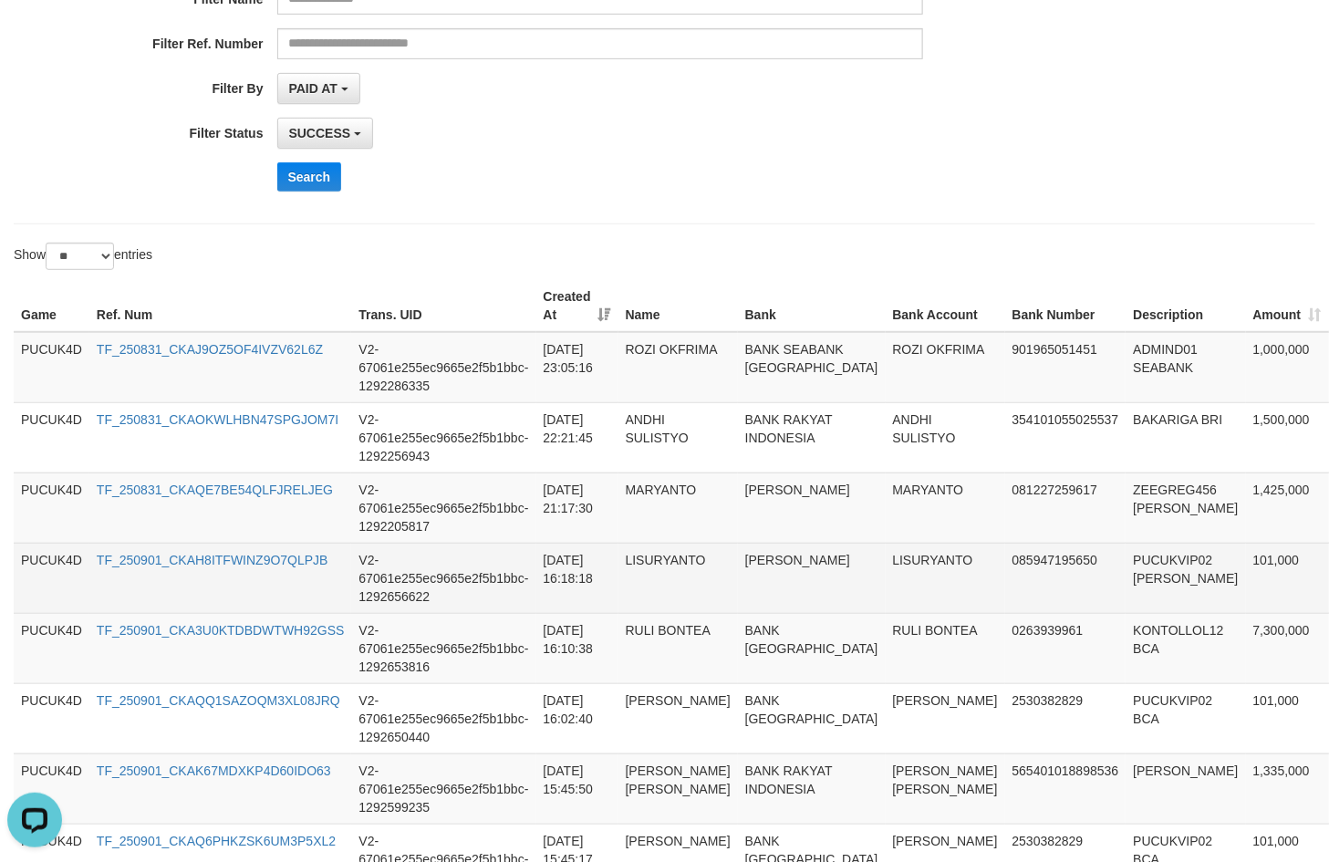
click at [1246, 563] on td "101,000" at bounding box center [1287, 578] width 83 height 70
click at [1126, 561] on td "PUCUKVIP02 [PERSON_NAME]" at bounding box center [1186, 578] width 120 height 70
click at [886, 549] on td "LISURYANTO" at bounding box center [946, 578] width 120 height 70
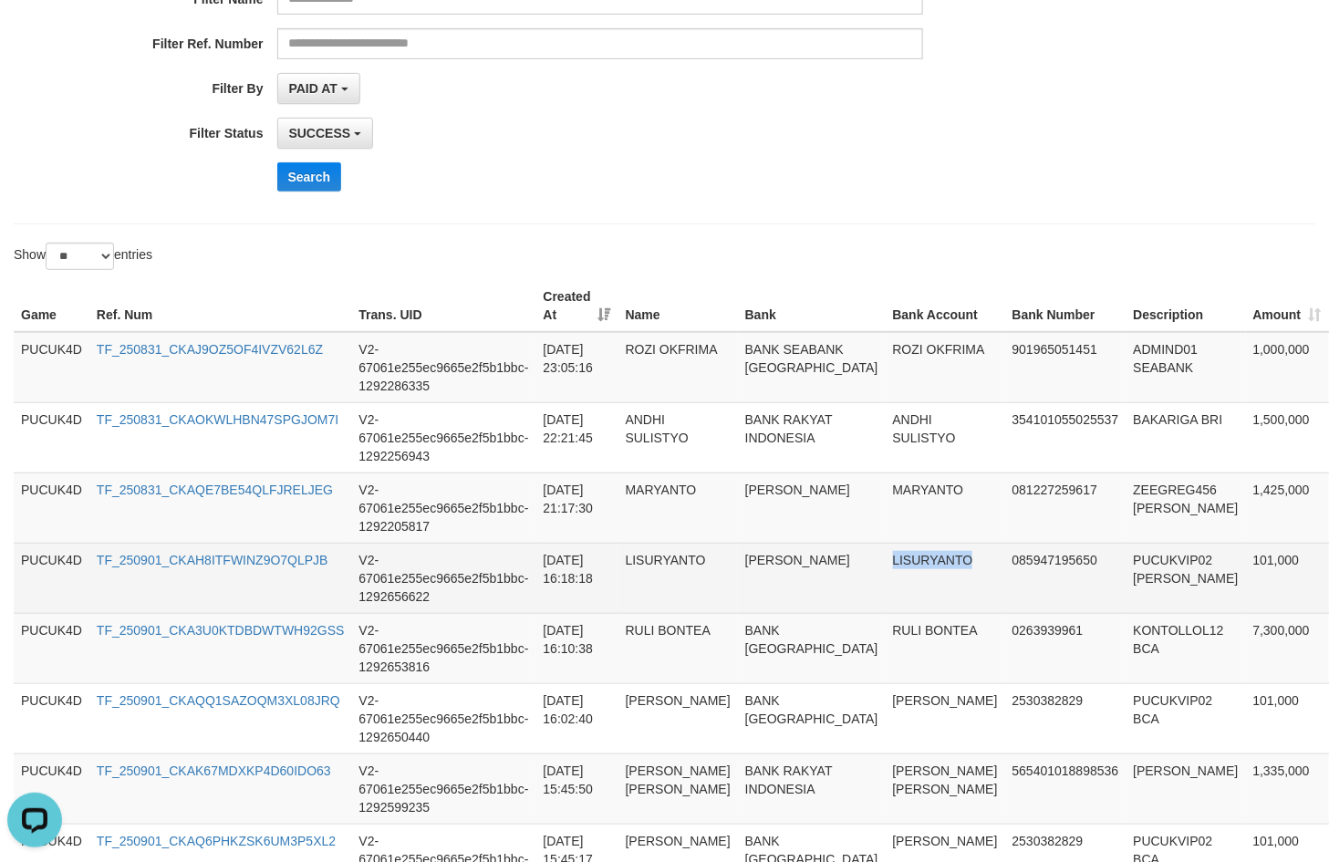
click at [886, 549] on td "LISURYANTO" at bounding box center [946, 578] width 120 height 70
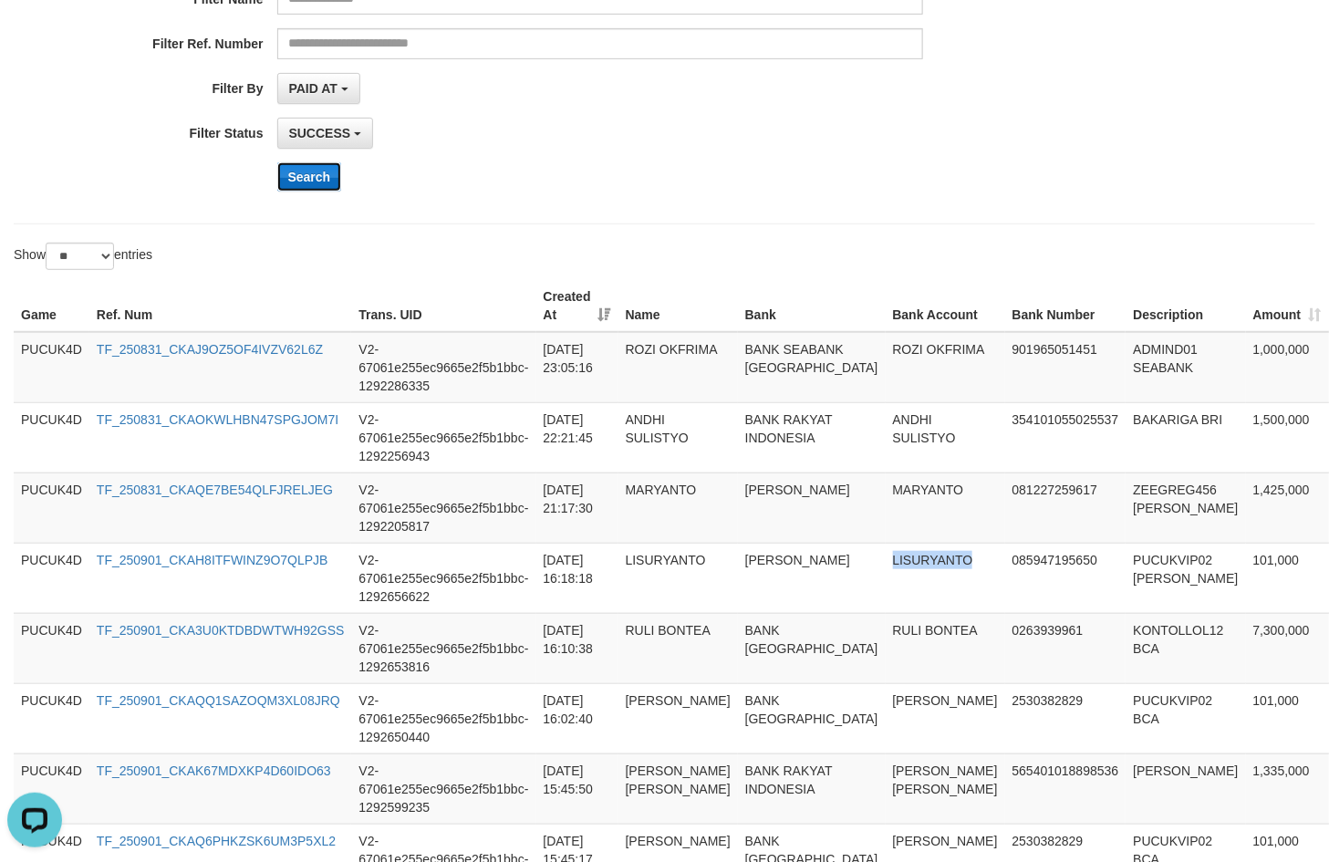
click at [294, 176] on button "Search" at bounding box center [309, 176] width 65 height 29
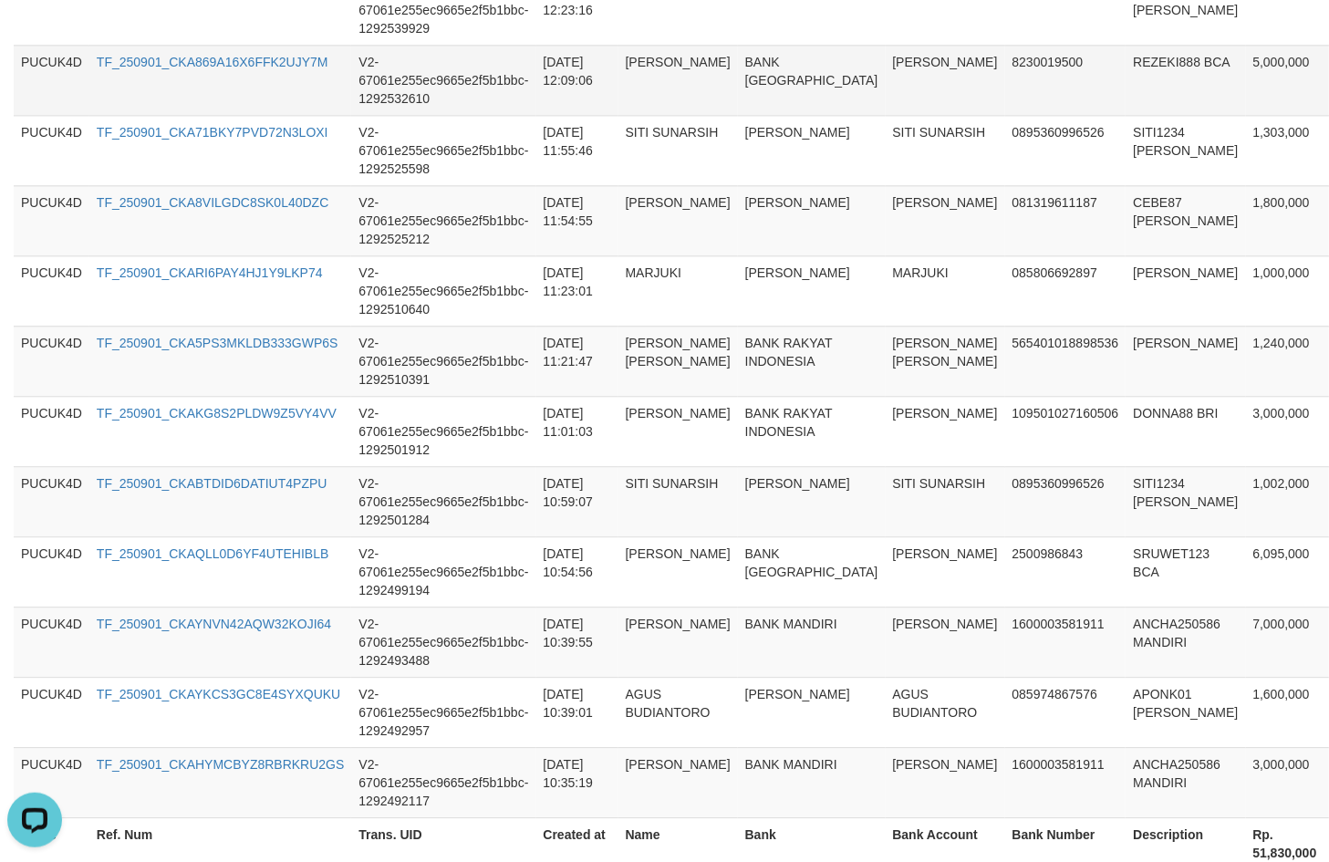
scroll to position [1773, 0]
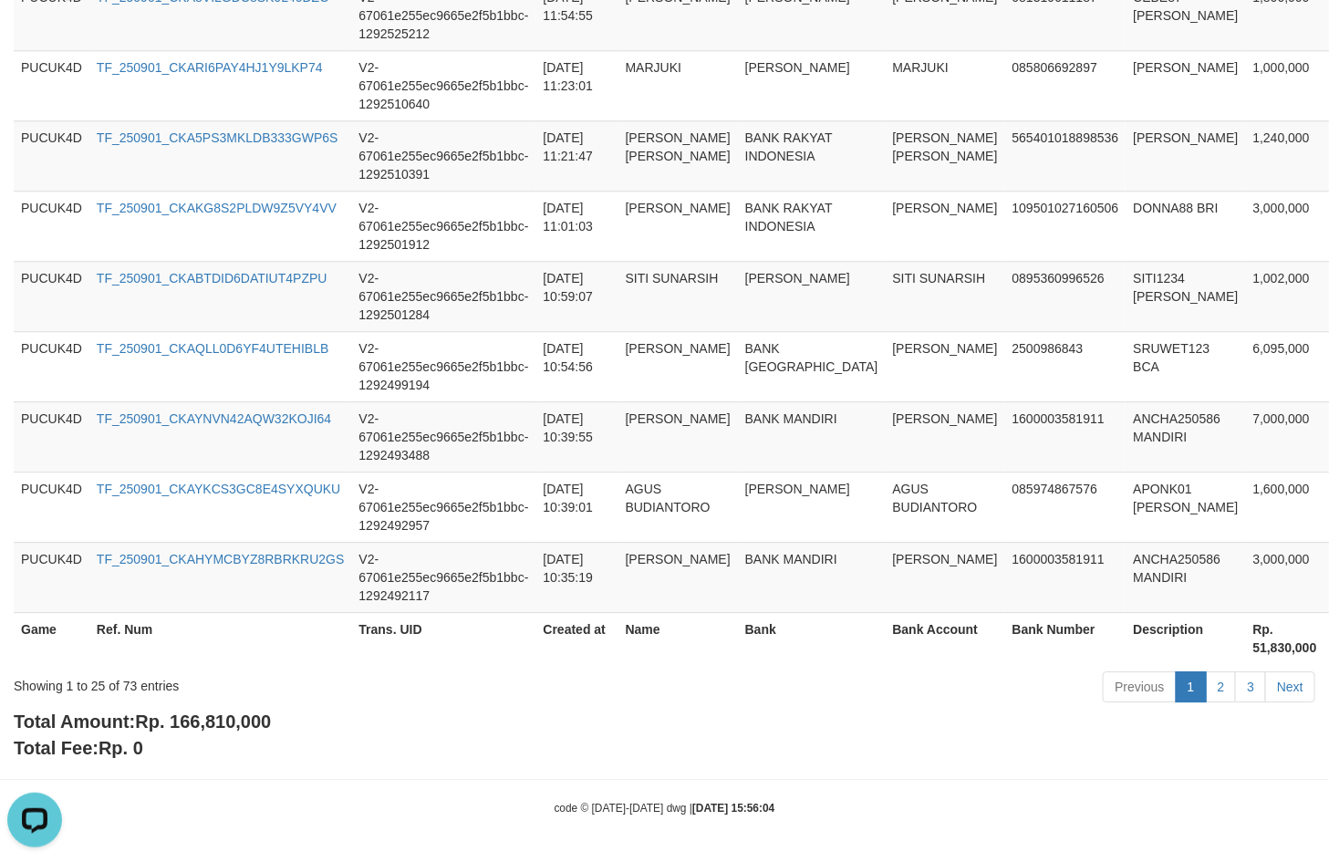
click at [230, 714] on span "Rp. 166,810,000" at bounding box center [203, 722] width 136 height 20
click at [233, 714] on span "Rp. 166,810,000" at bounding box center [203, 722] width 136 height 20
click at [258, 712] on span "Rp. 166,810,000" at bounding box center [203, 722] width 136 height 20
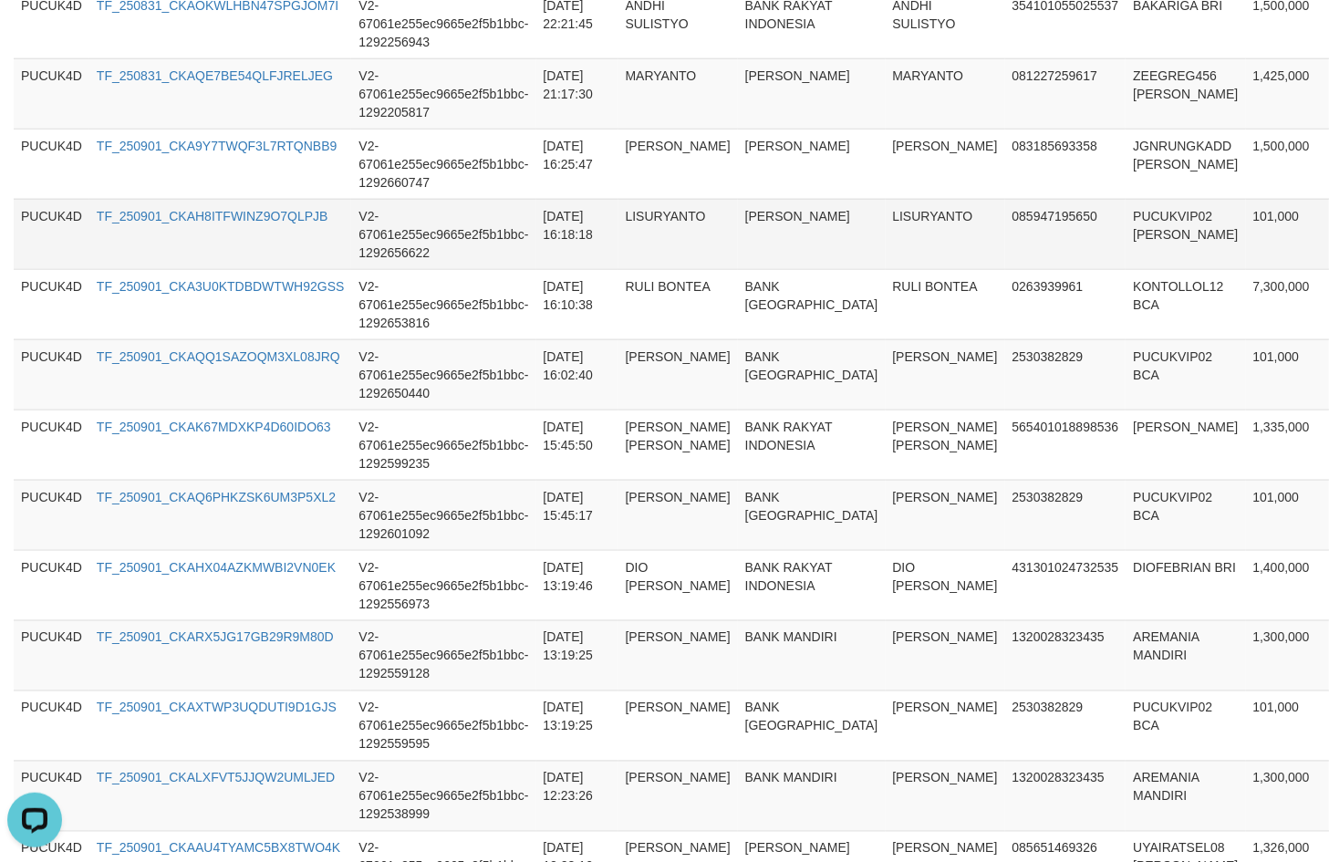
scroll to position [404, 0]
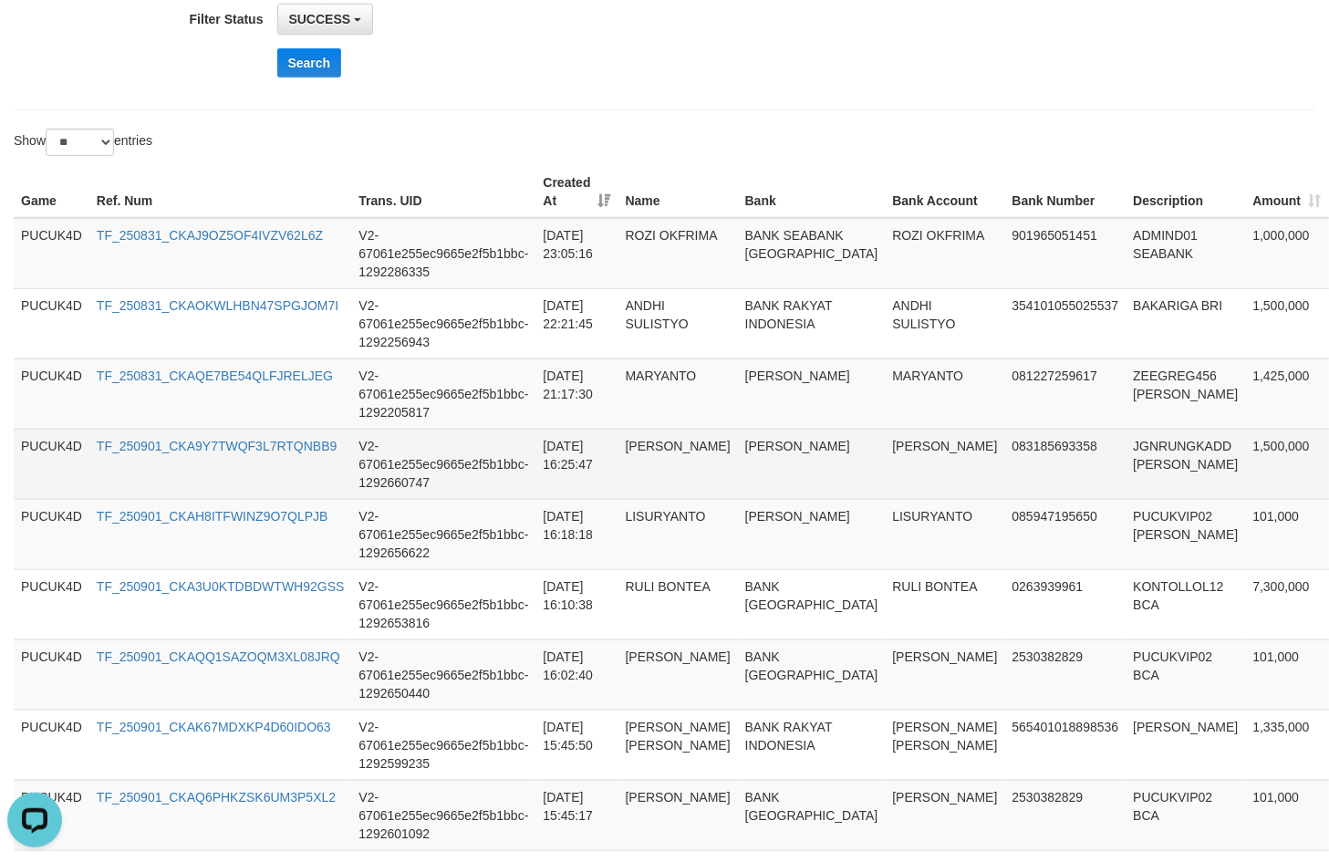
click at [1246, 448] on td "1,500,000" at bounding box center [1287, 464] width 83 height 70
click at [1126, 444] on td "JGNRUNGKADD [PERSON_NAME]" at bounding box center [1186, 464] width 120 height 70
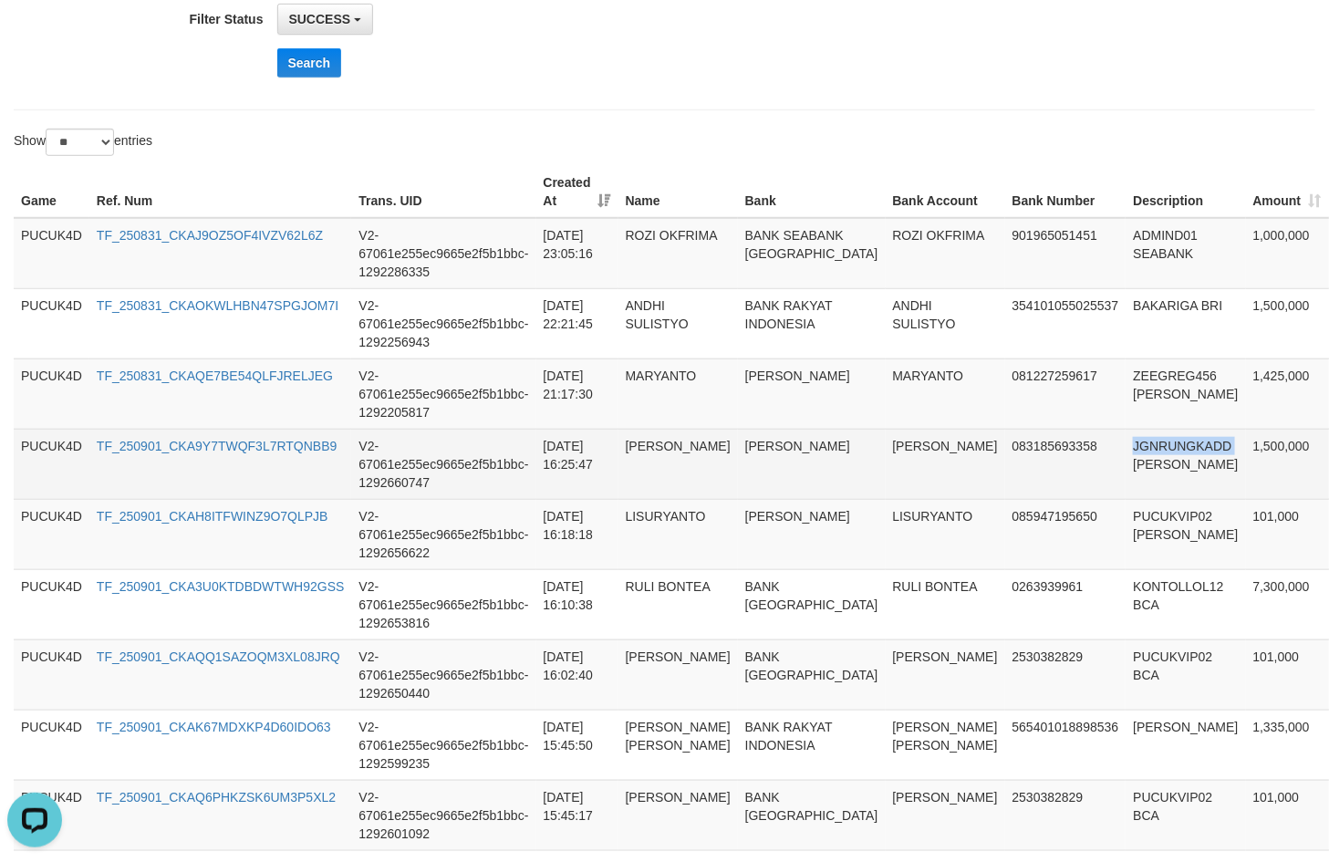
click at [1126, 444] on td "JGNRUNGKADD [PERSON_NAME]" at bounding box center [1186, 464] width 120 height 70
click at [886, 452] on td "[PERSON_NAME]" at bounding box center [946, 464] width 120 height 70
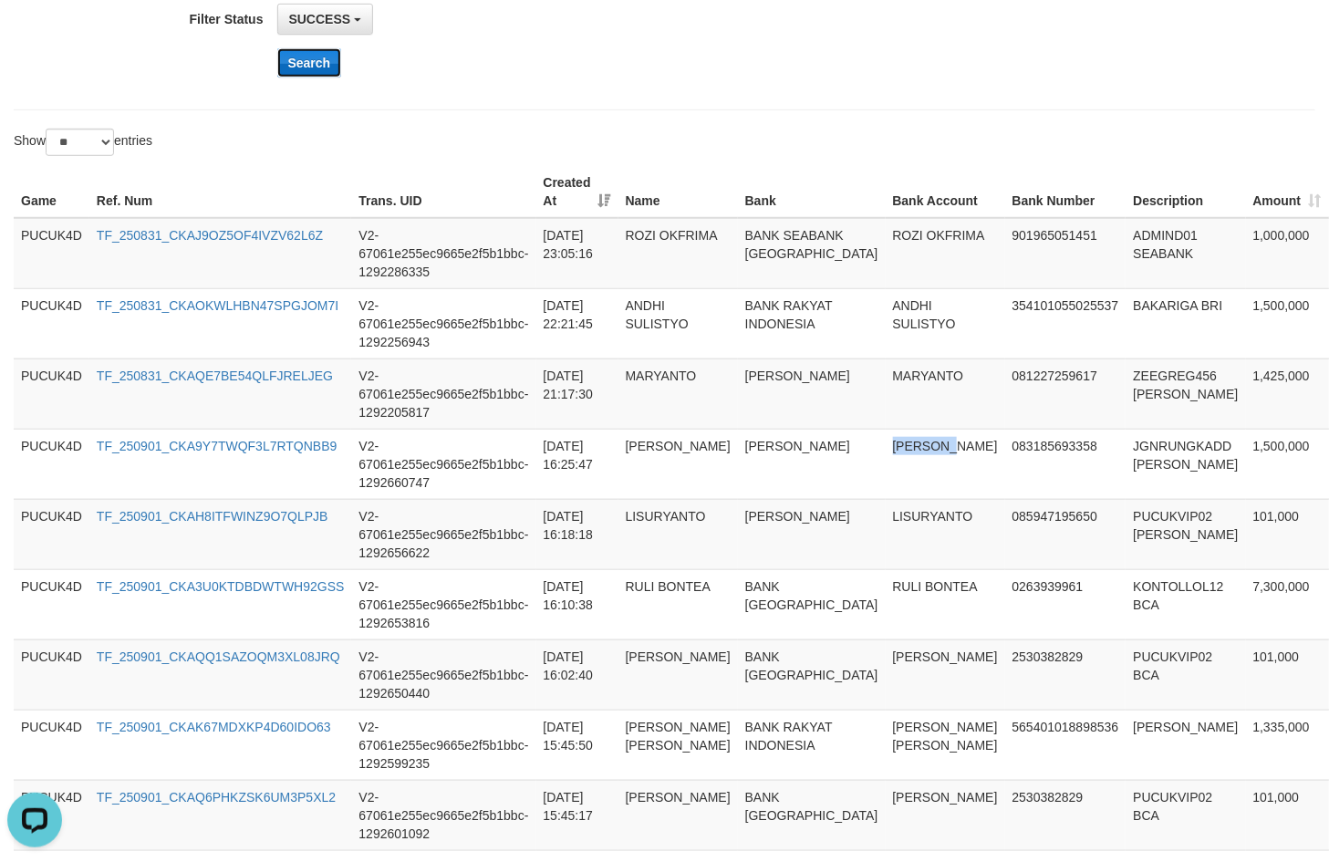
click at [319, 59] on button "Search" at bounding box center [309, 62] width 65 height 29
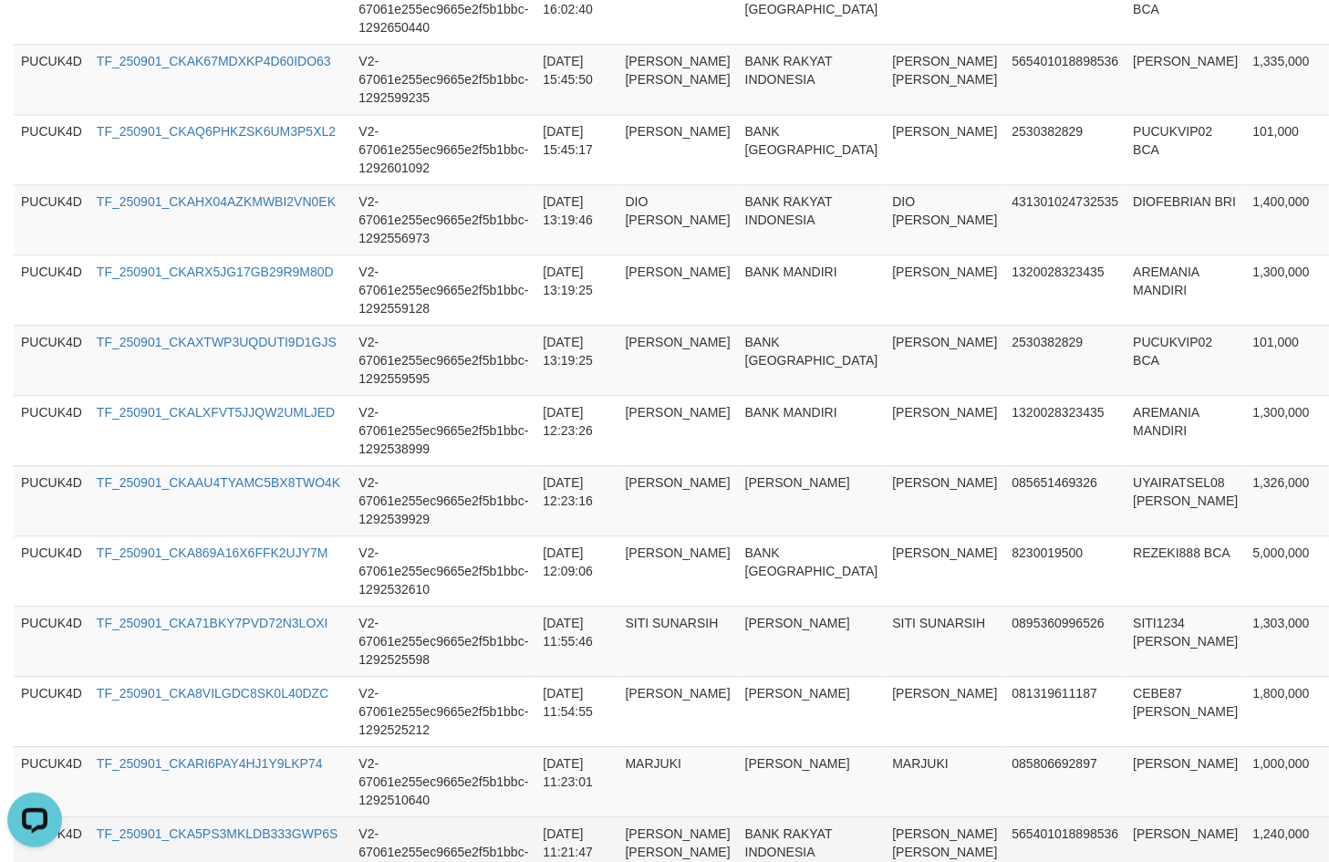
scroll to position [1773, 0]
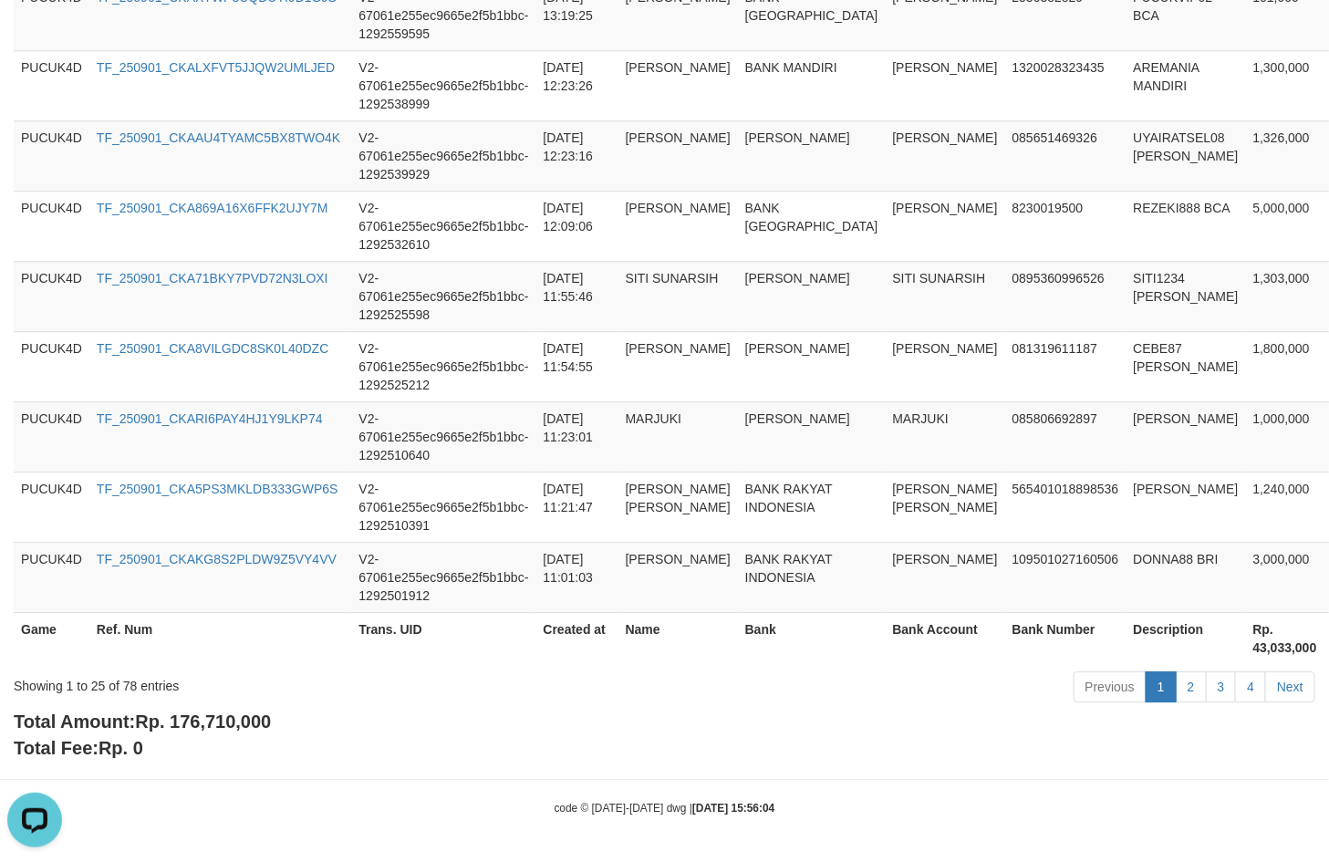
click at [219, 709] on div "Total Amount: Rp. 176,710,000 Total Fee: Rp. 0" at bounding box center [665, 735] width 1302 height 52
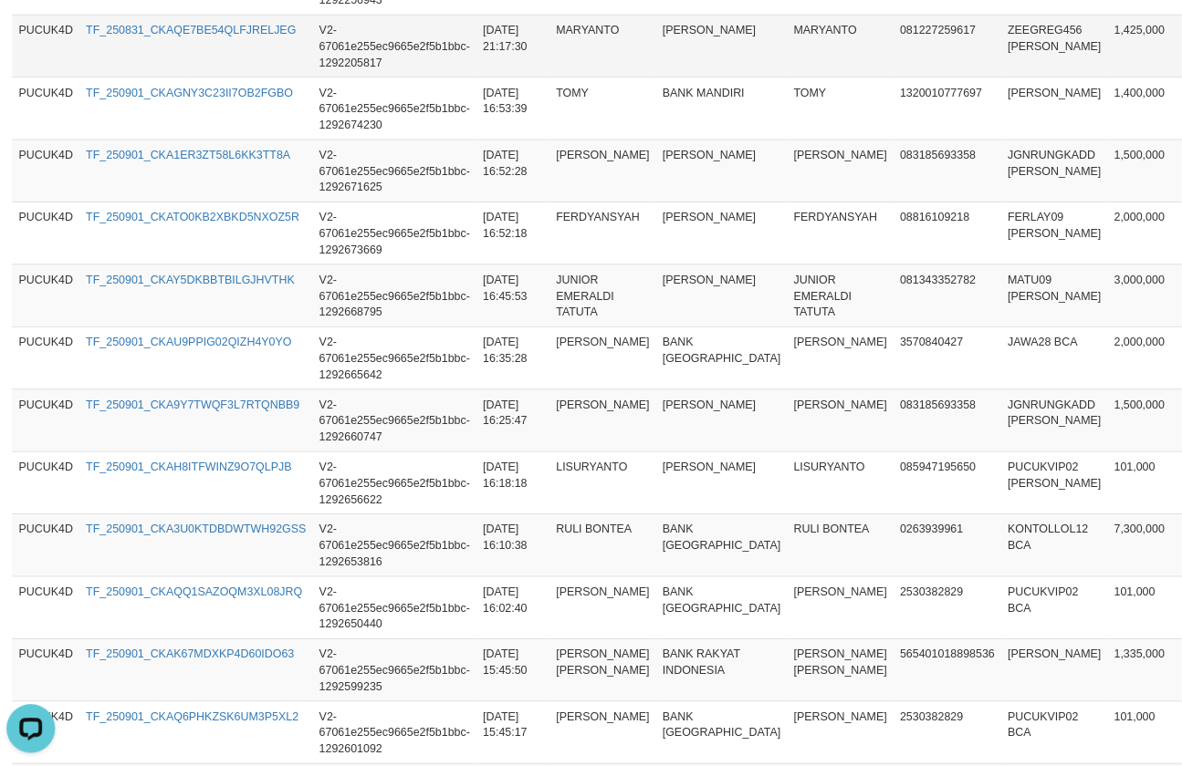
scroll to position [16, 0]
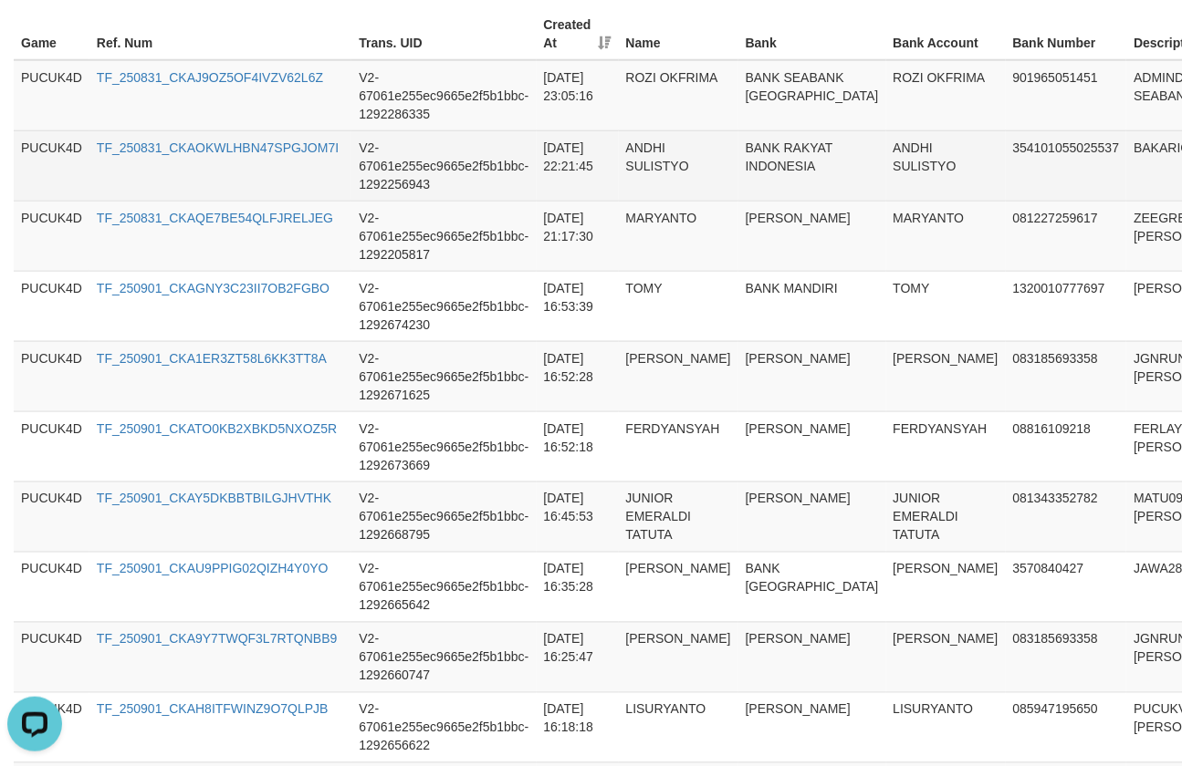
click at [886, 178] on td "ANDHI SULISTYO" at bounding box center [946, 165] width 120 height 70
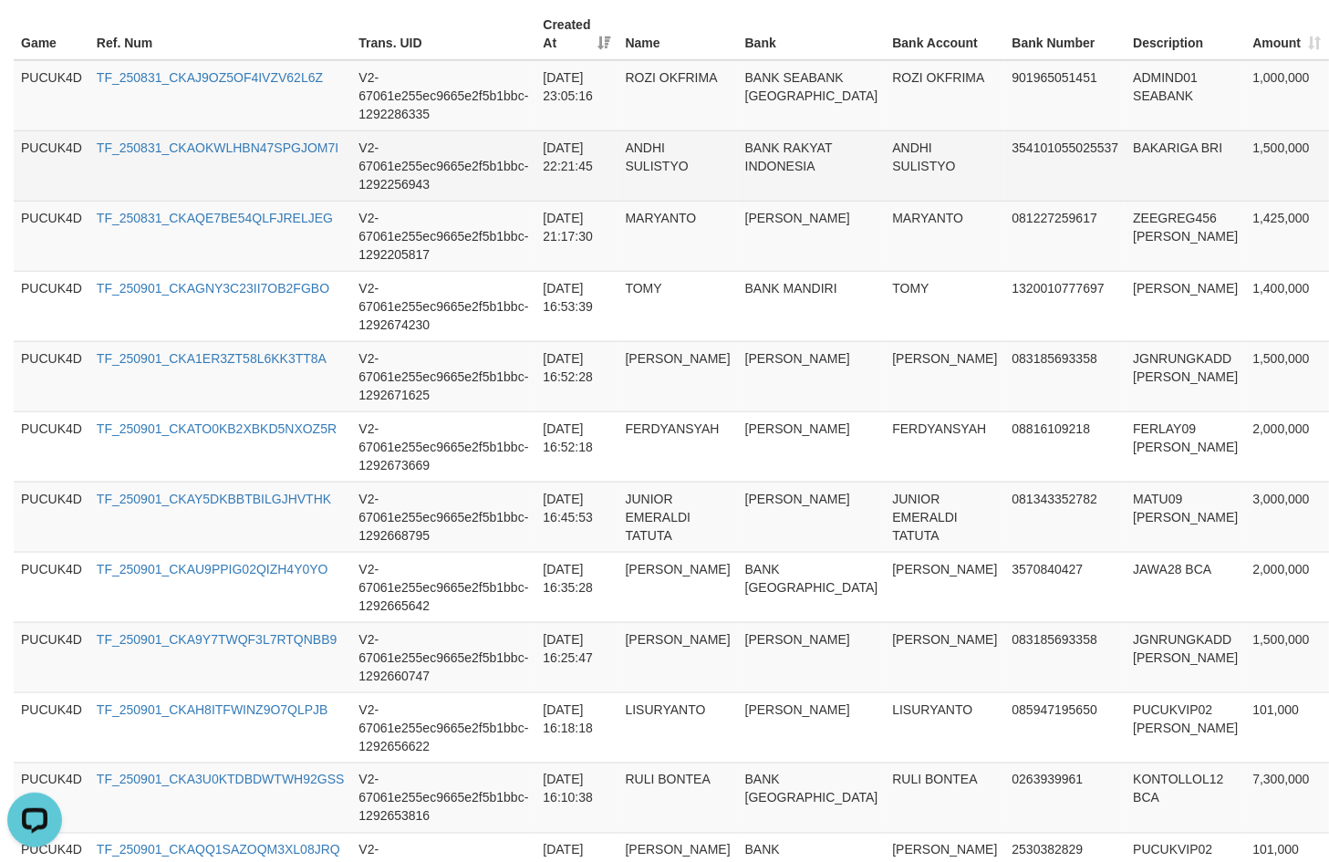
click at [1006, 134] on td "354101055025537" at bounding box center [1066, 165] width 121 height 70
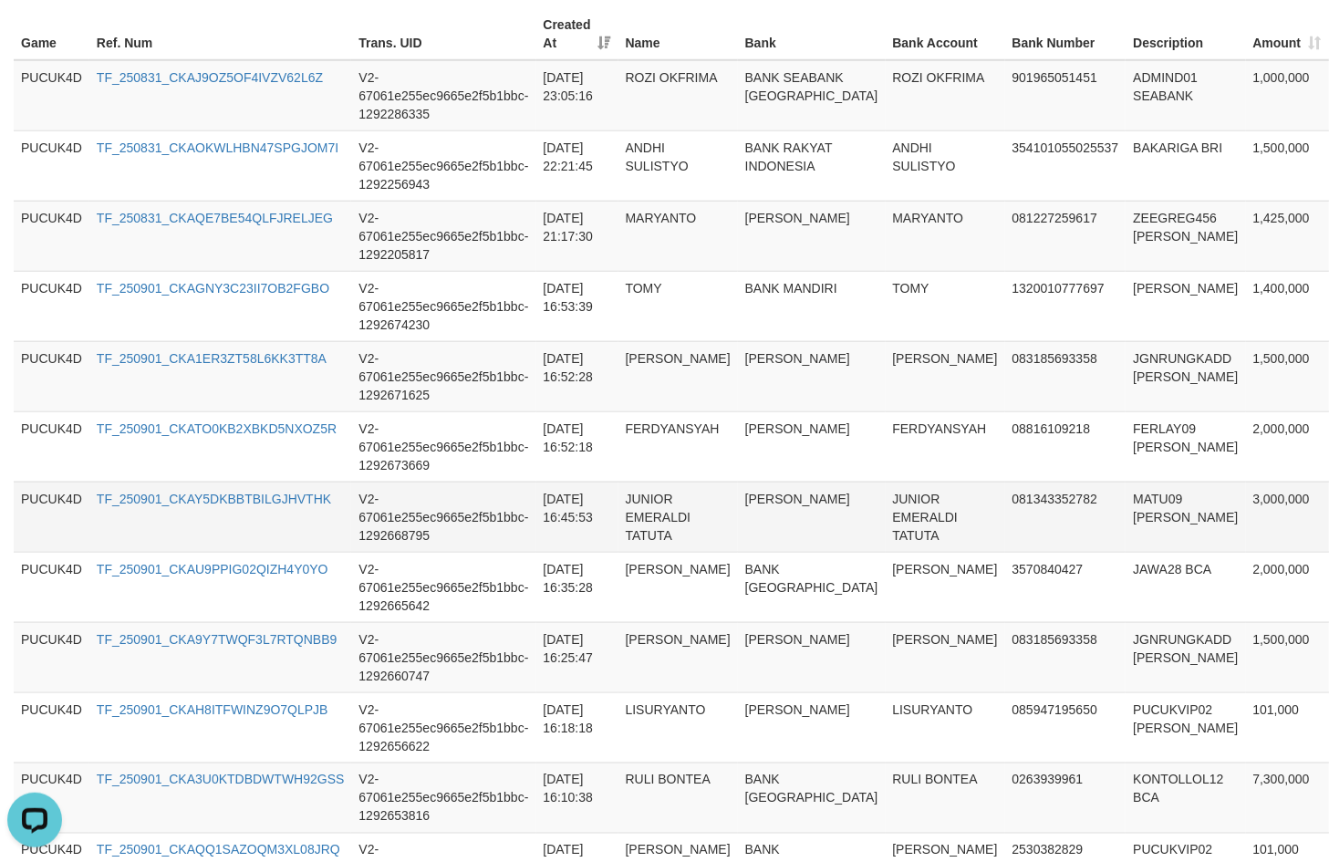
click at [1246, 500] on td "3,000,000" at bounding box center [1287, 517] width 83 height 70
click at [1246, 494] on td "3,000,000" at bounding box center [1287, 517] width 83 height 70
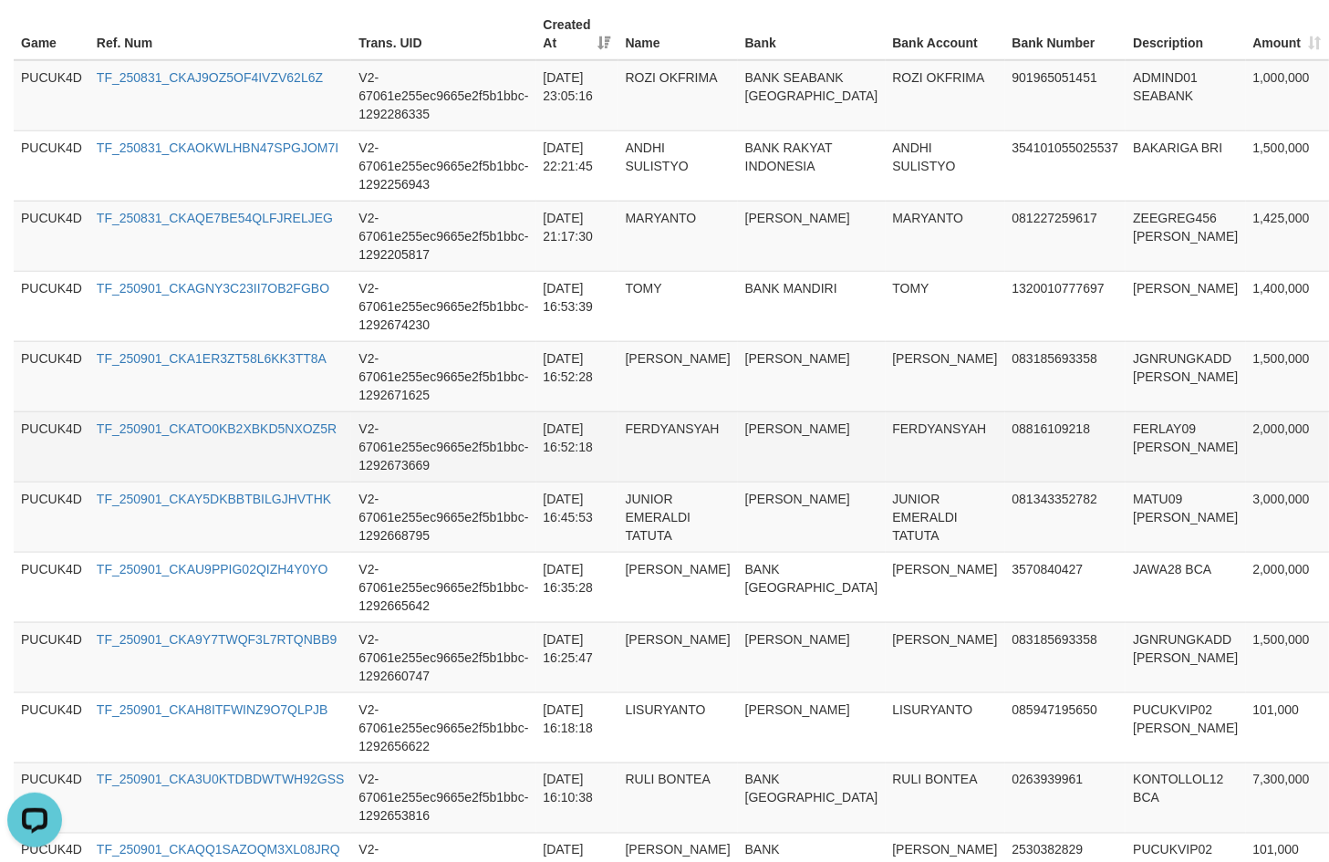
click at [1246, 433] on td "2,000,000" at bounding box center [1287, 447] width 83 height 70
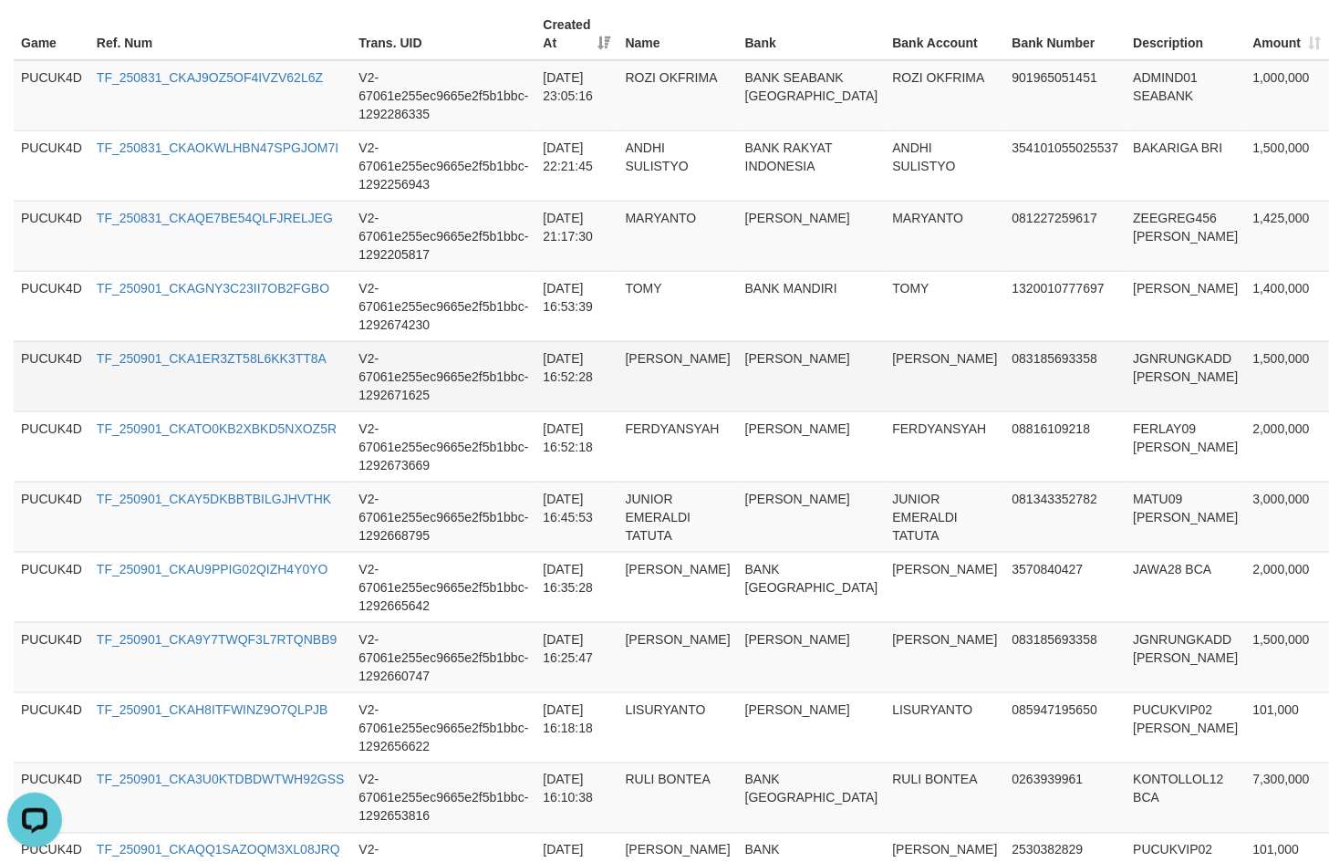
click at [1246, 357] on td "1,500,000" at bounding box center [1287, 376] width 83 height 70
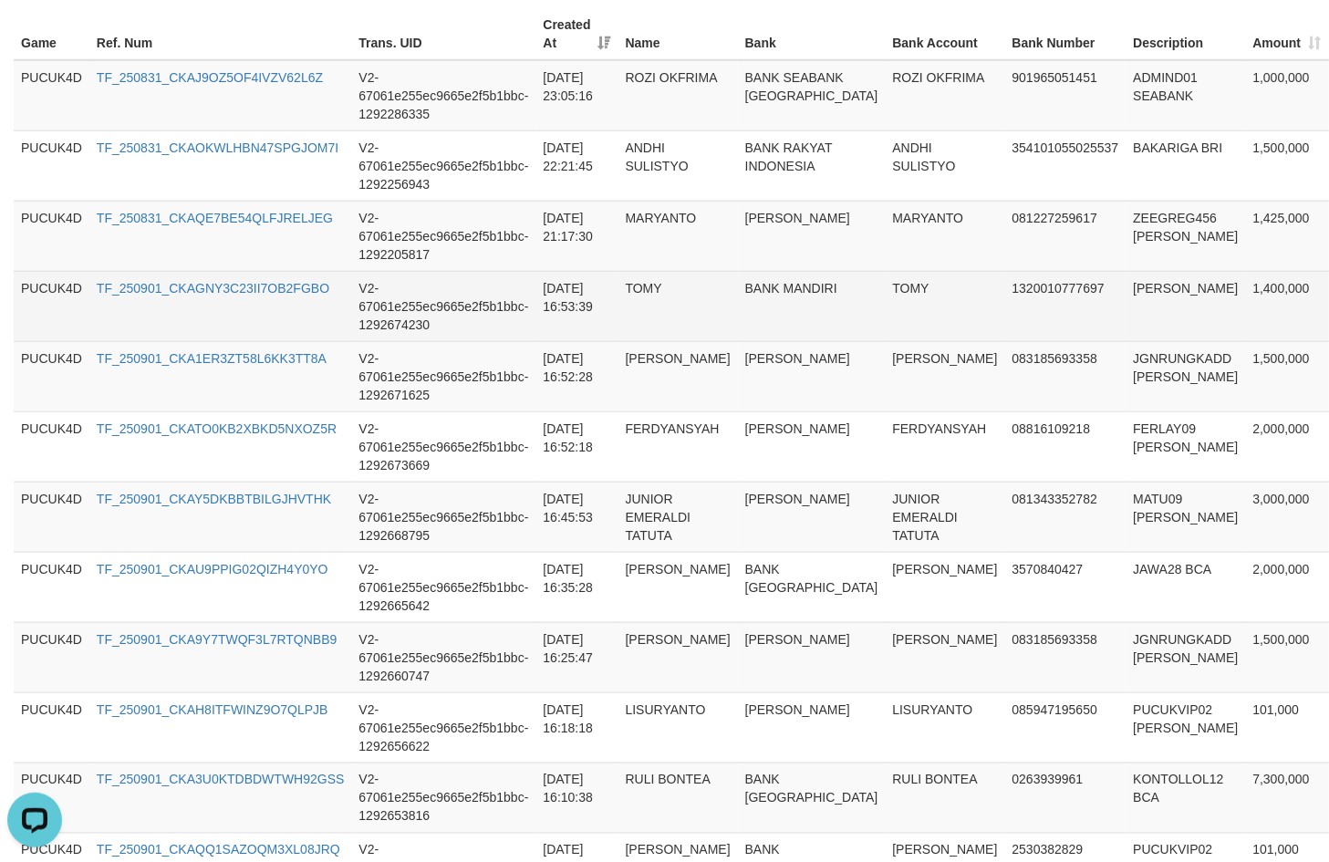
click at [1246, 292] on td "1,400,000" at bounding box center [1287, 306] width 83 height 70
click at [1126, 288] on td "[PERSON_NAME]" at bounding box center [1186, 306] width 120 height 70
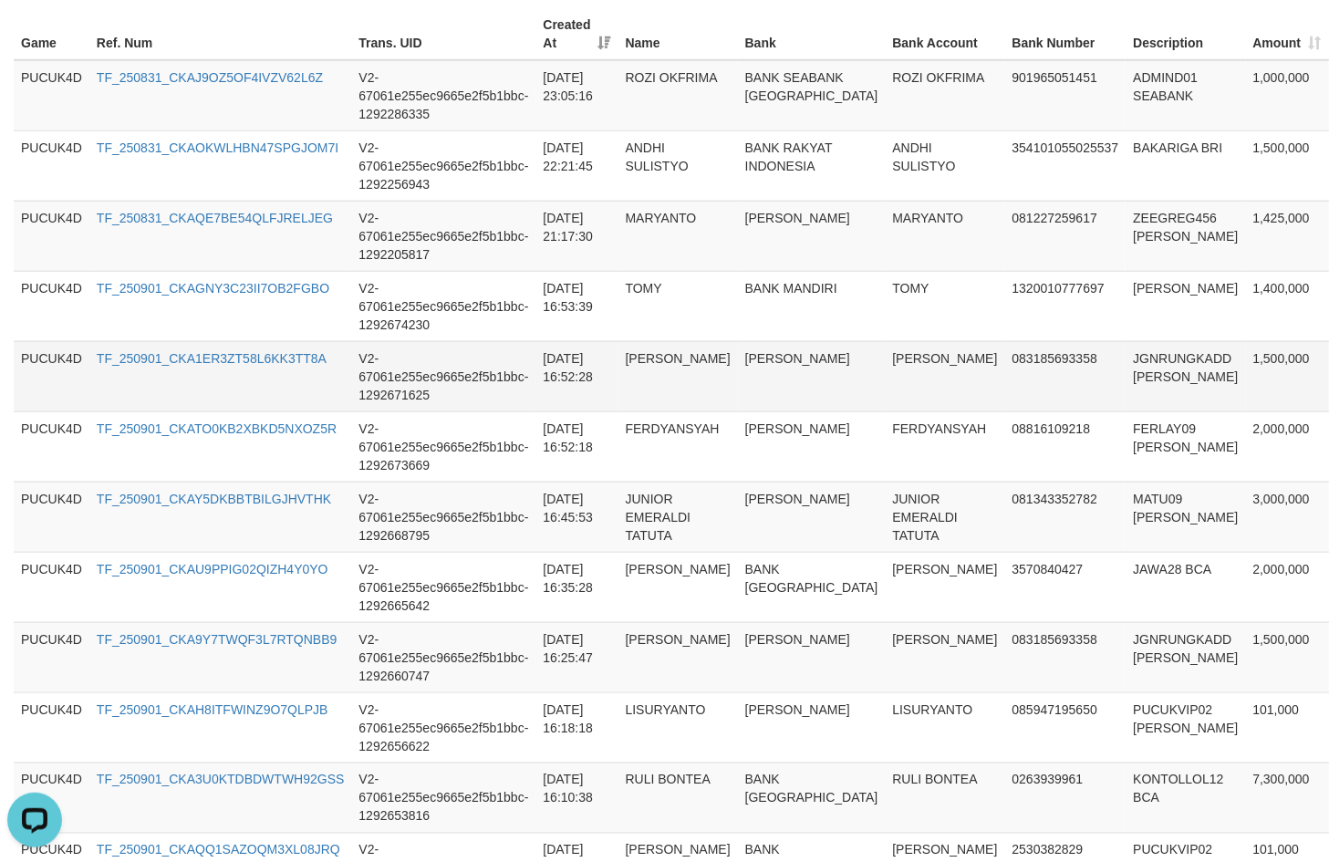
click at [1126, 356] on td "JGNRUNGKADD [PERSON_NAME]" at bounding box center [1186, 376] width 120 height 70
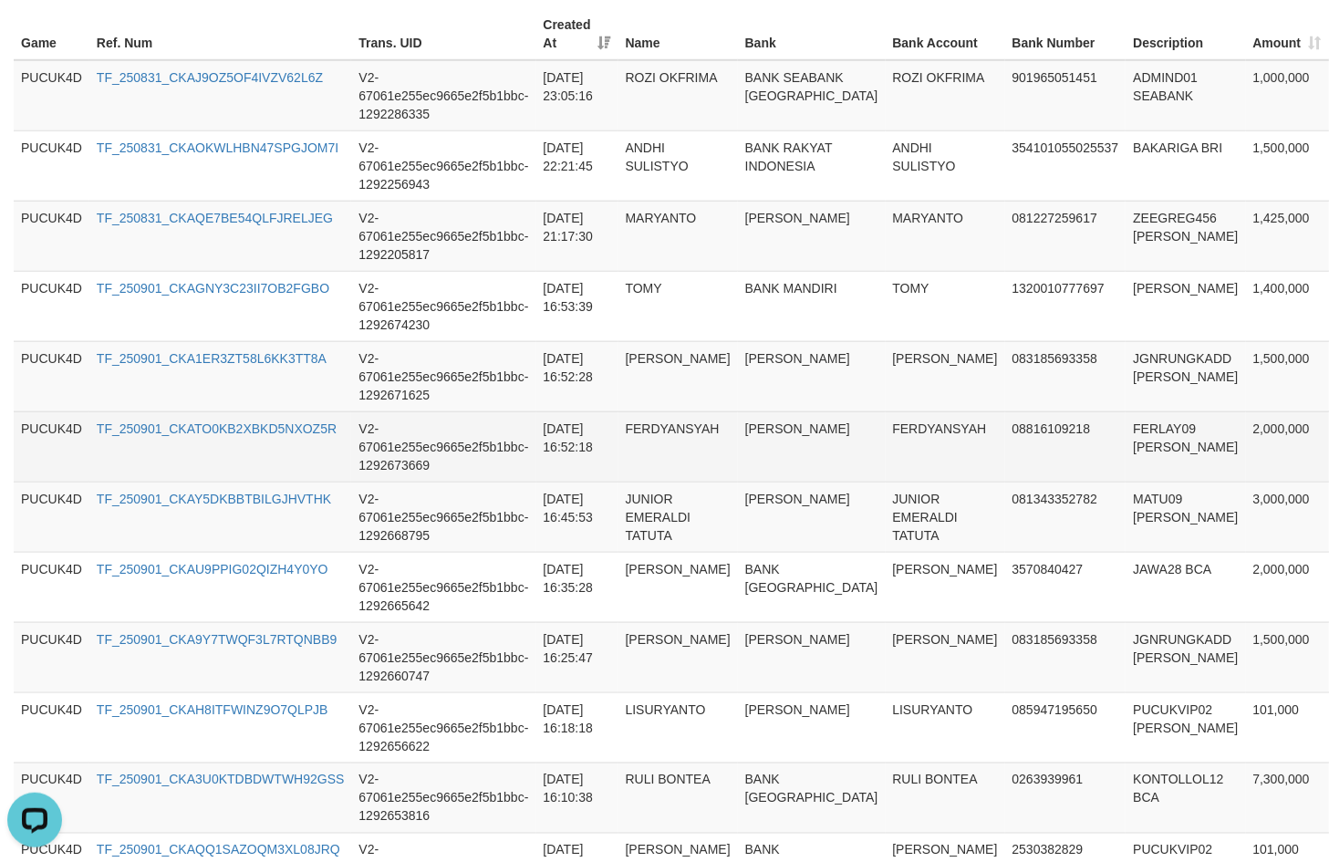
click at [1126, 422] on td "FERLAY09 [PERSON_NAME]" at bounding box center [1186, 447] width 120 height 70
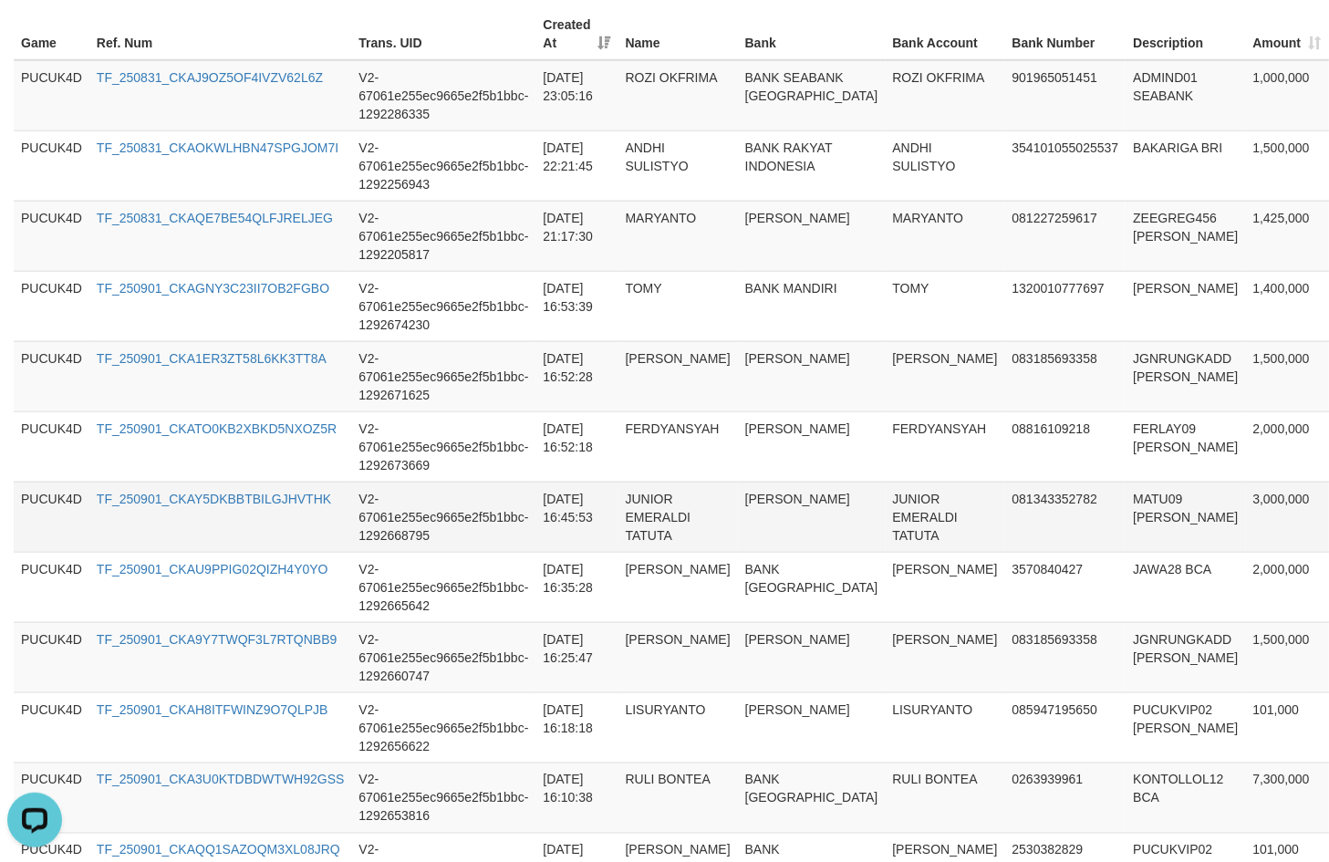
click at [1126, 504] on td "MATU09 [PERSON_NAME]" at bounding box center [1186, 517] width 120 height 70
click at [886, 506] on td "JUNIOR EMERALDI TATUTA" at bounding box center [946, 517] width 120 height 70
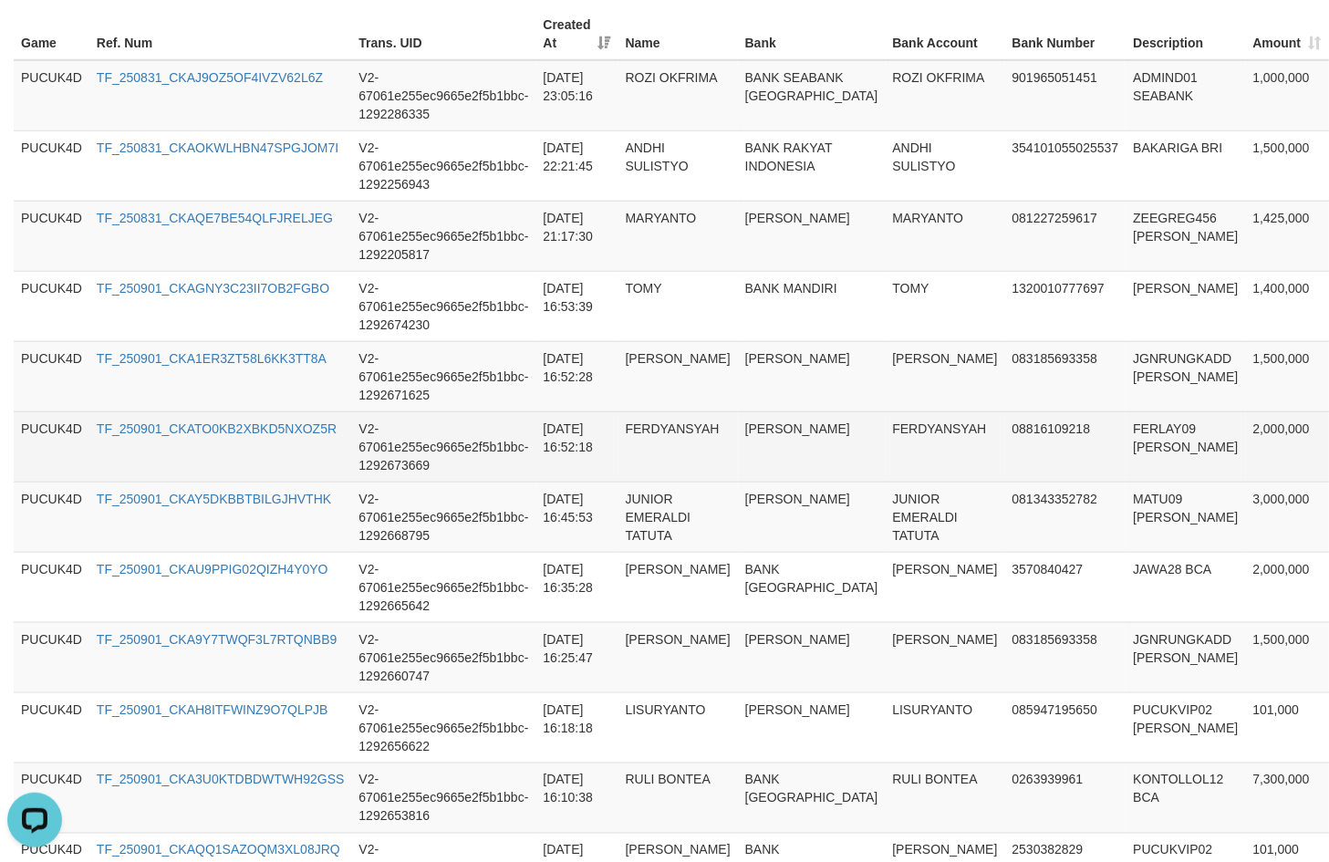
click at [886, 426] on td "FERDYANSYAH" at bounding box center [946, 447] width 120 height 70
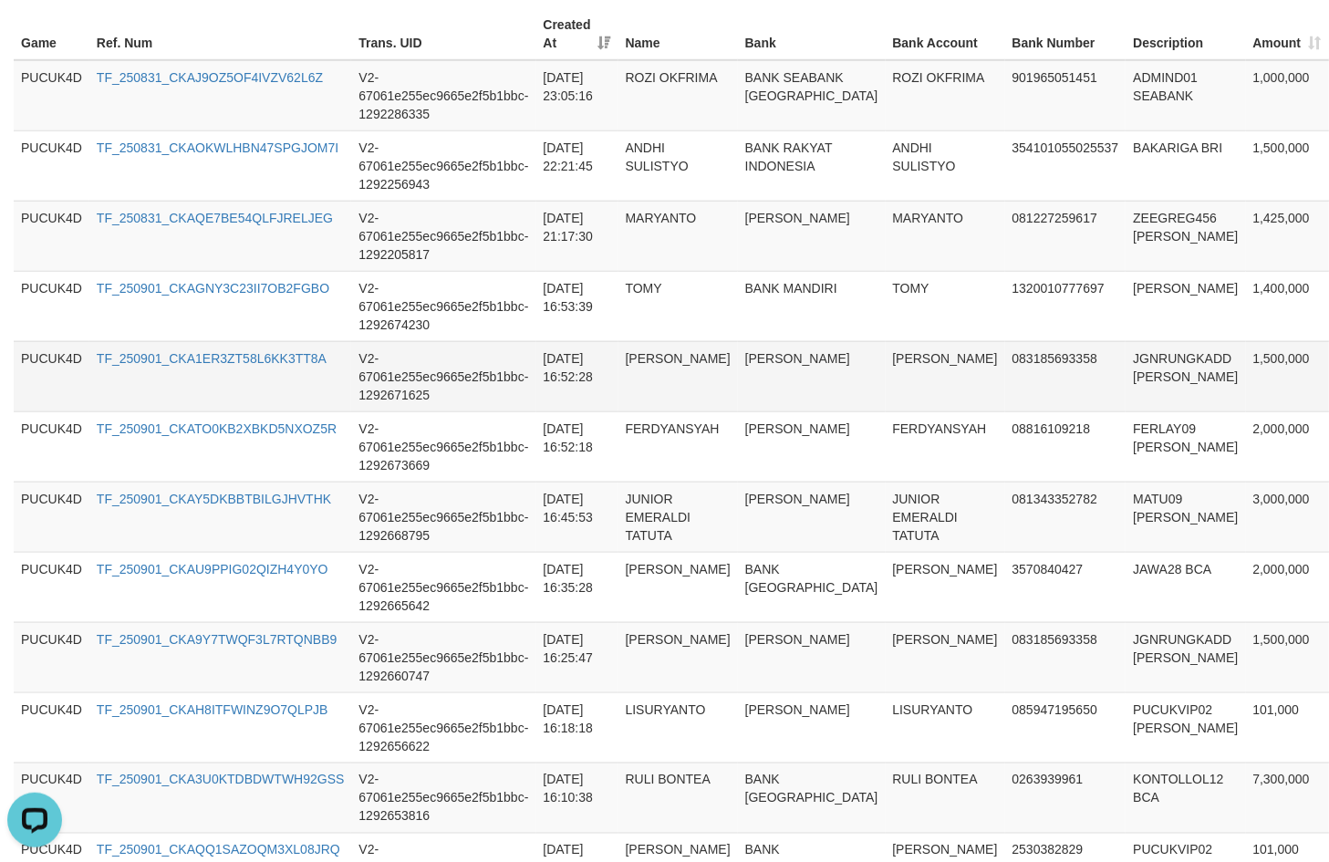
click at [886, 362] on td "[PERSON_NAME]" at bounding box center [946, 376] width 120 height 70
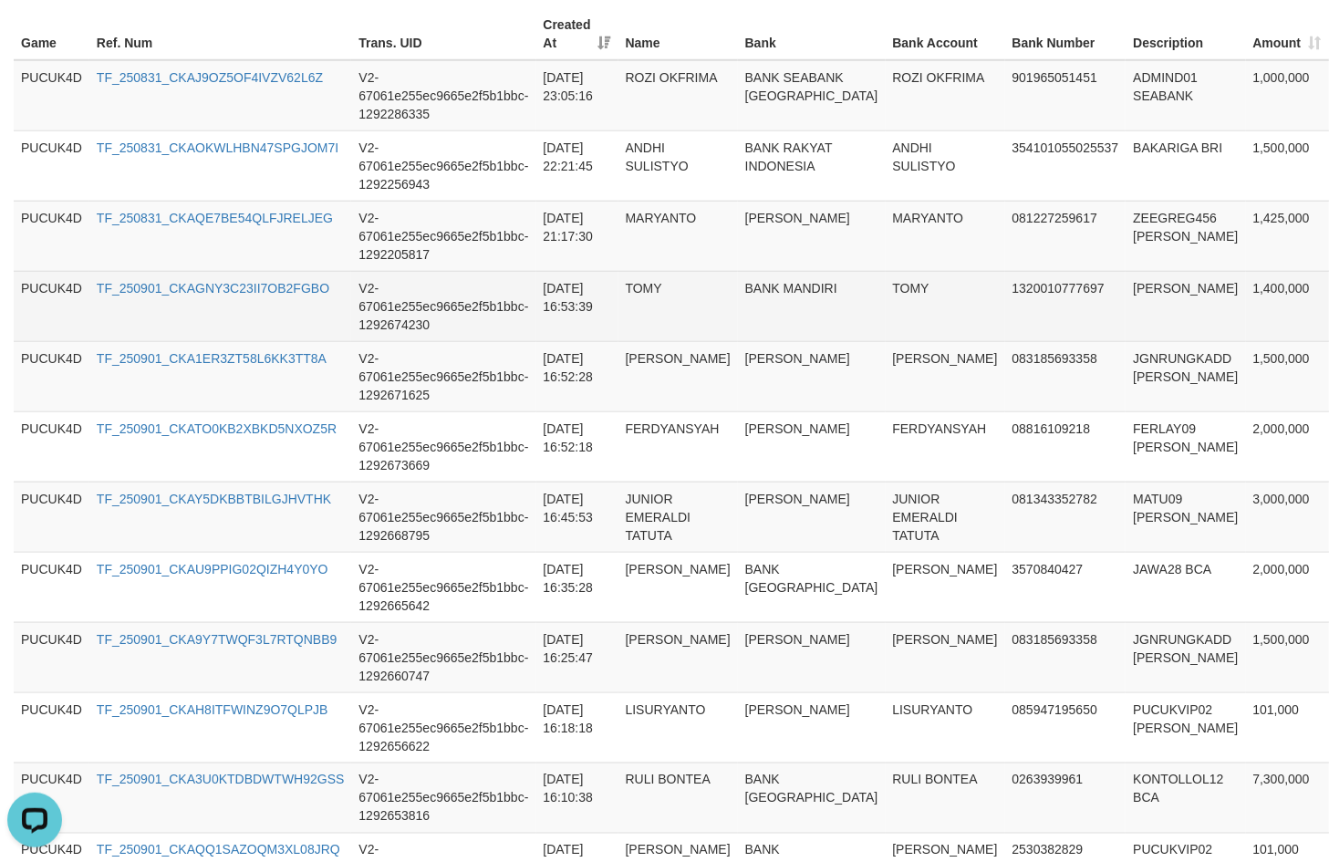
click at [886, 295] on td "TOMY" at bounding box center [946, 306] width 120 height 70
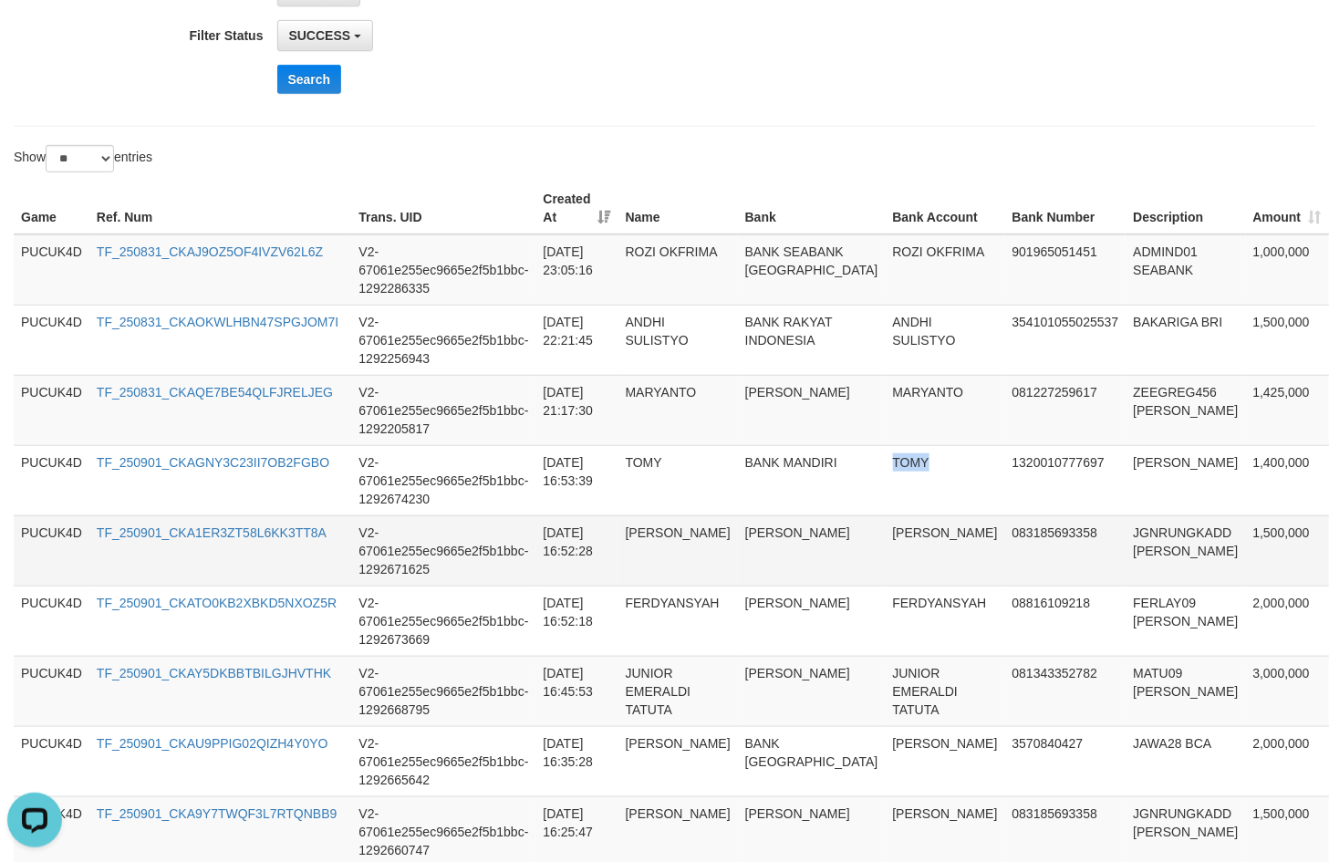
scroll to position [0, 0]
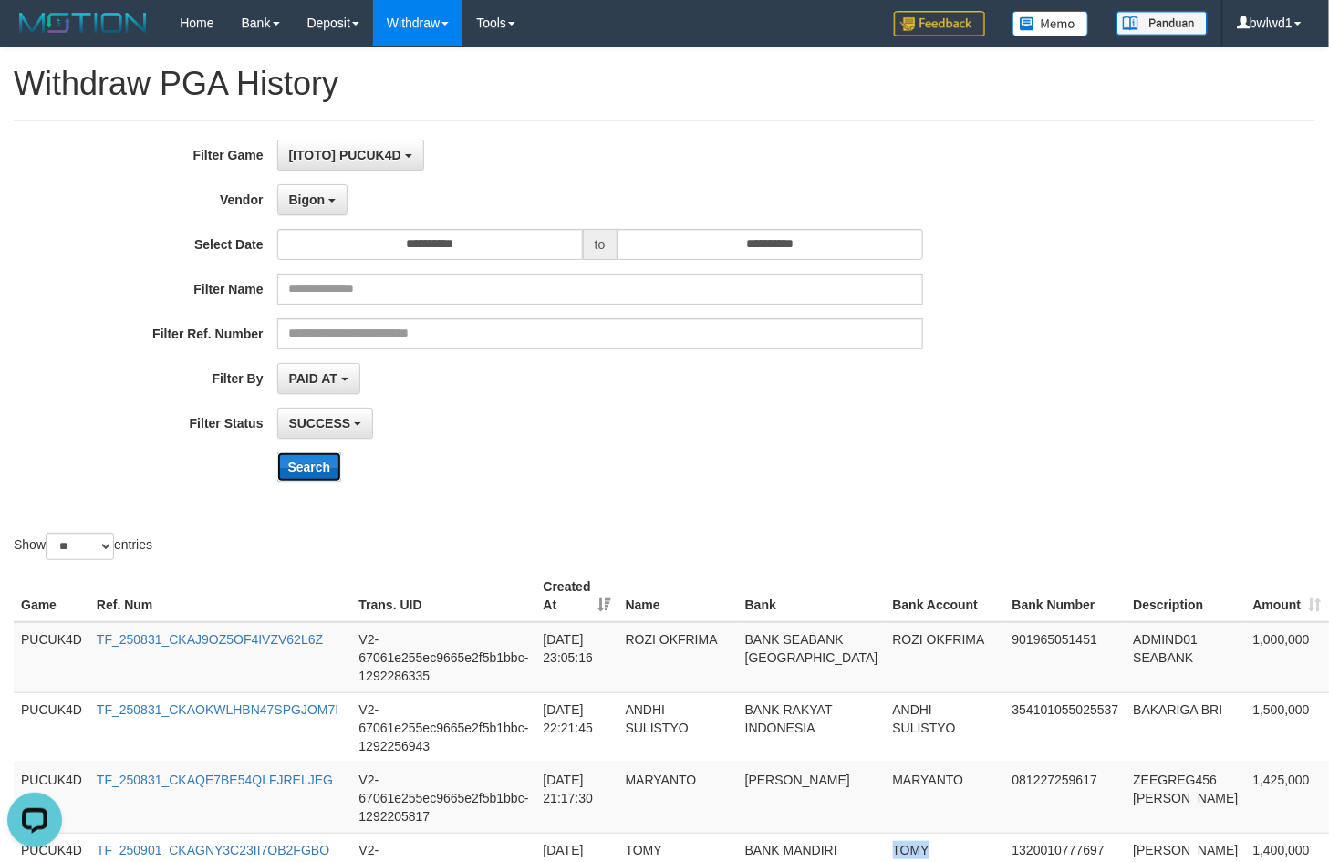
click at [315, 470] on button "Search" at bounding box center [309, 467] width 65 height 29
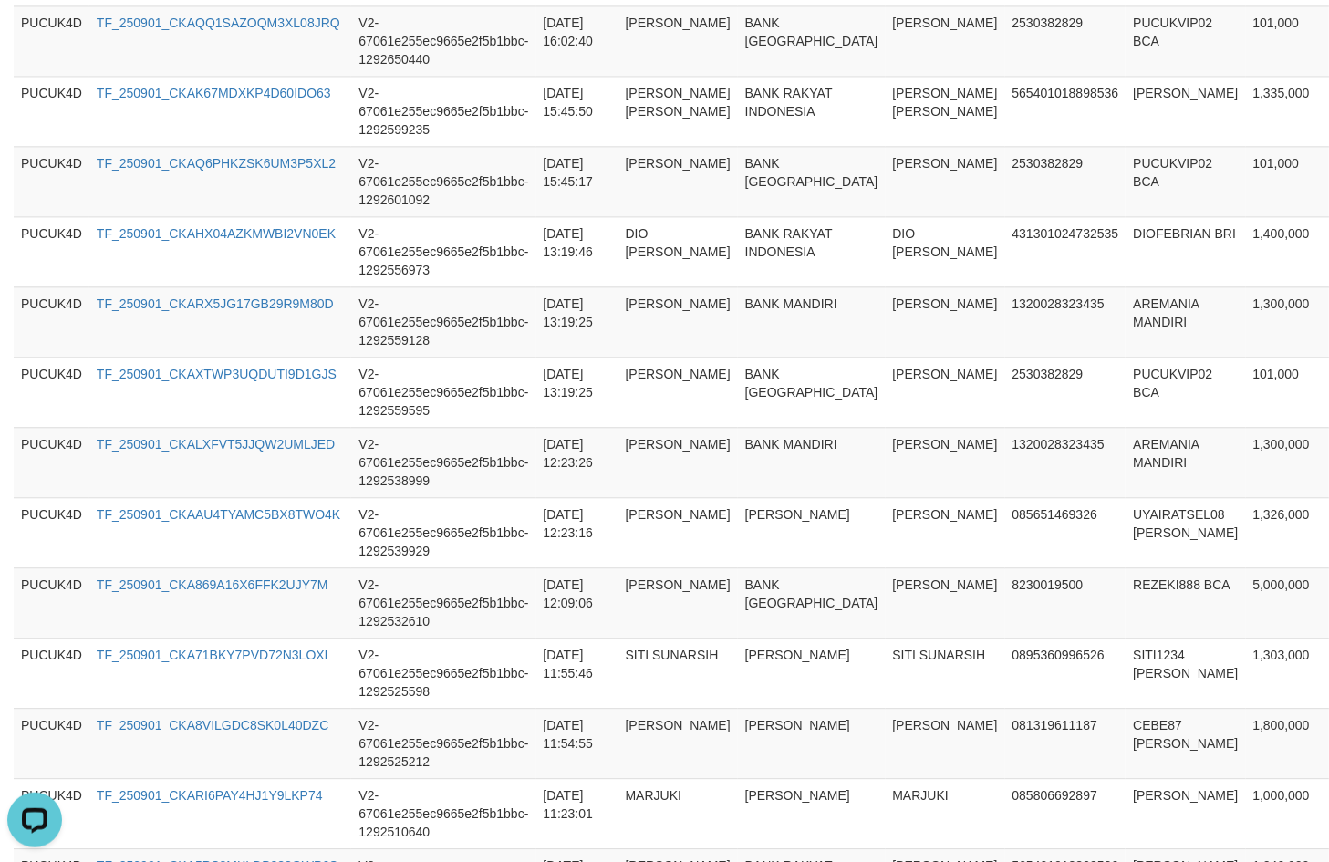
scroll to position [1773, 0]
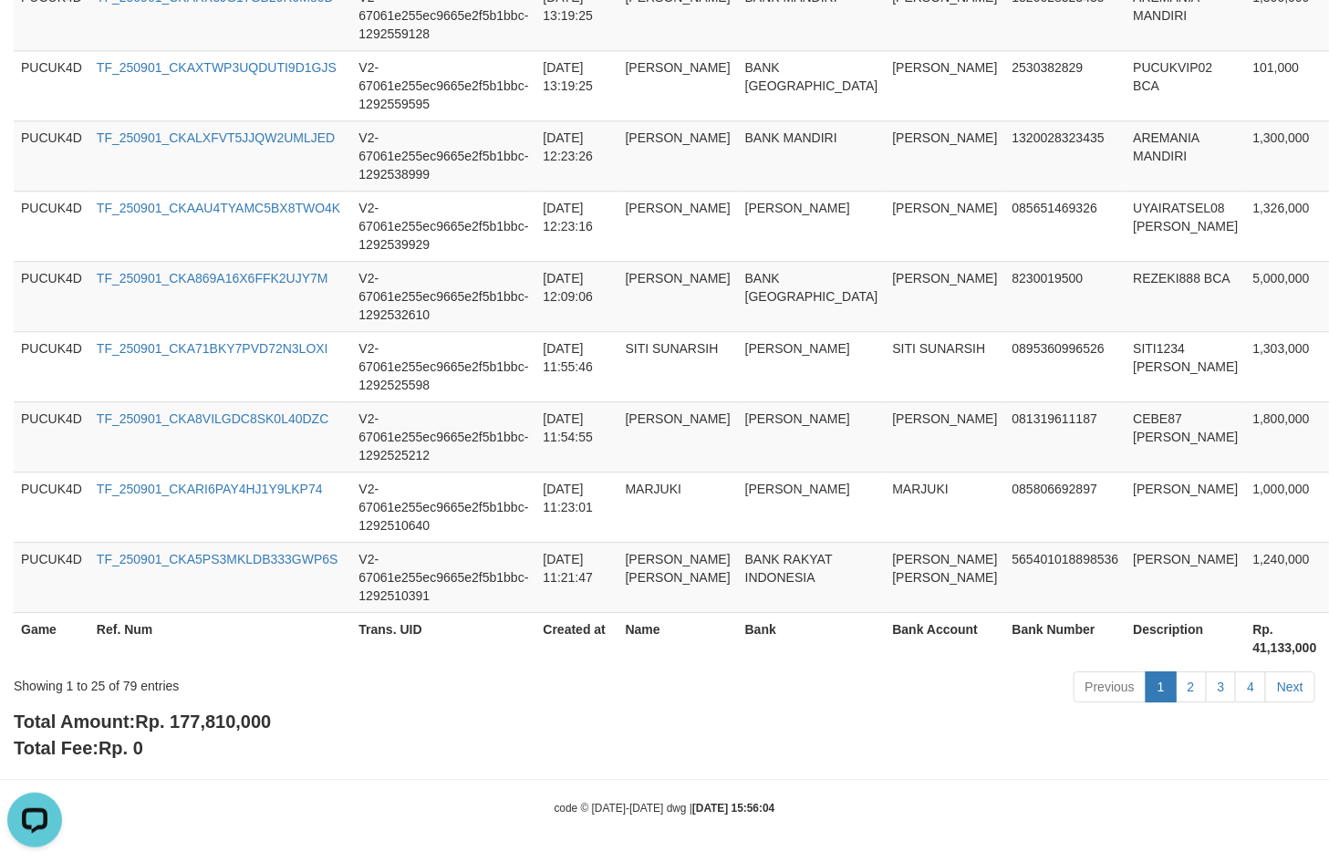
click at [260, 724] on span "Rp. 177,810,000" at bounding box center [203, 722] width 136 height 20
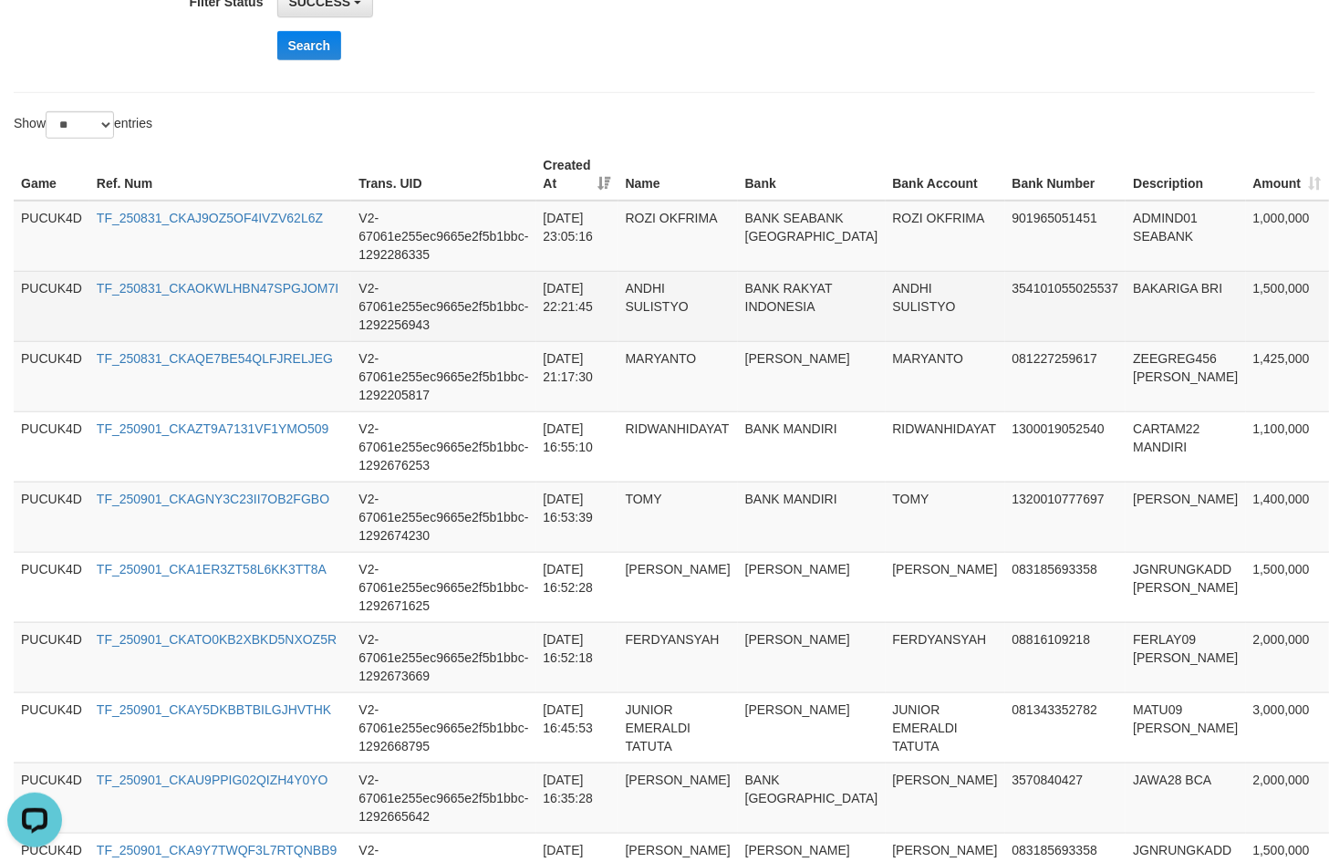
scroll to position [404, 0]
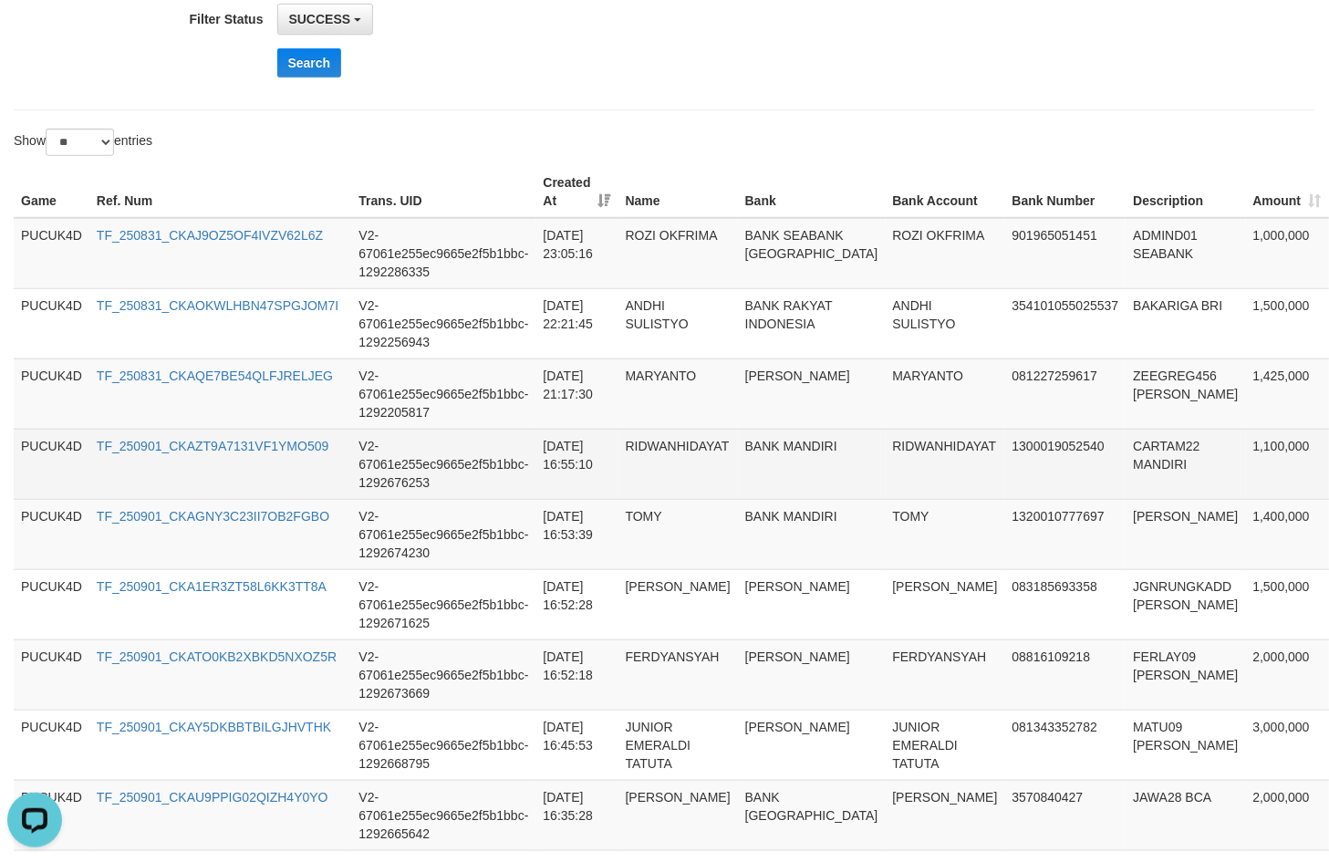
click at [1246, 436] on td "1,100,000" at bounding box center [1287, 464] width 83 height 70
click at [1126, 453] on td "CARTAM22 MANDIRI" at bounding box center [1186, 464] width 120 height 70
click at [919, 449] on td "RIDWANHIDAYAT" at bounding box center [946, 464] width 120 height 70
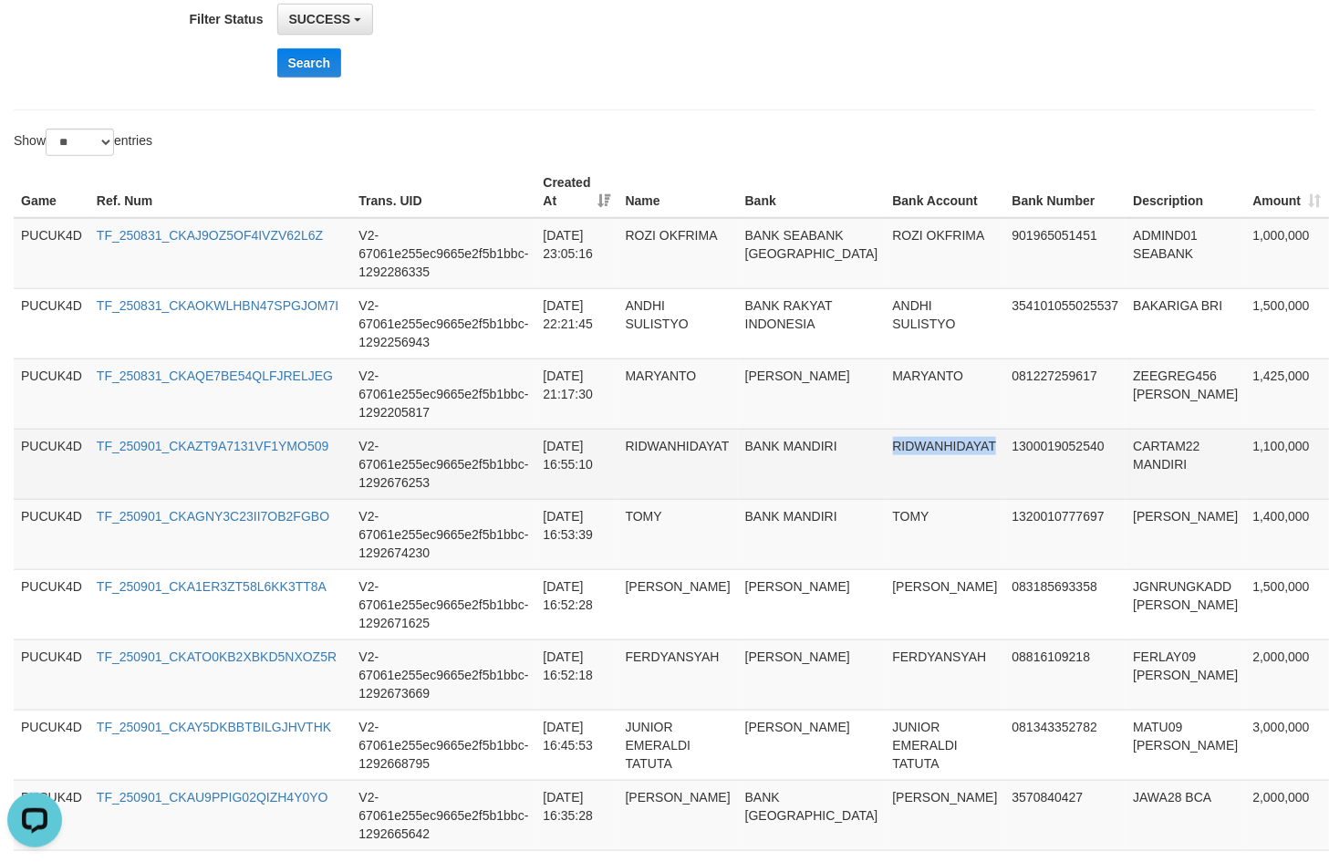
click at [919, 449] on td "RIDWANHIDAYAT" at bounding box center [946, 464] width 120 height 70
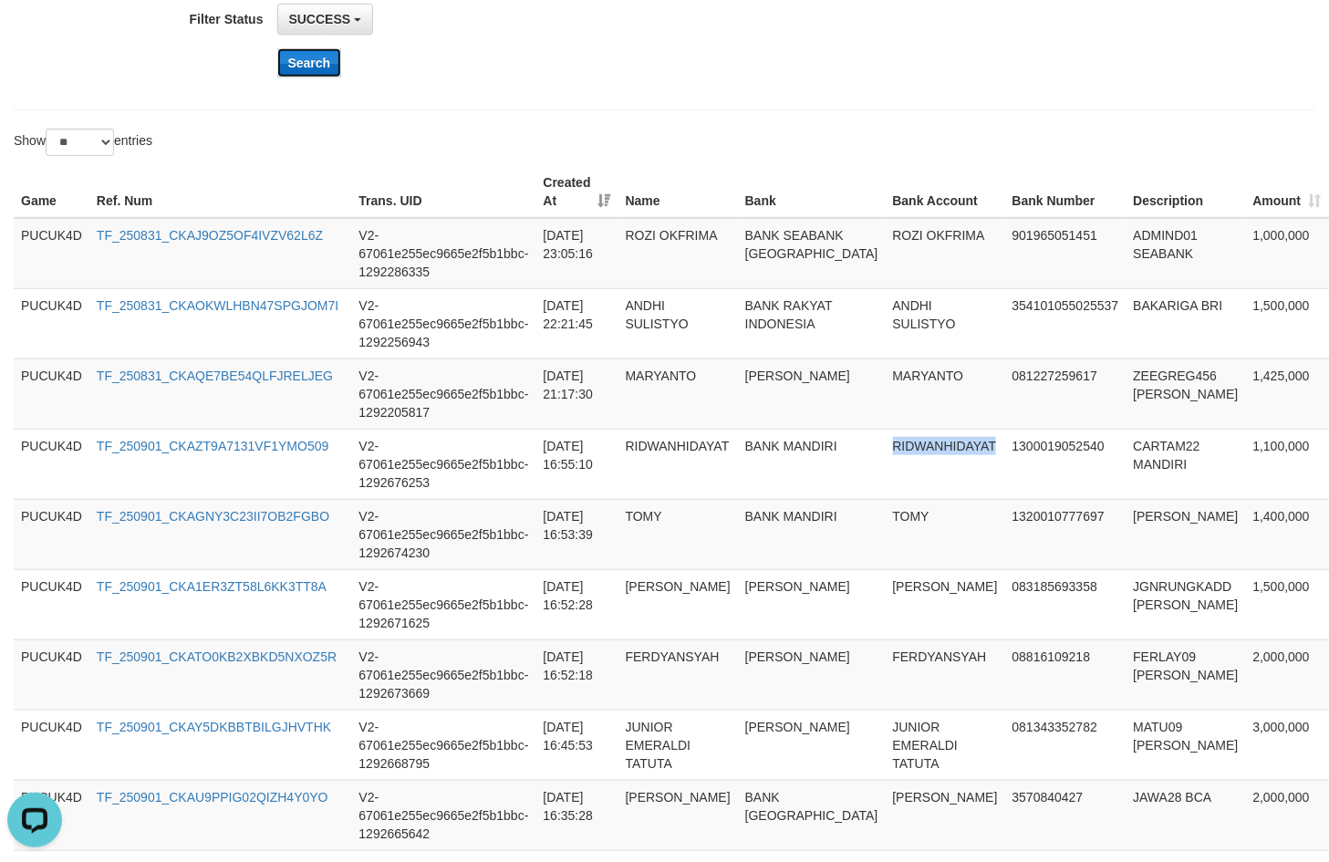
click at [315, 71] on button "Search" at bounding box center [309, 62] width 65 height 29
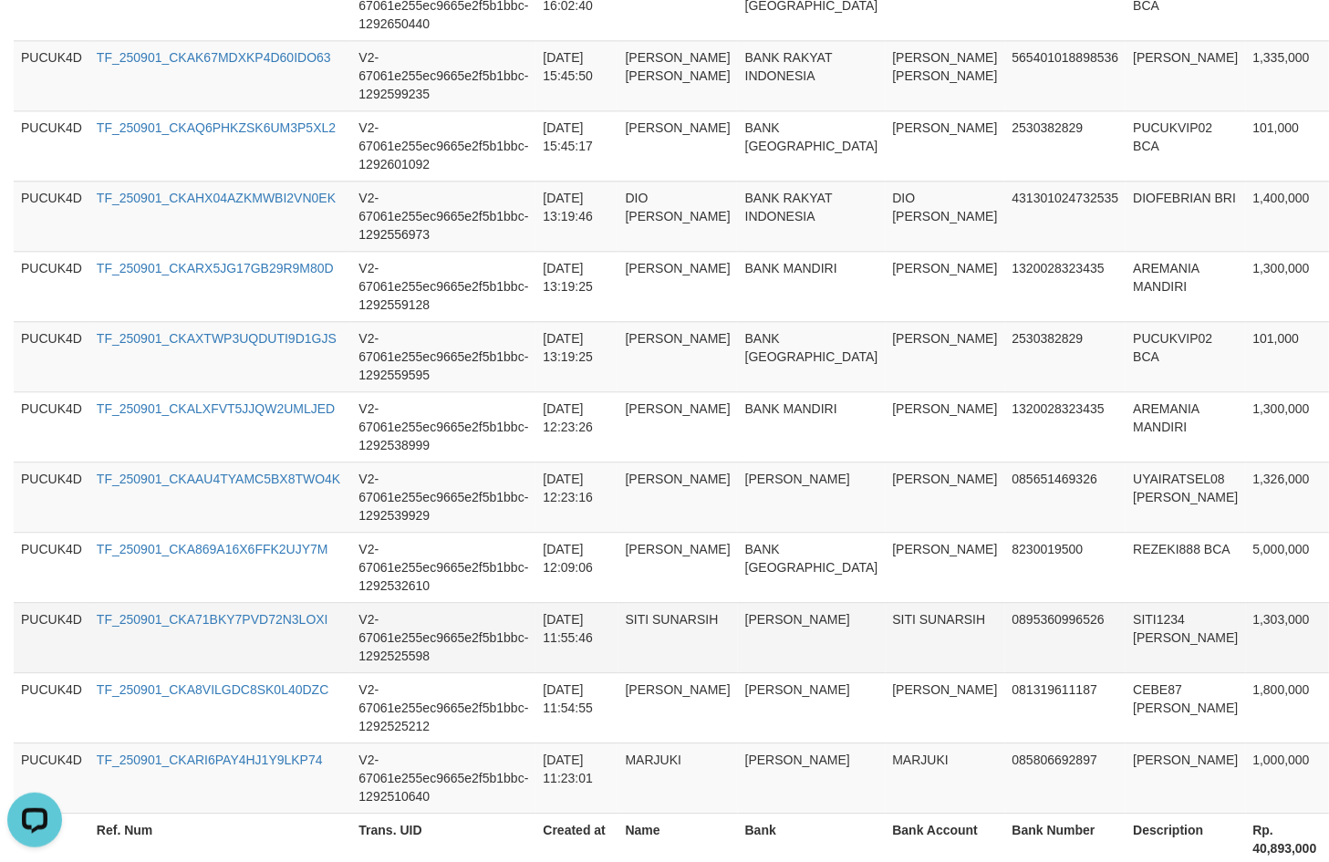
scroll to position [1773, 0]
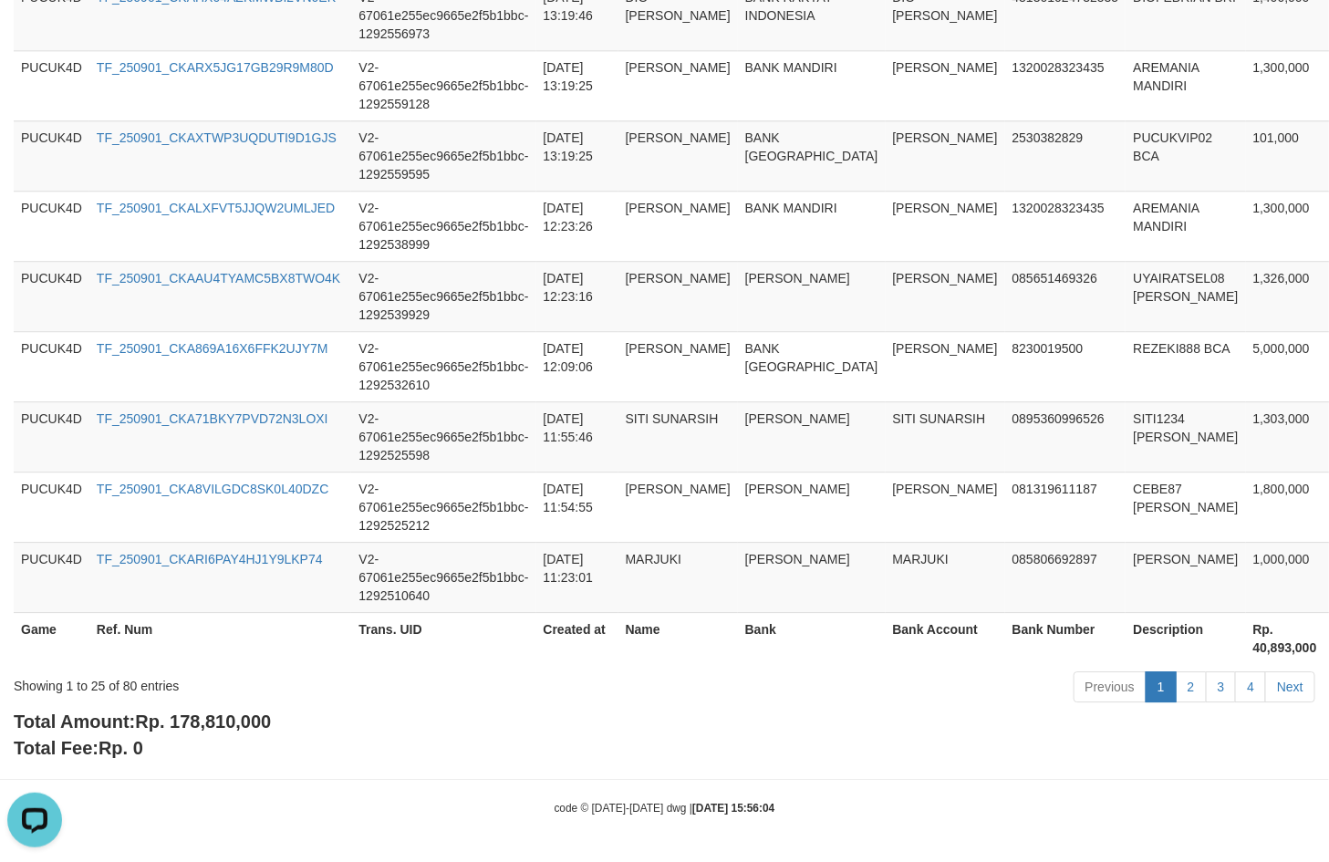
click at [219, 722] on span "Rp. 178,810,000" at bounding box center [203, 722] width 136 height 20
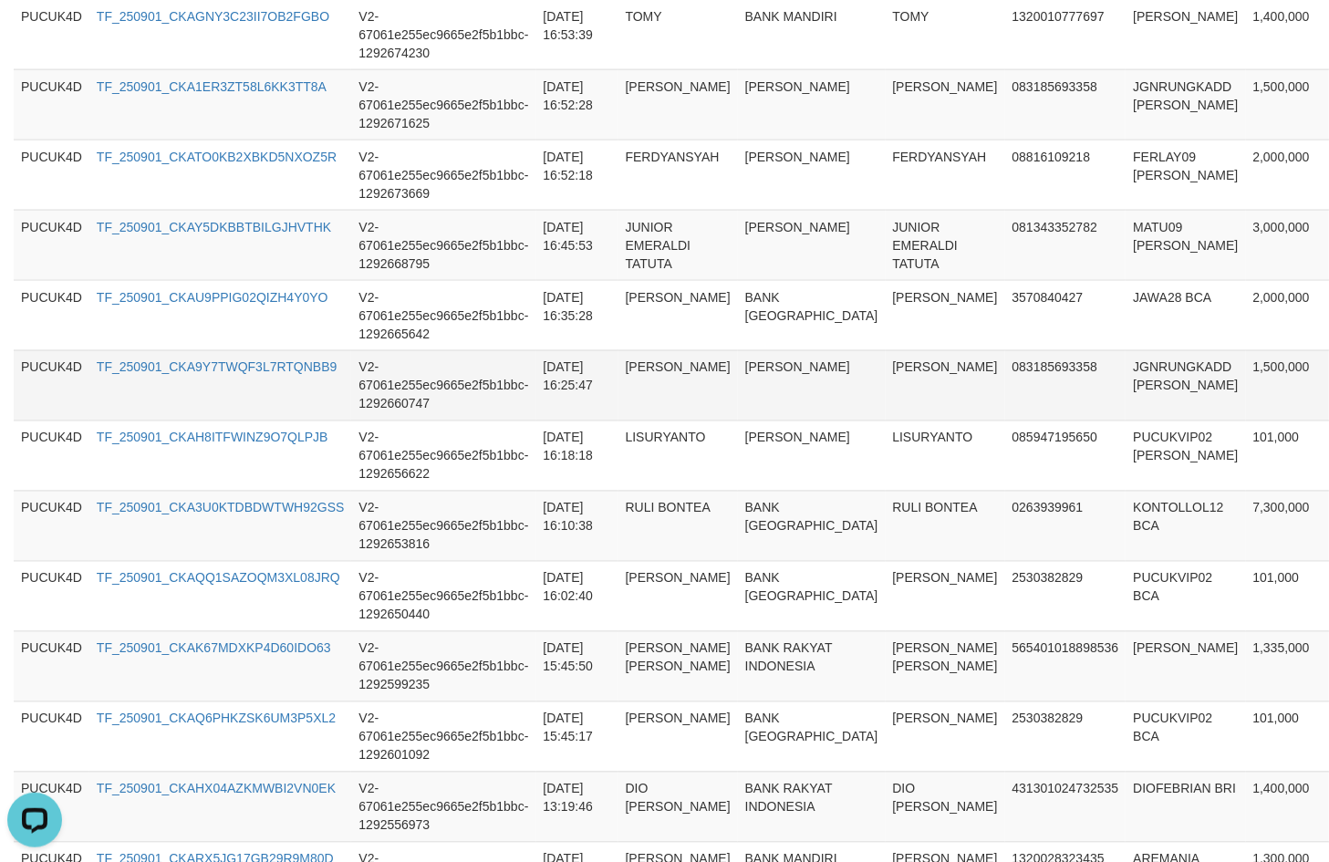
scroll to position [404, 0]
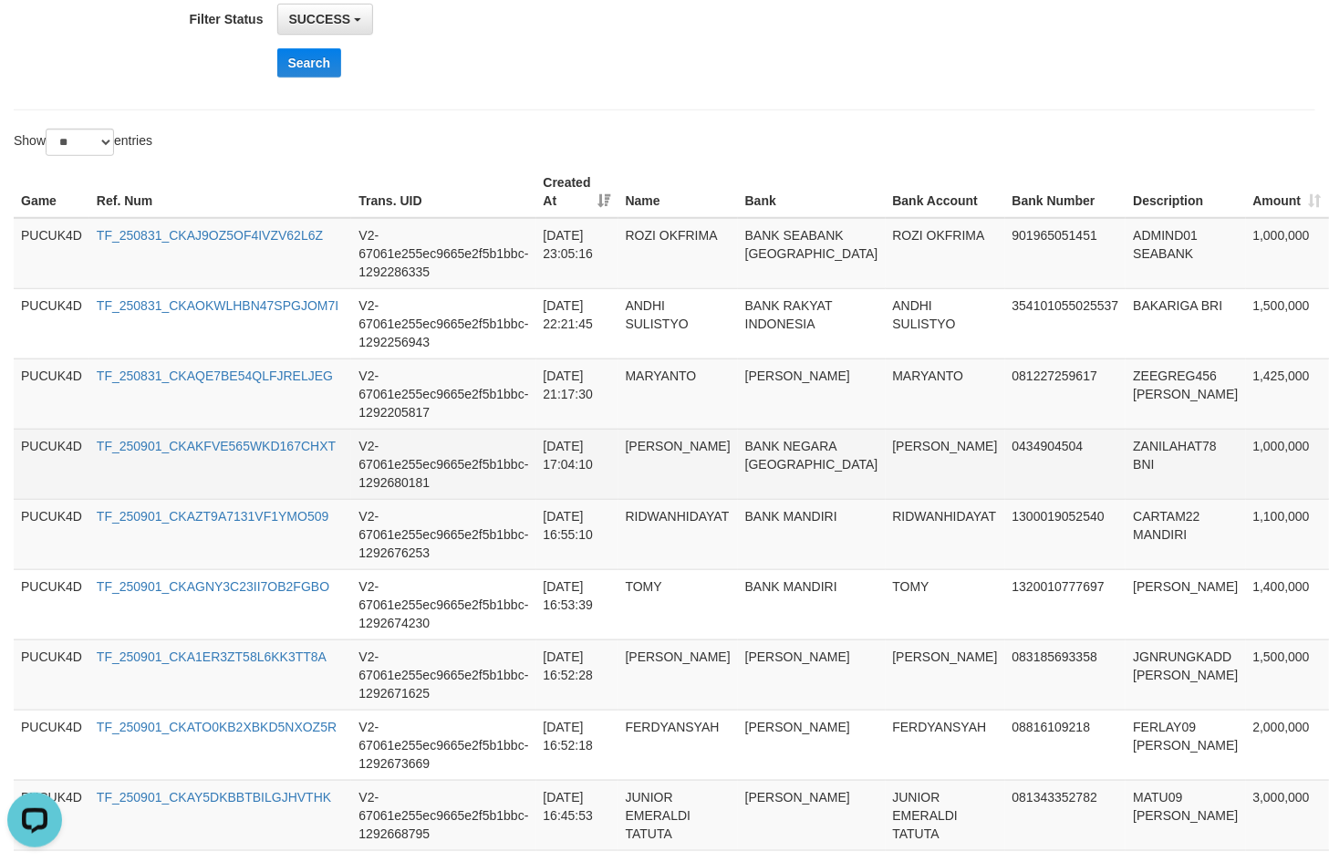
click at [1246, 457] on td "1,000,000" at bounding box center [1287, 464] width 83 height 70
click at [1126, 450] on td "ZANILAHAT78 BNI" at bounding box center [1186, 464] width 120 height 70
click at [886, 450] on td "[PERSON_NAME]" at bounding box center [946, 464] width 120 height 70
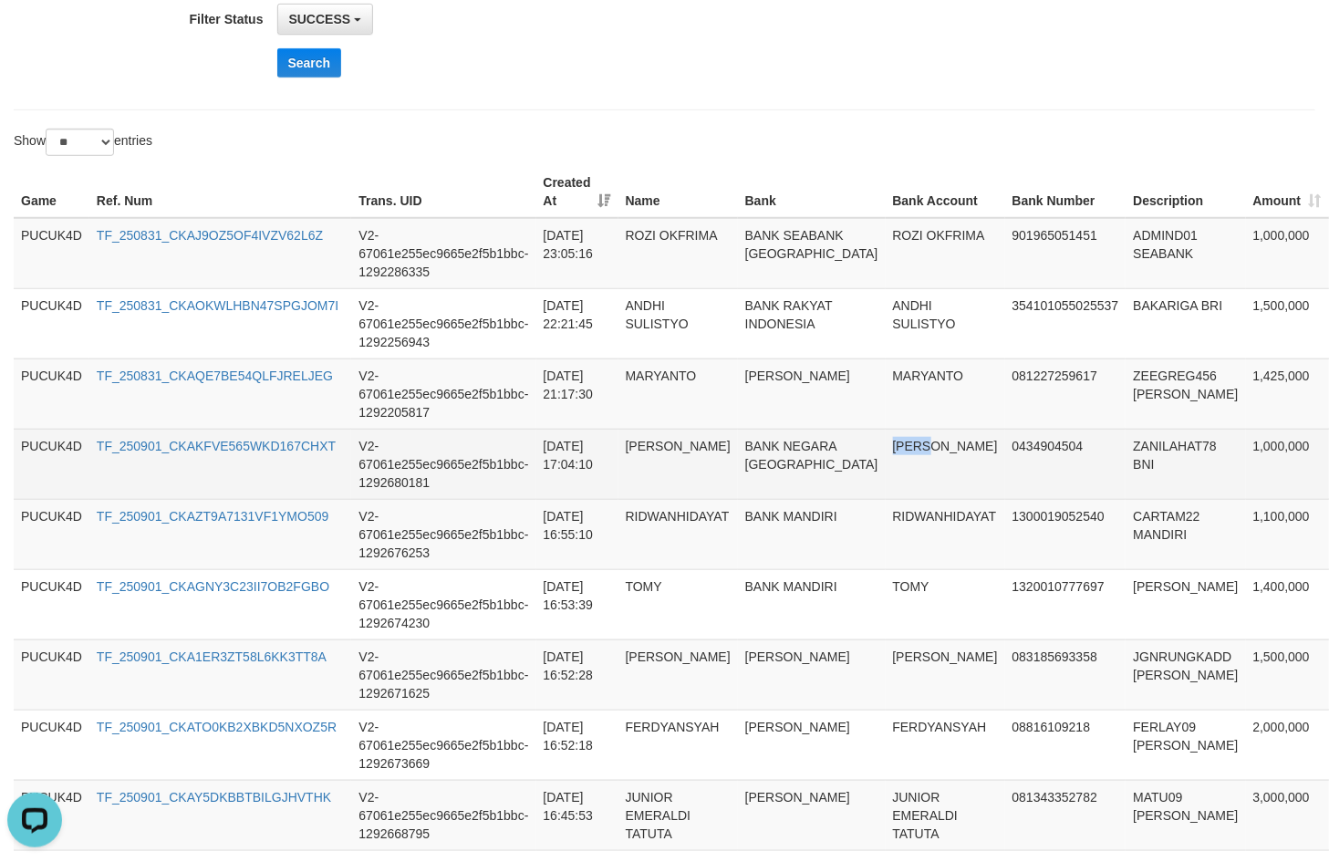
click at [886, 450] on td "[PERSON_NAME]" at bounding box center [946, 464] width 120 height 70
